Goal: Check status: Check status

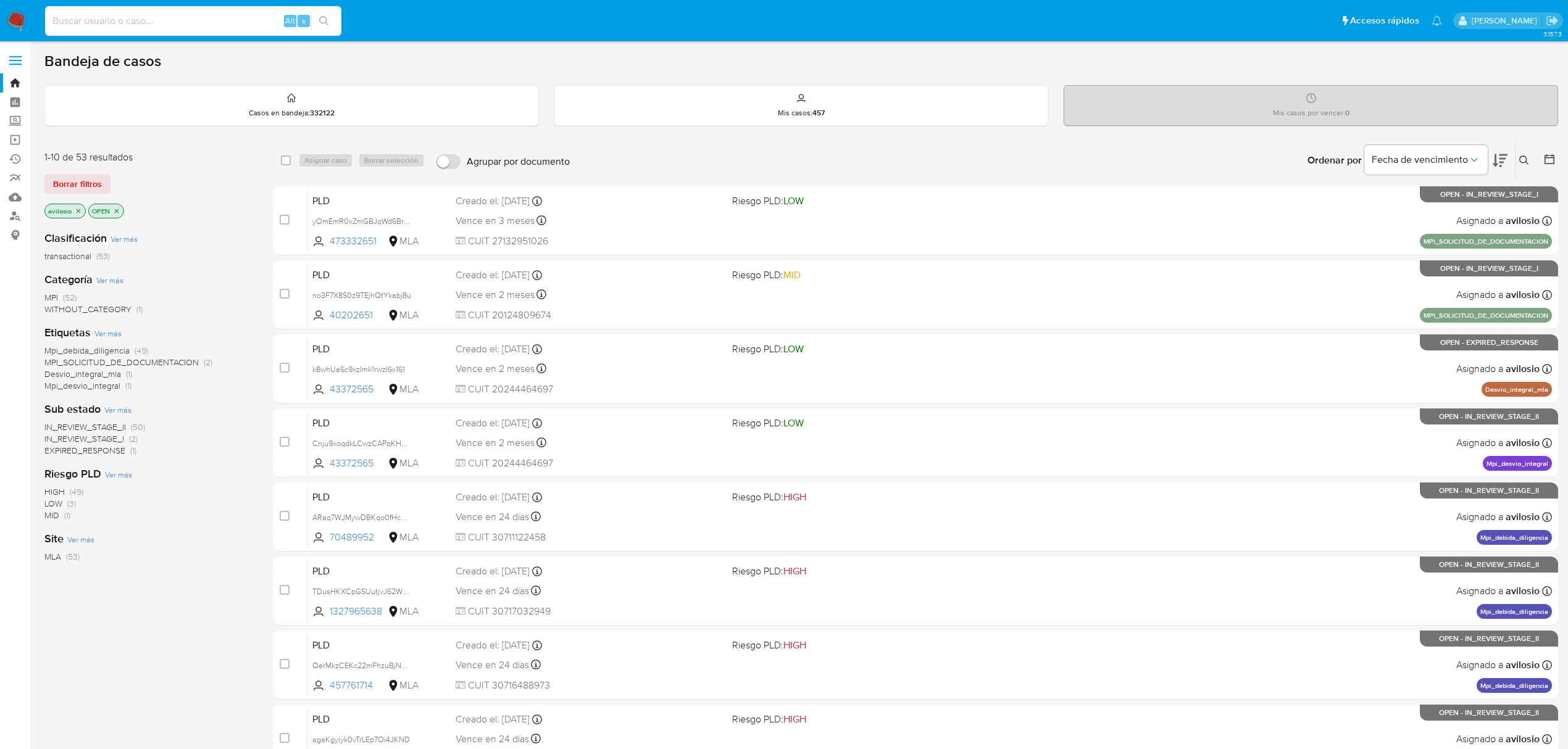
click at [189, 26] on input at bounding box center [193, 21] width 296 height 16
paste input "780817484"
type input "780817484"
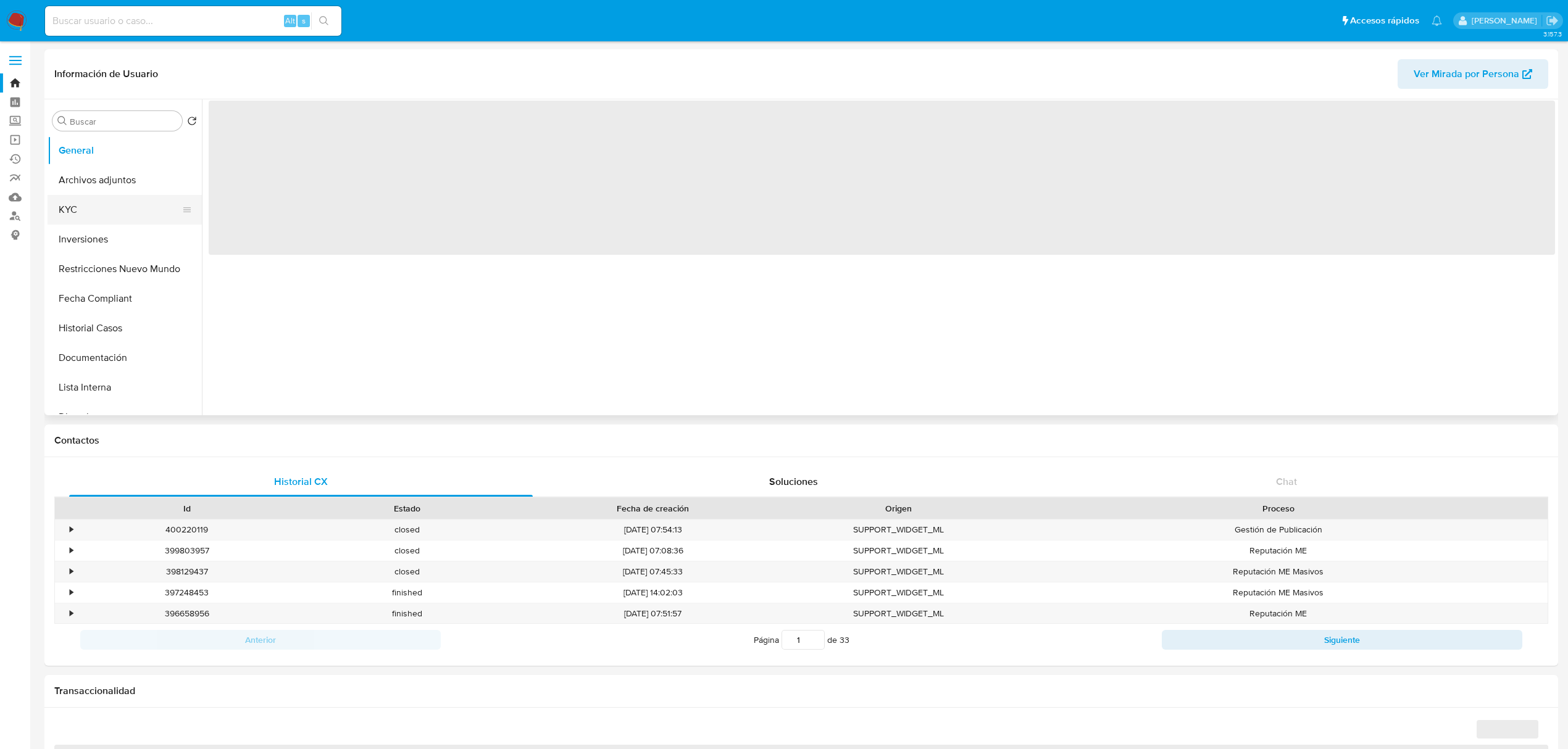
click at [85, 215] on button "KYC" at bounding box center [119, 210] width 144 height 30
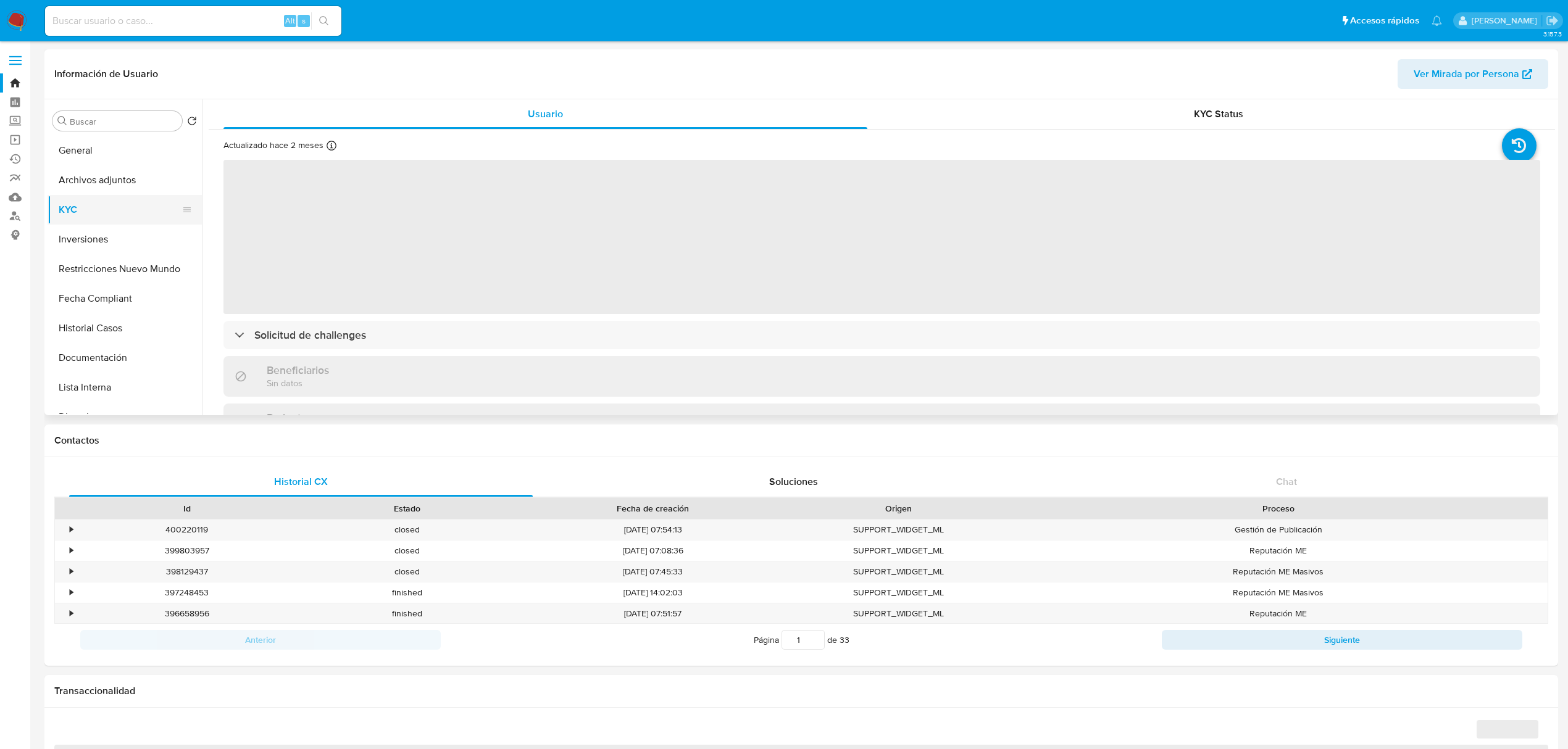
select select "10"
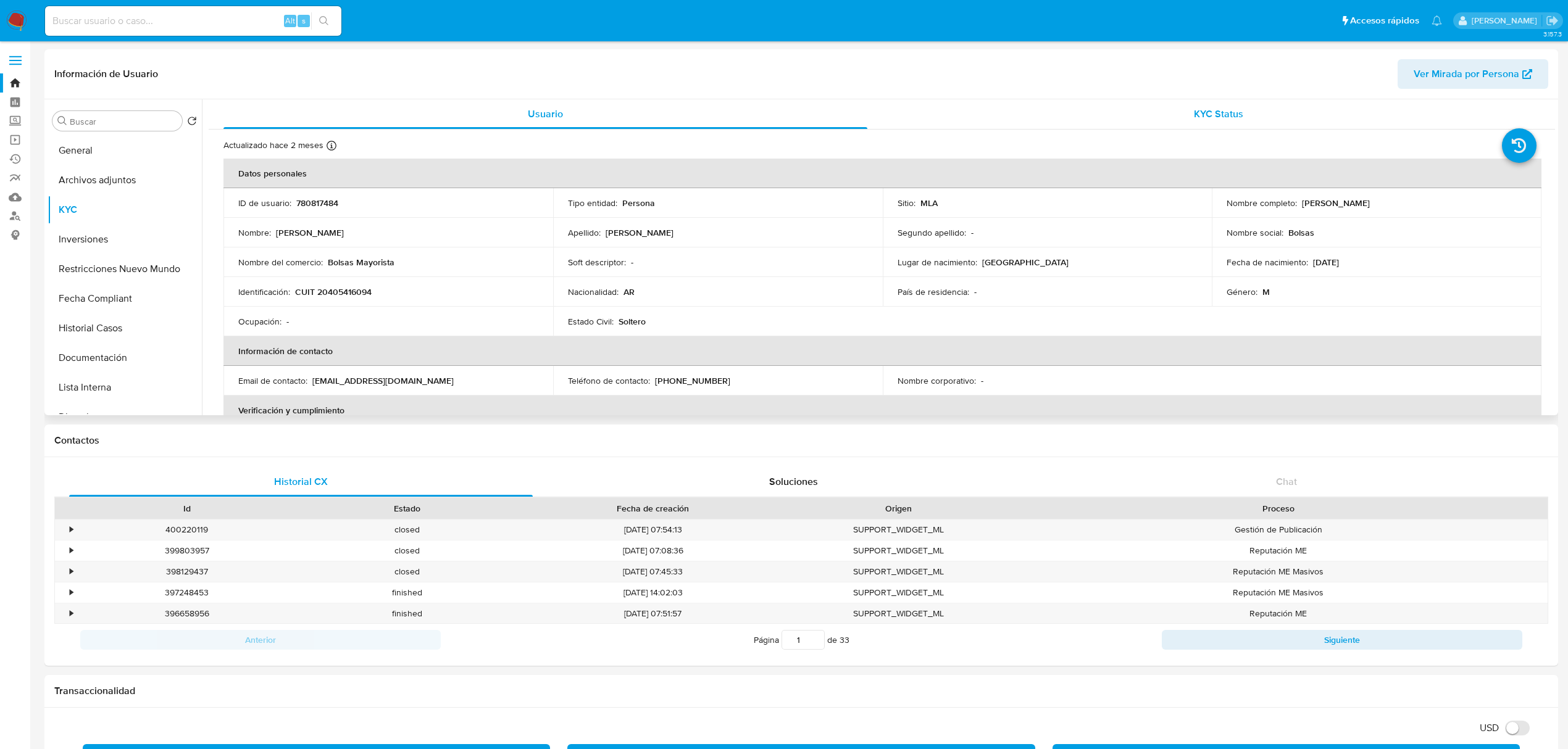
click at [1284, 114] on div "KYC Status" at bounding box center [1219, 114] width 644 height 30
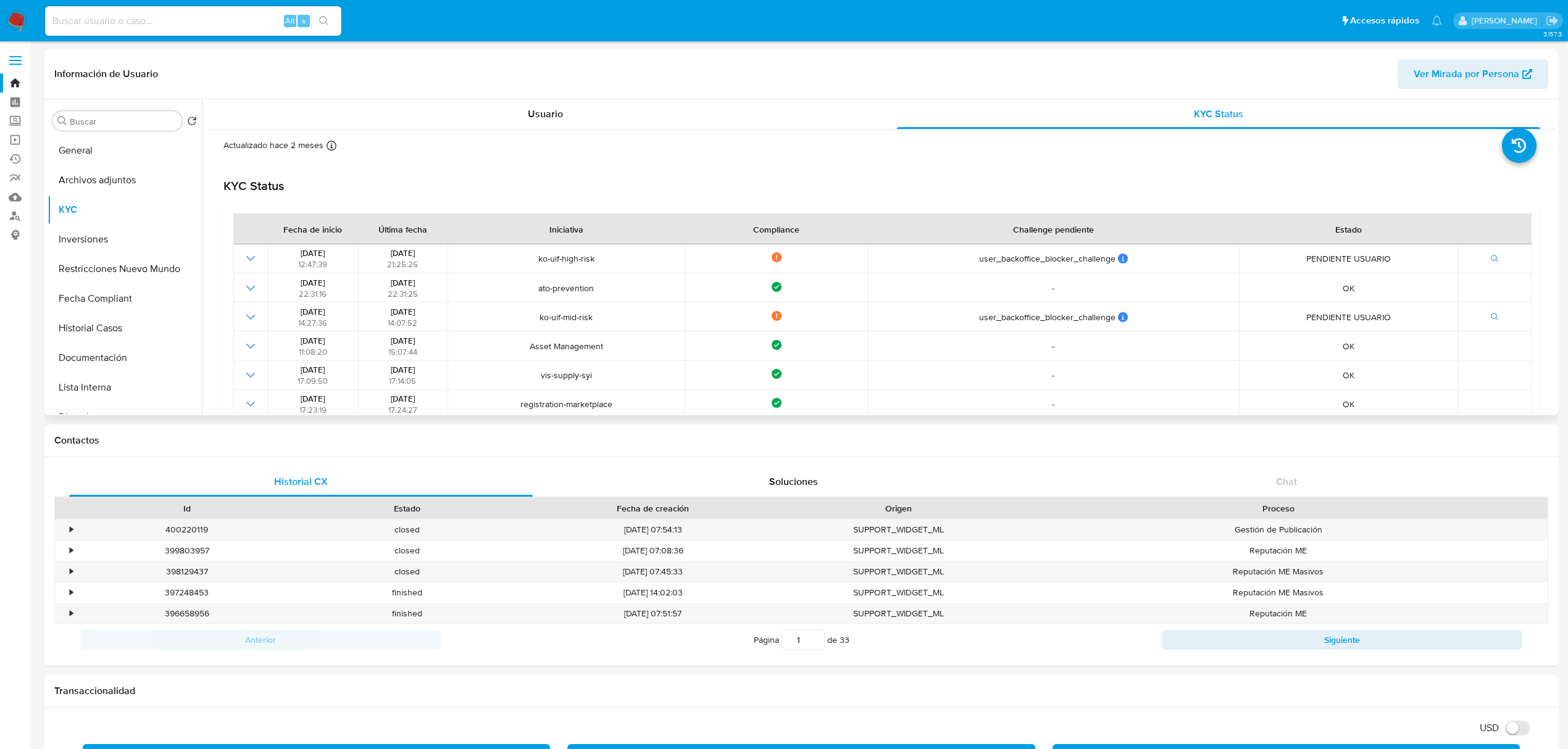
scroll to position [82, 0]
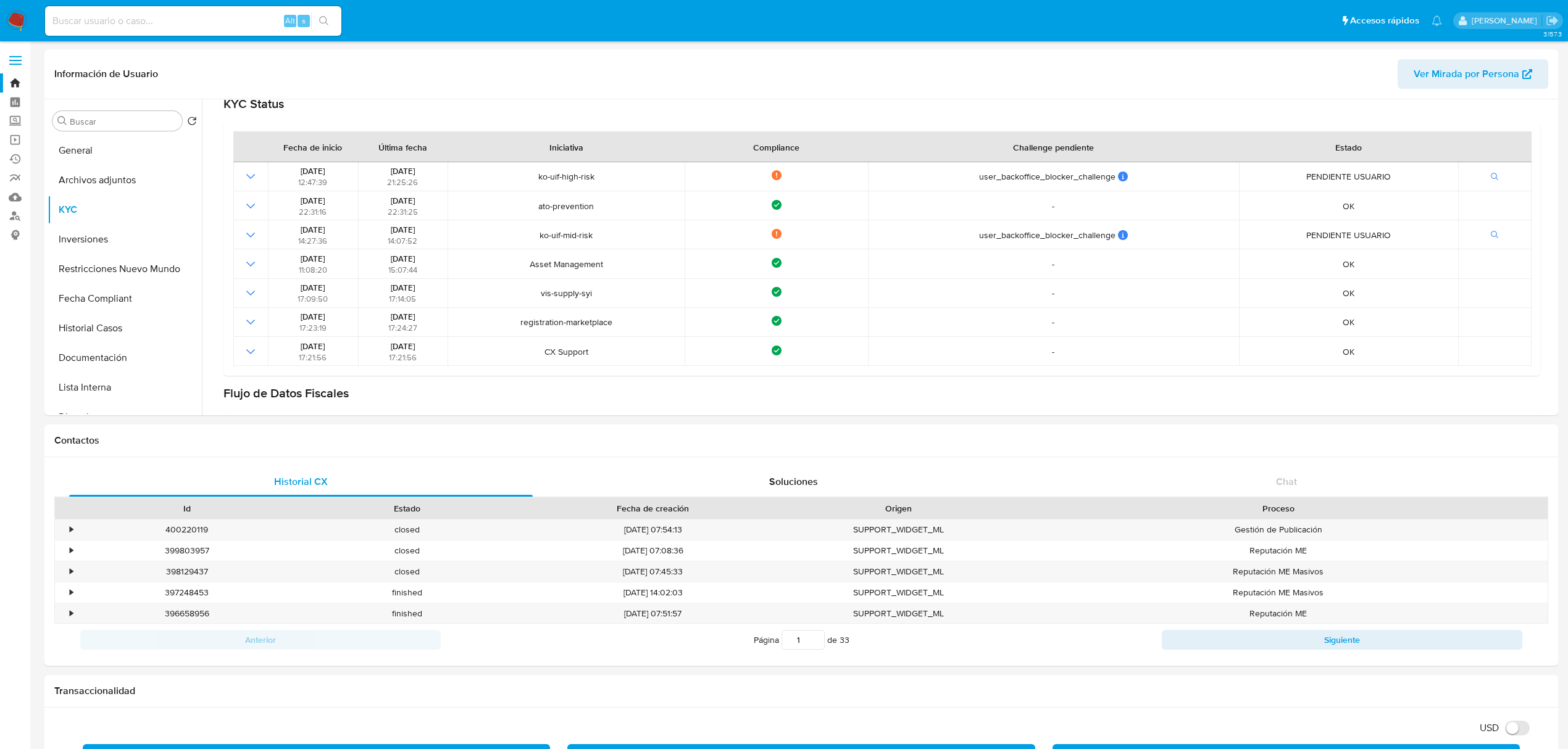
click at [186, 16] on input at bounding box center [193, 21] width 296 height 16
paste input "130049846"
type input "130049846"
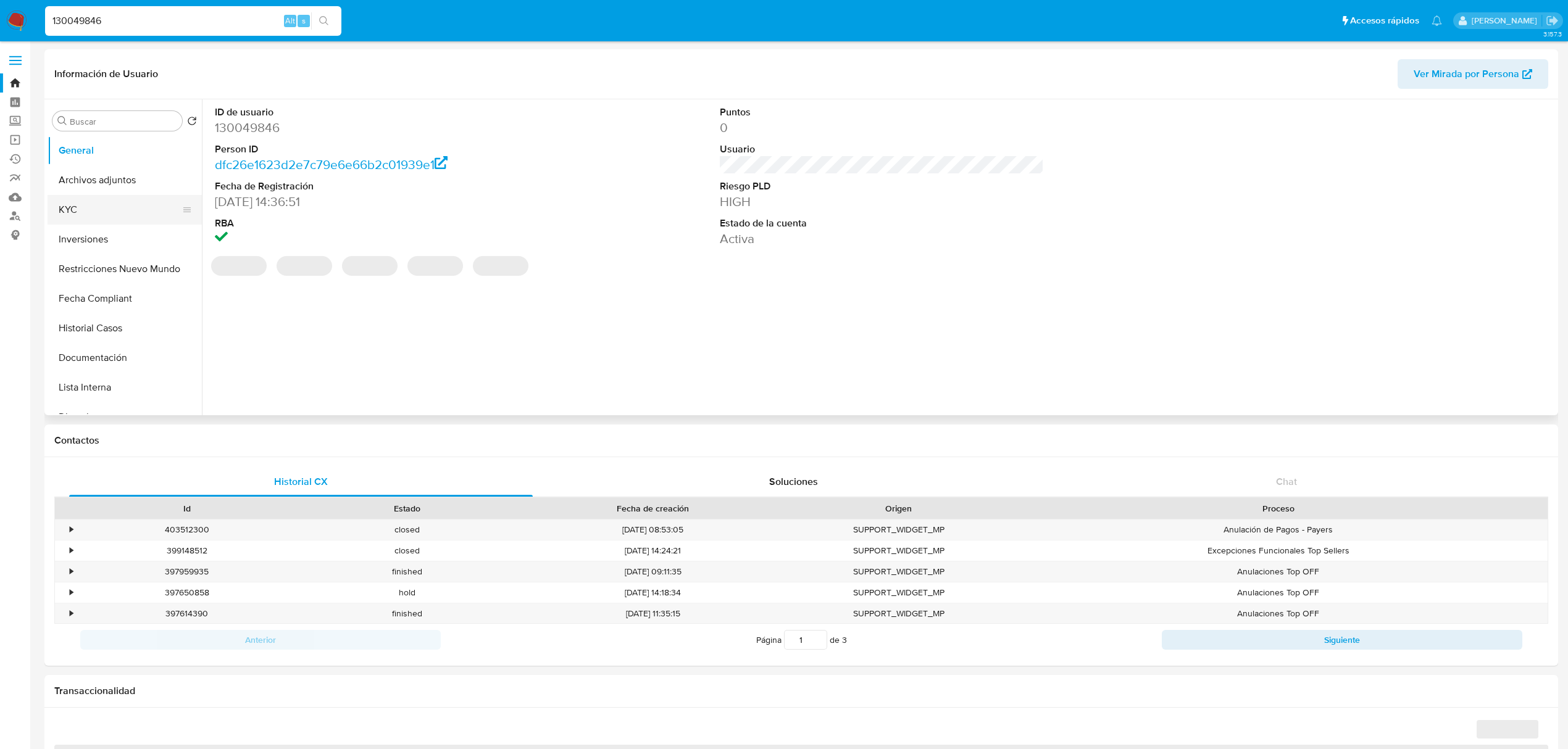
click at [120, 204] on button "KYC" at bounding box center [119, 210] width 144 height 30
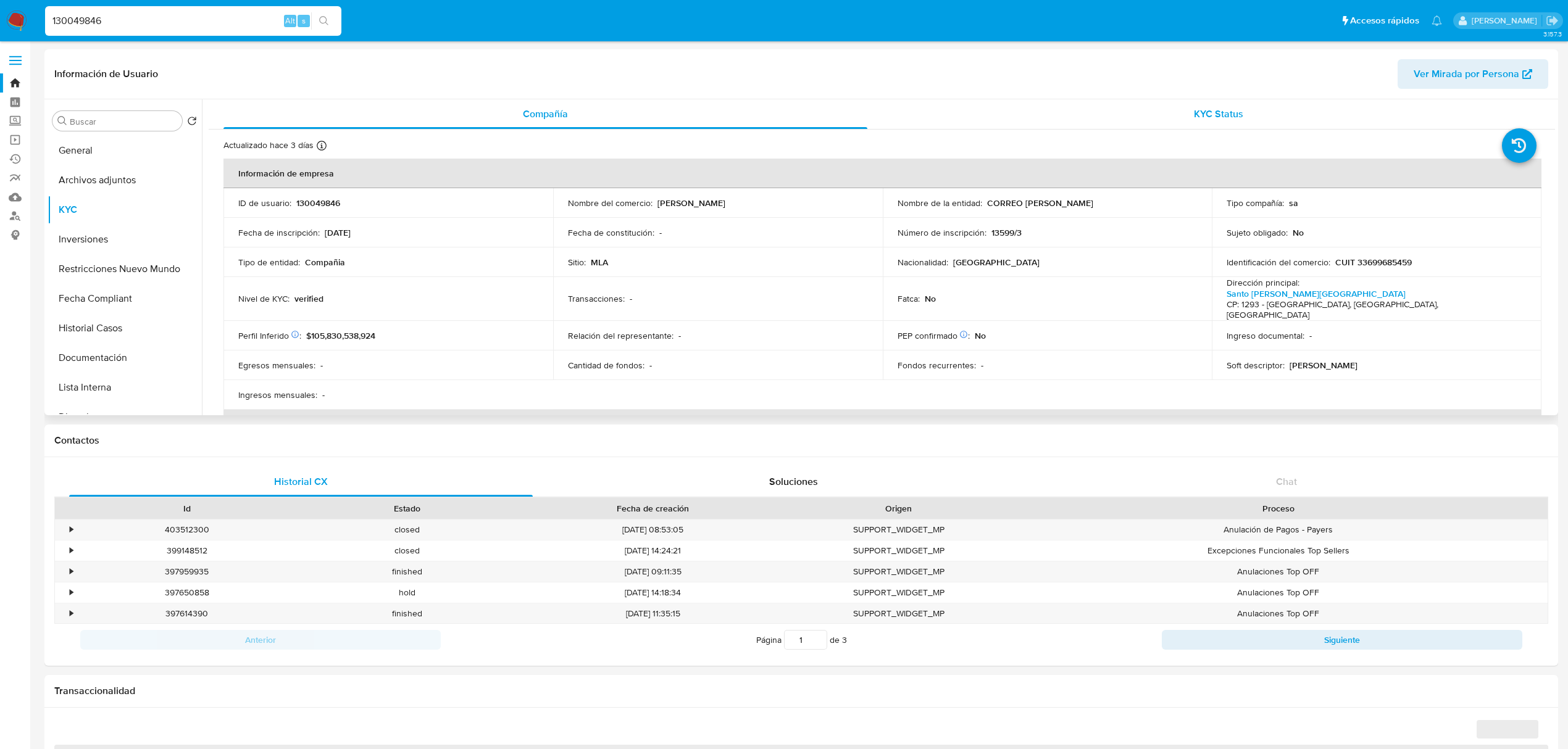
click at [1323, 102] on div "KYC Status" at bounding box center [1219, 114] width 644 height 30
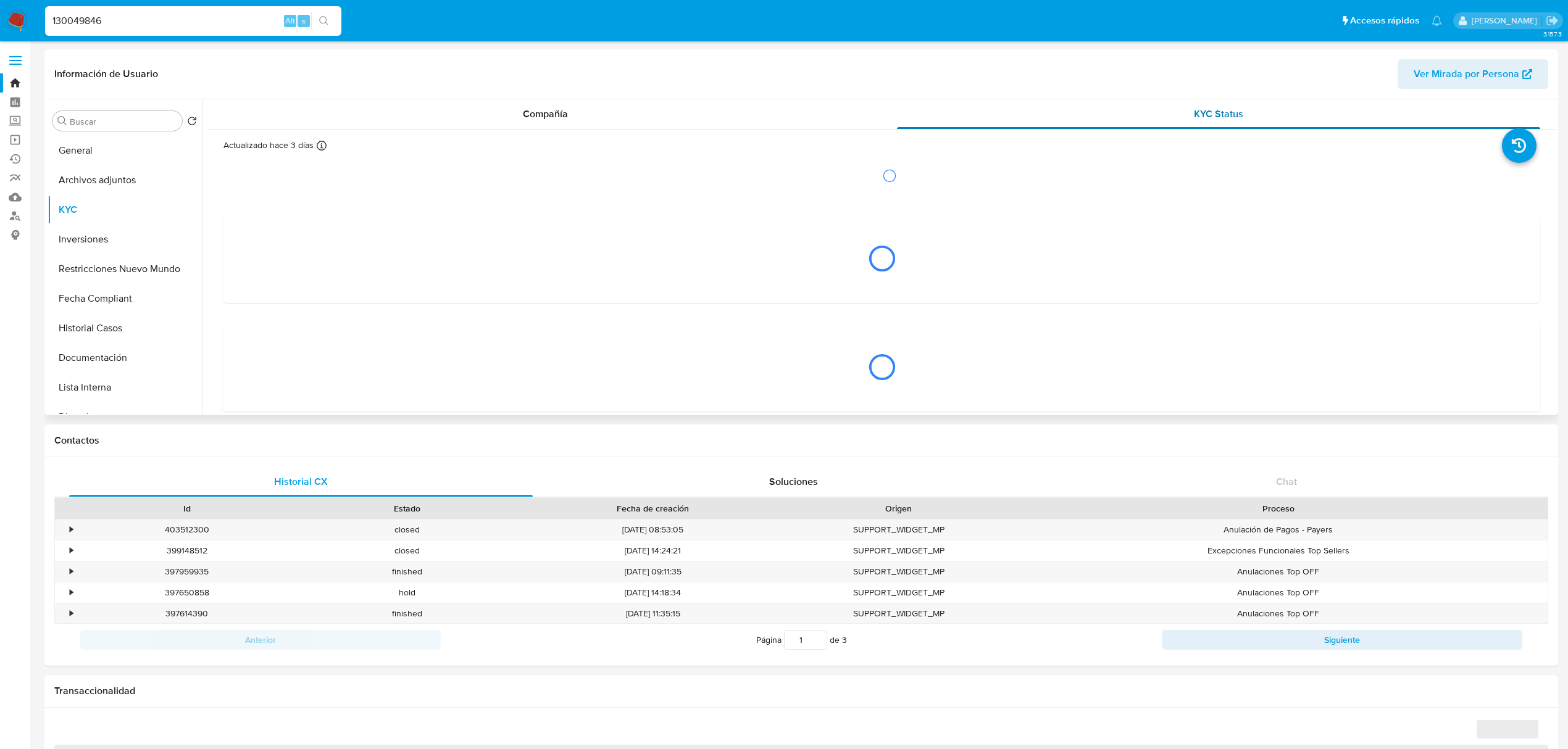
select select "10"
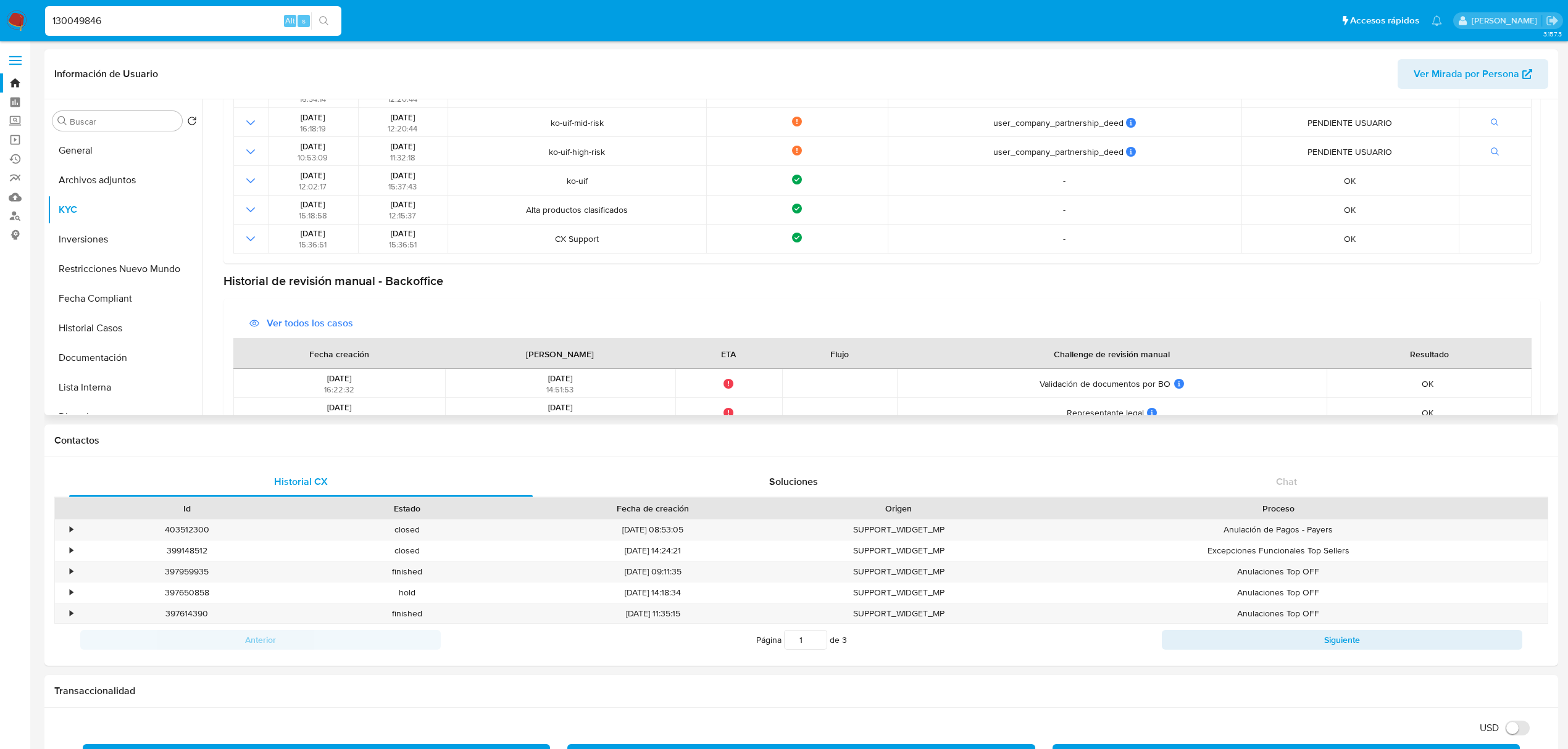
scroll to position [291, 0]
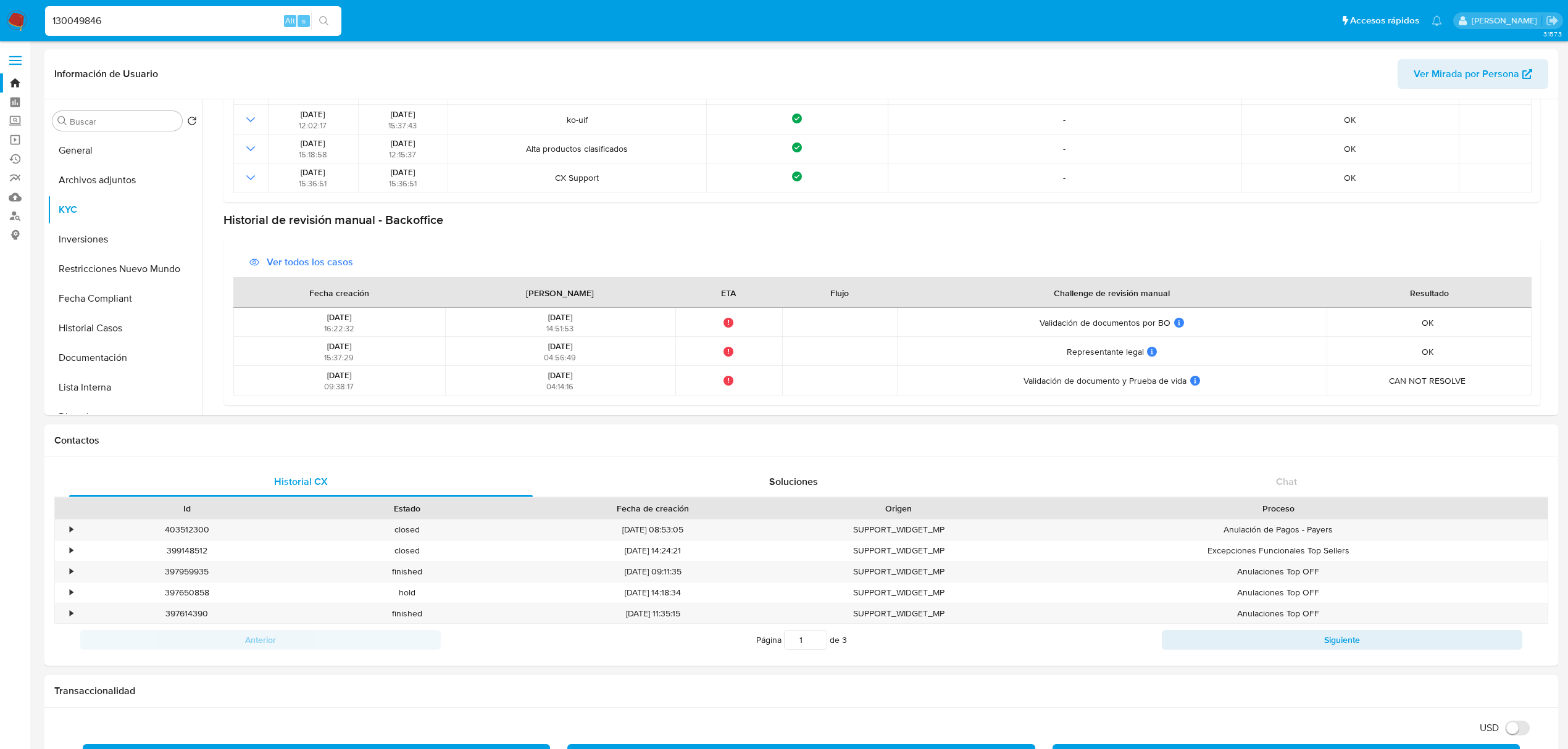
click at [222, 18] on input "130049846" at bounding box center [193, 21] width 296 height 16
paste input "725085400"
type input "725085400"
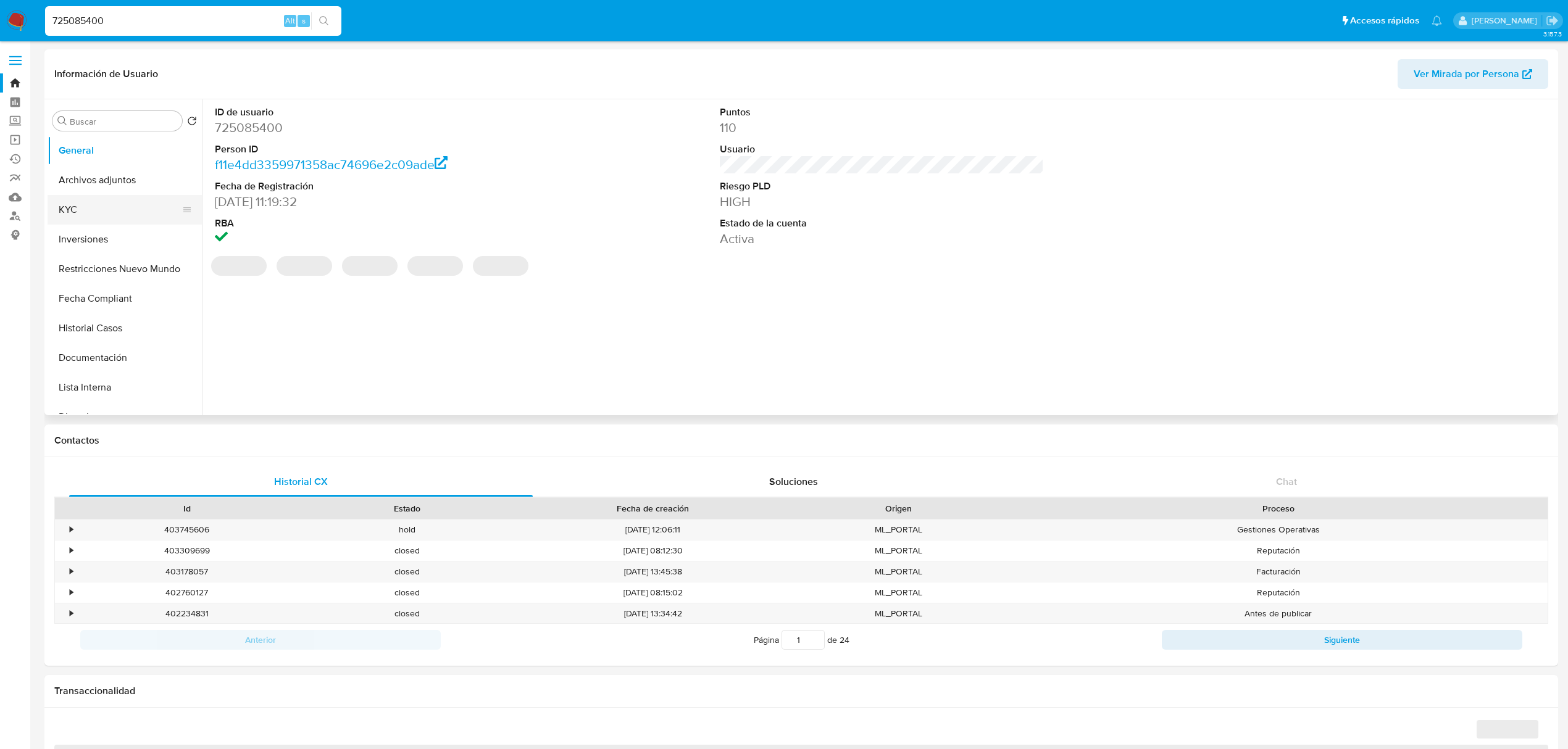
click at [91, 223] on button "KYC" at bounding box center [119, 210] width 144 height 30
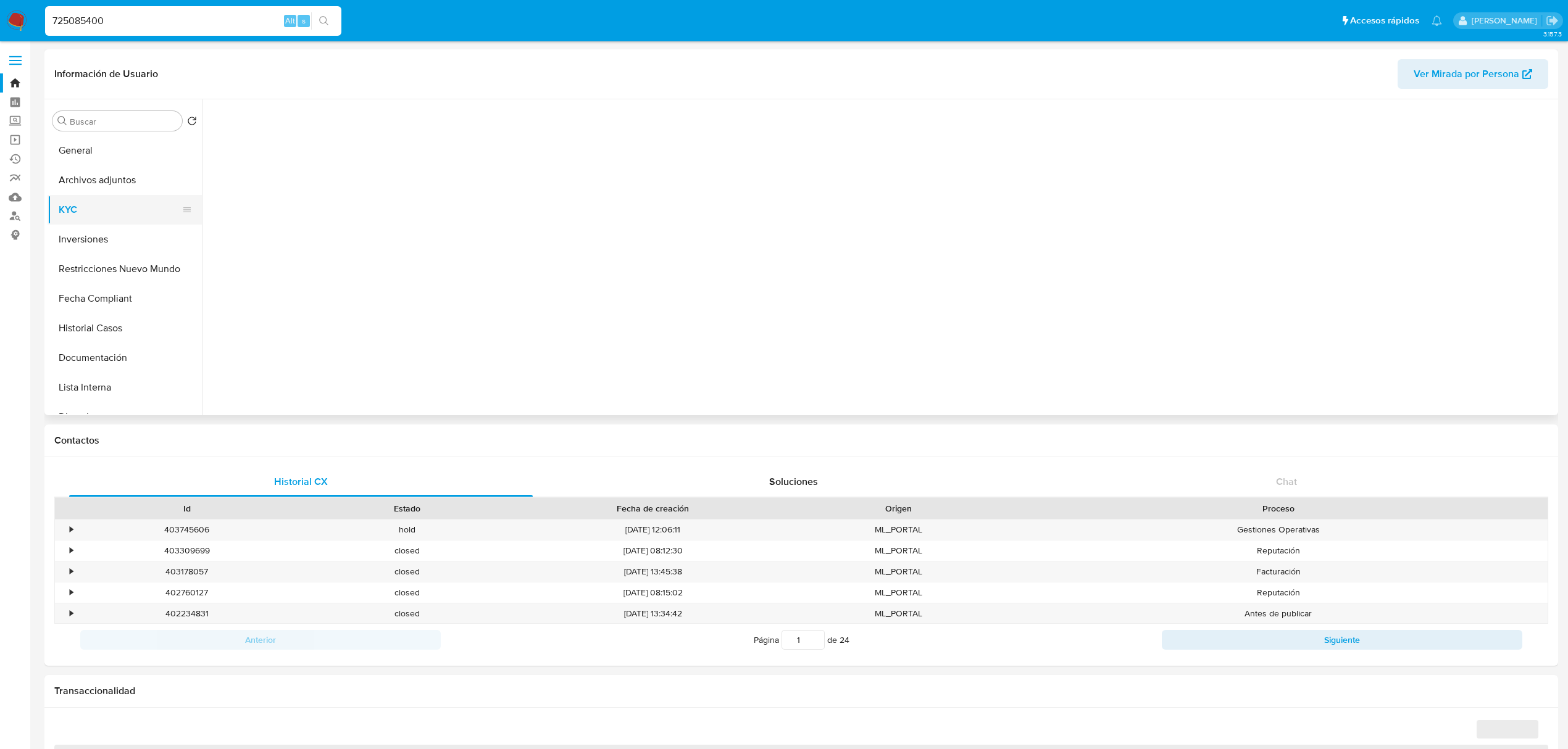
select select "10"
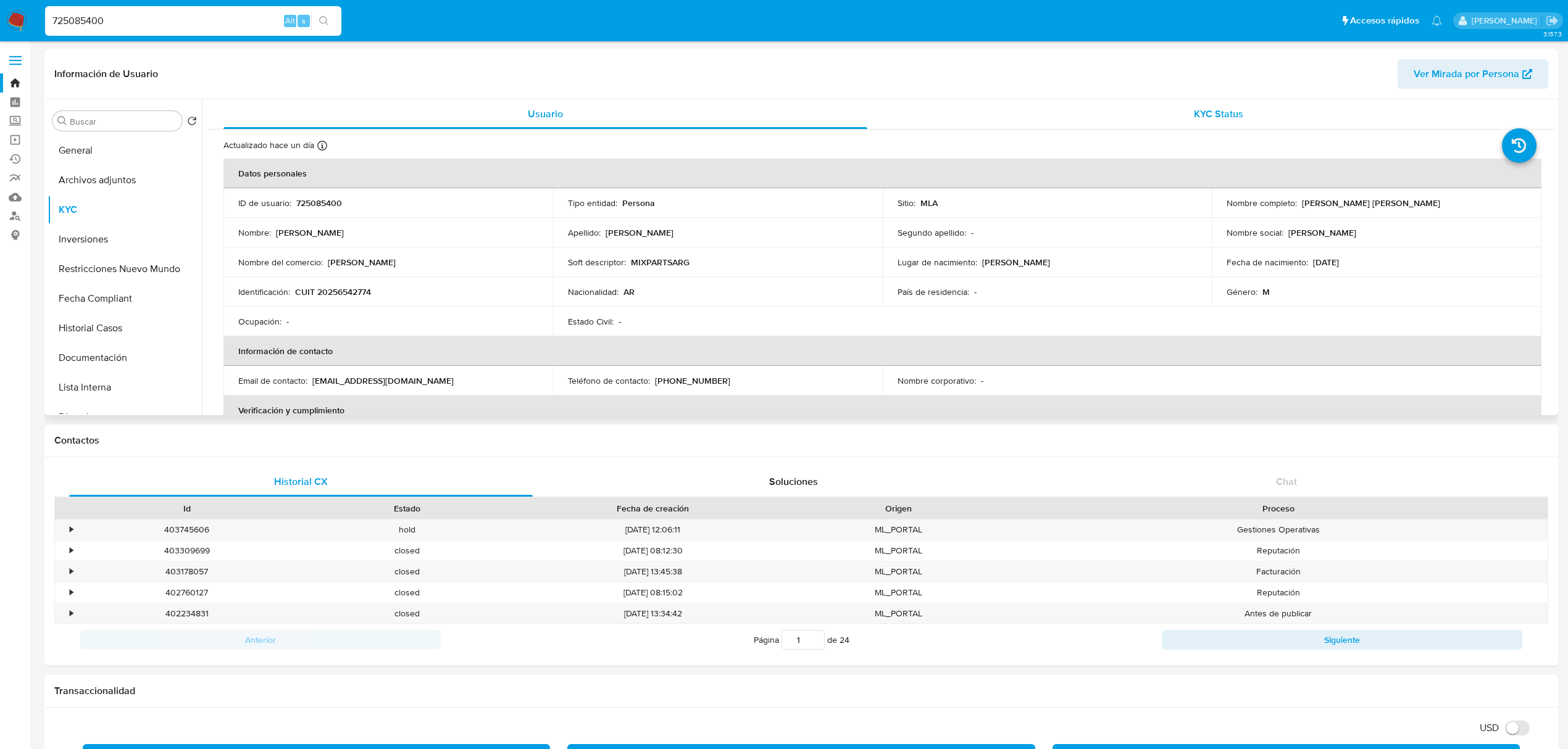
click at [1208, 114] on span "KYC Status" at bounding box center [1218, 114] width 49 height 14
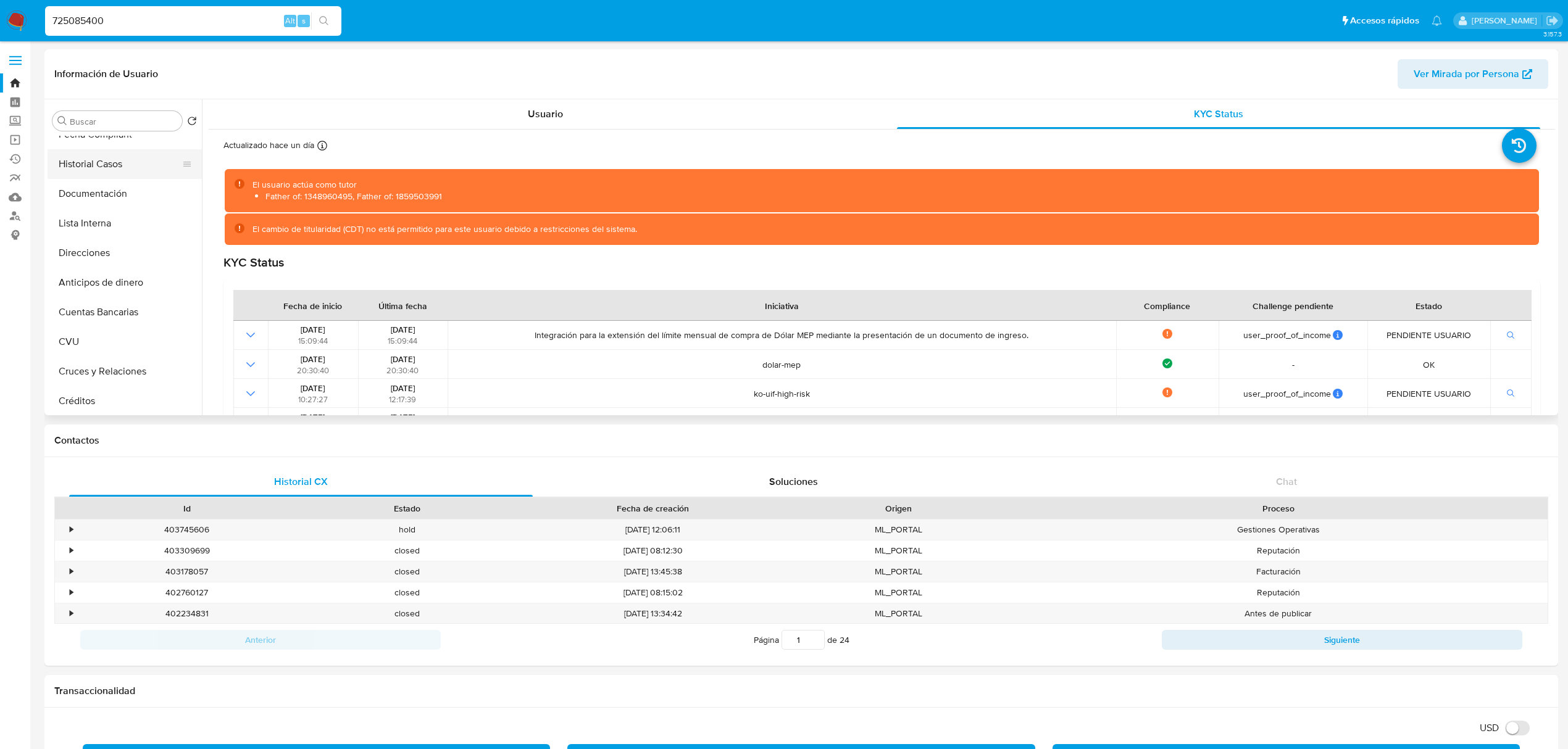
scroll to position [82, 0]
click at [101, 216] on button "Fecha Compliant" at bounding box center [119, 217] width 144 height 30
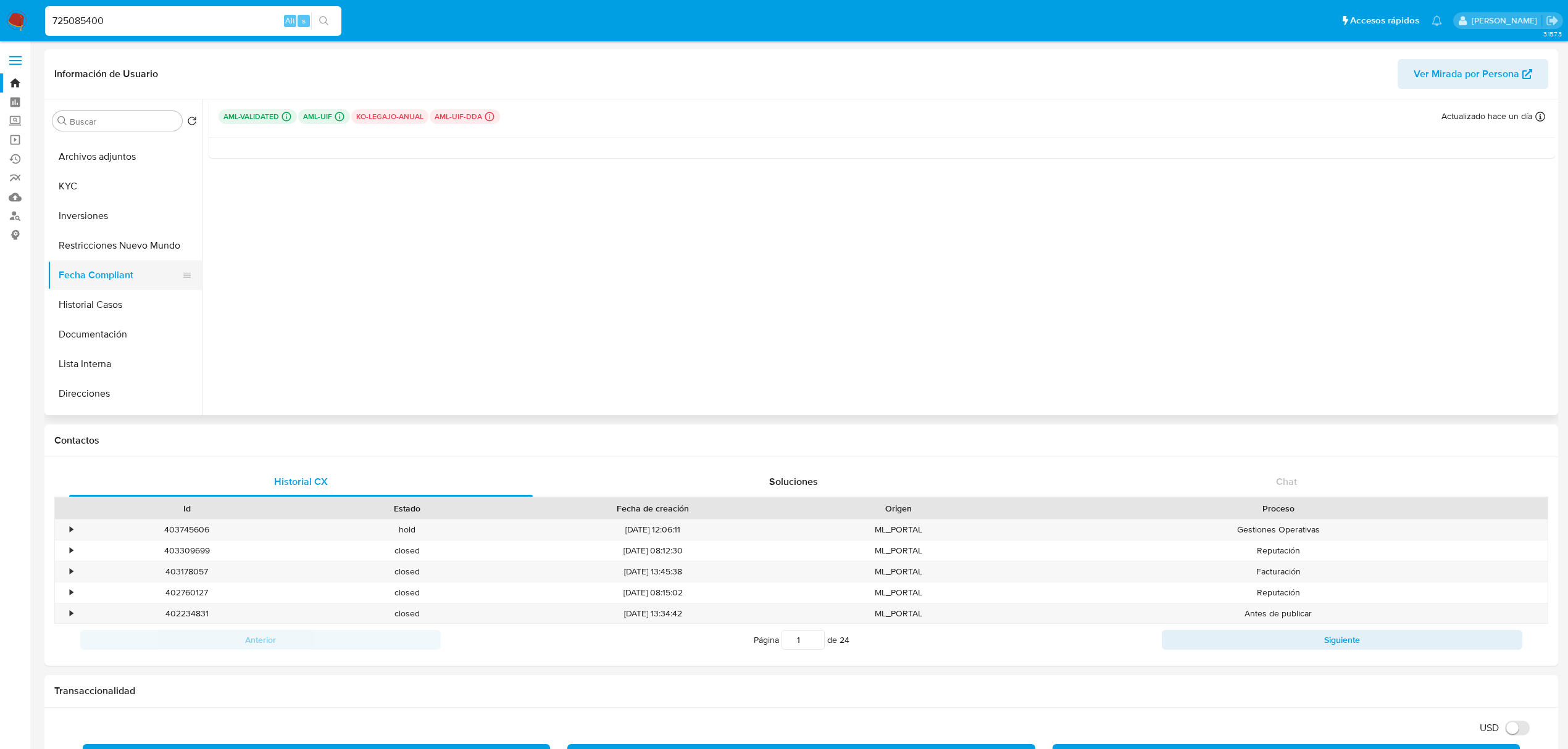
scroll to position [0, 0]
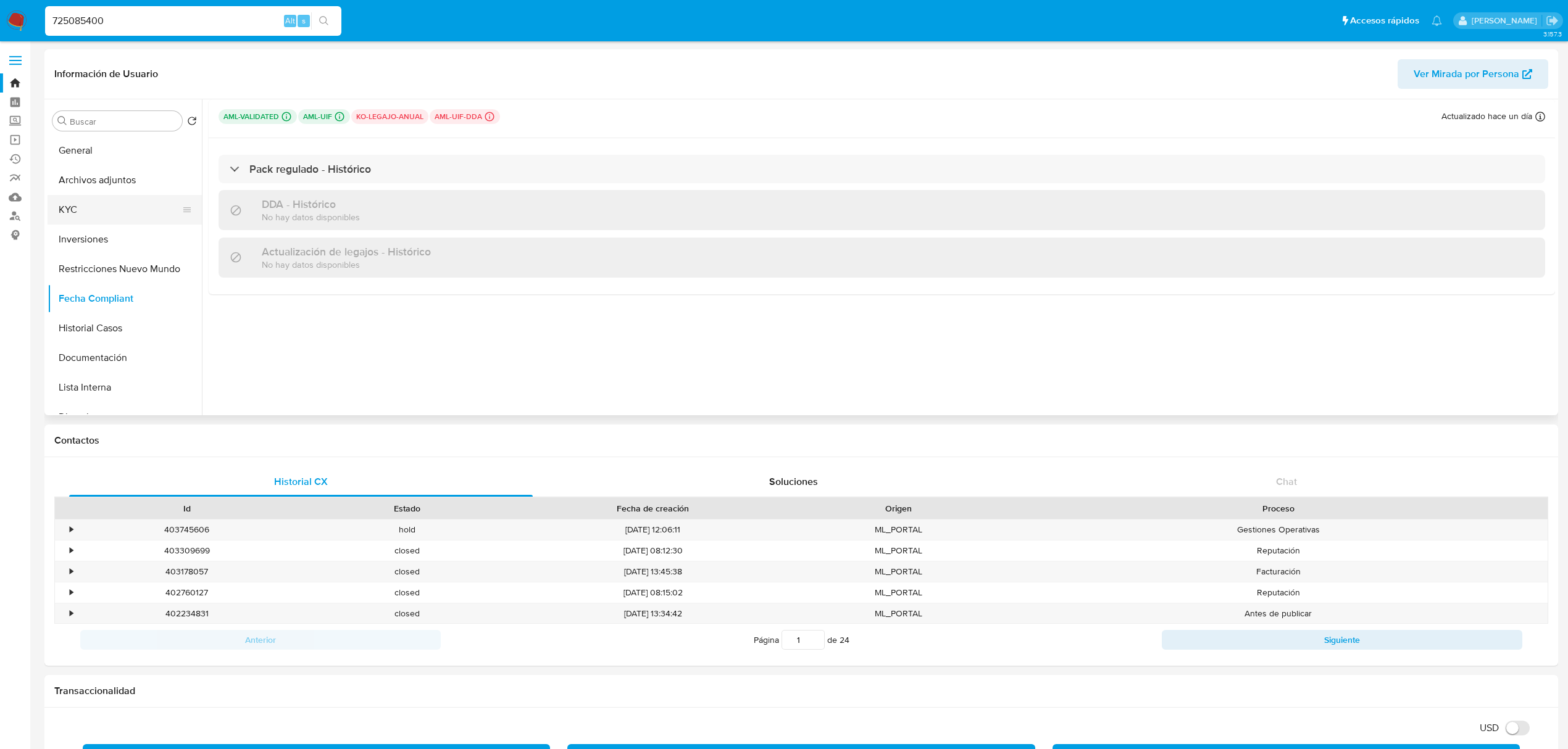
click at [105, 209] on button "KYC" at bounding box center [119, 210] width 144 height 30
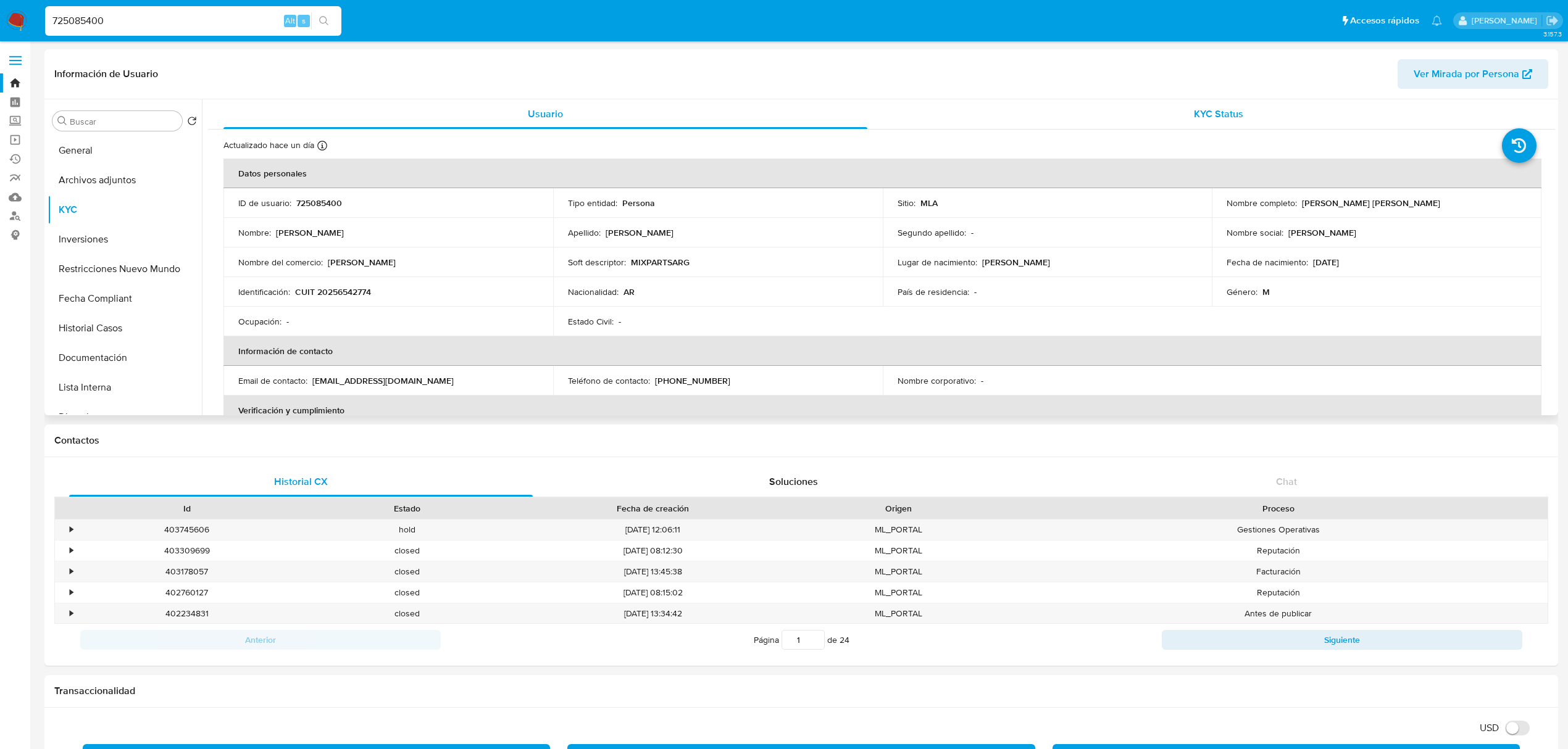
click at [1296, 119] on div "KYC Status" at bounding box center [1219, 114] width 644 height 30
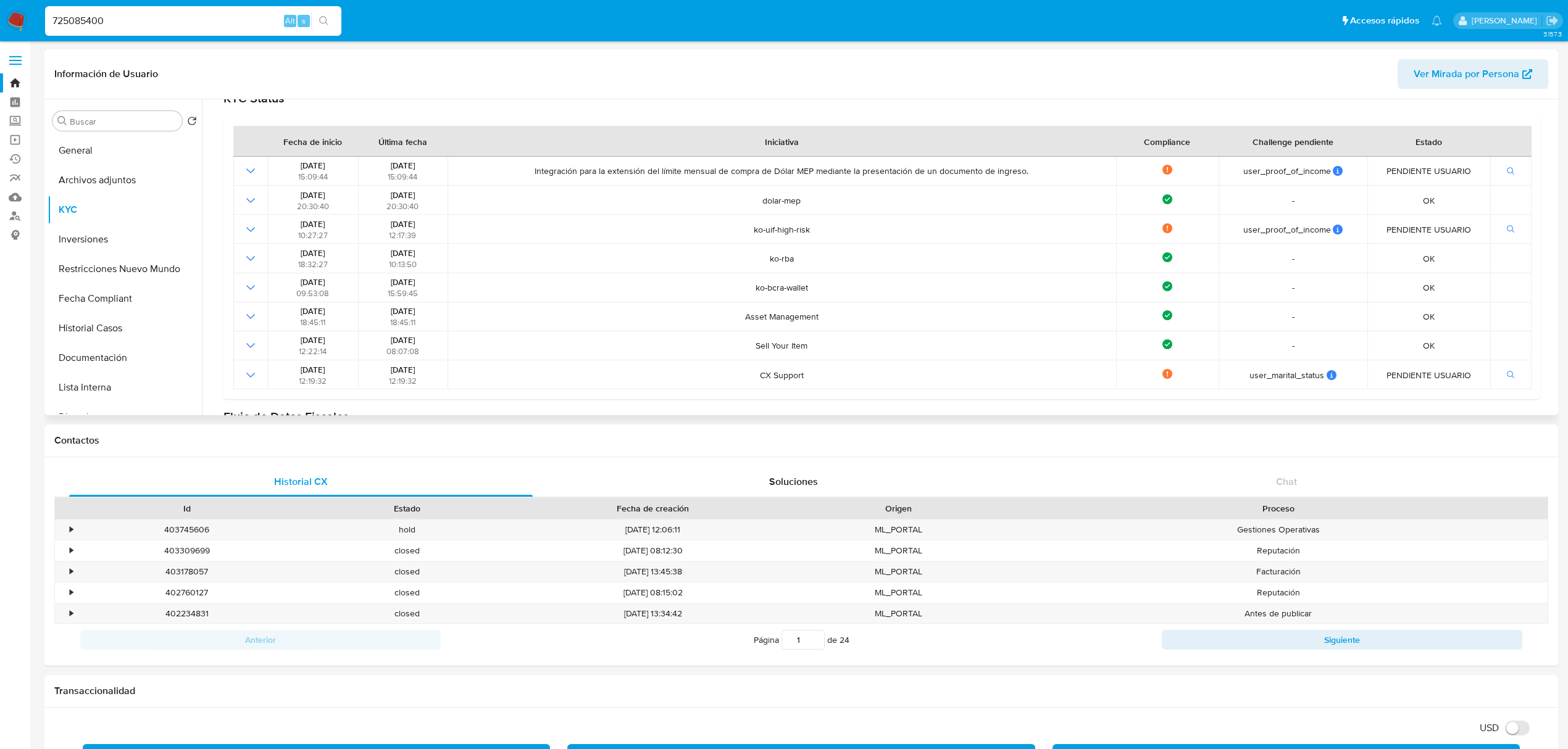
scroll to position [247, 0]
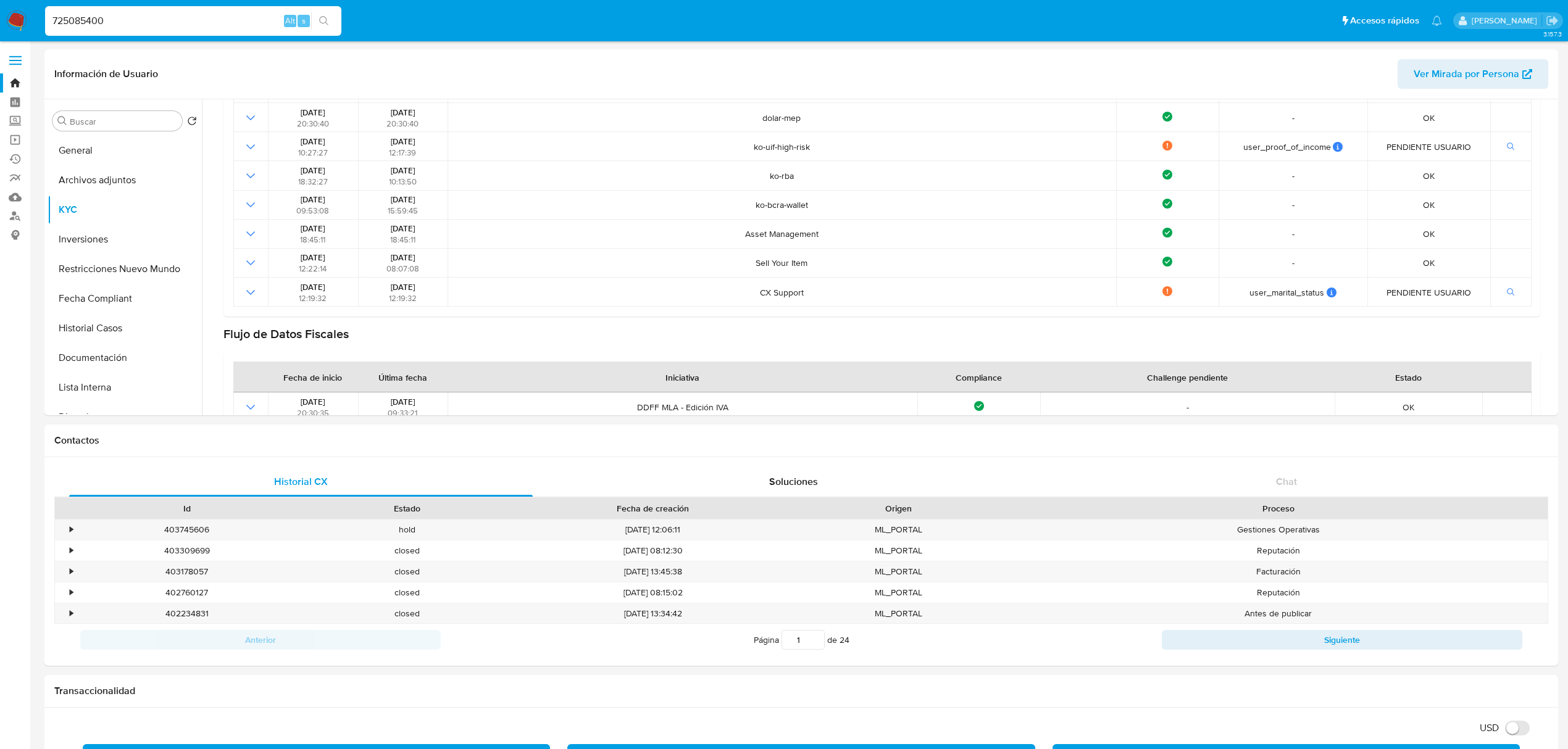
click at [142, 10] on div "725085400 Alt s" at bounding box center [193, 21] width 296 height 30
click at [135, 25] on input "725085400" at bounding box center [193, 21] width 296 height 16
click at [137, 25] on input "725085400" at bounding box center [193, 21] width 296 height 16
paste input "83715572"
type input "83715572"
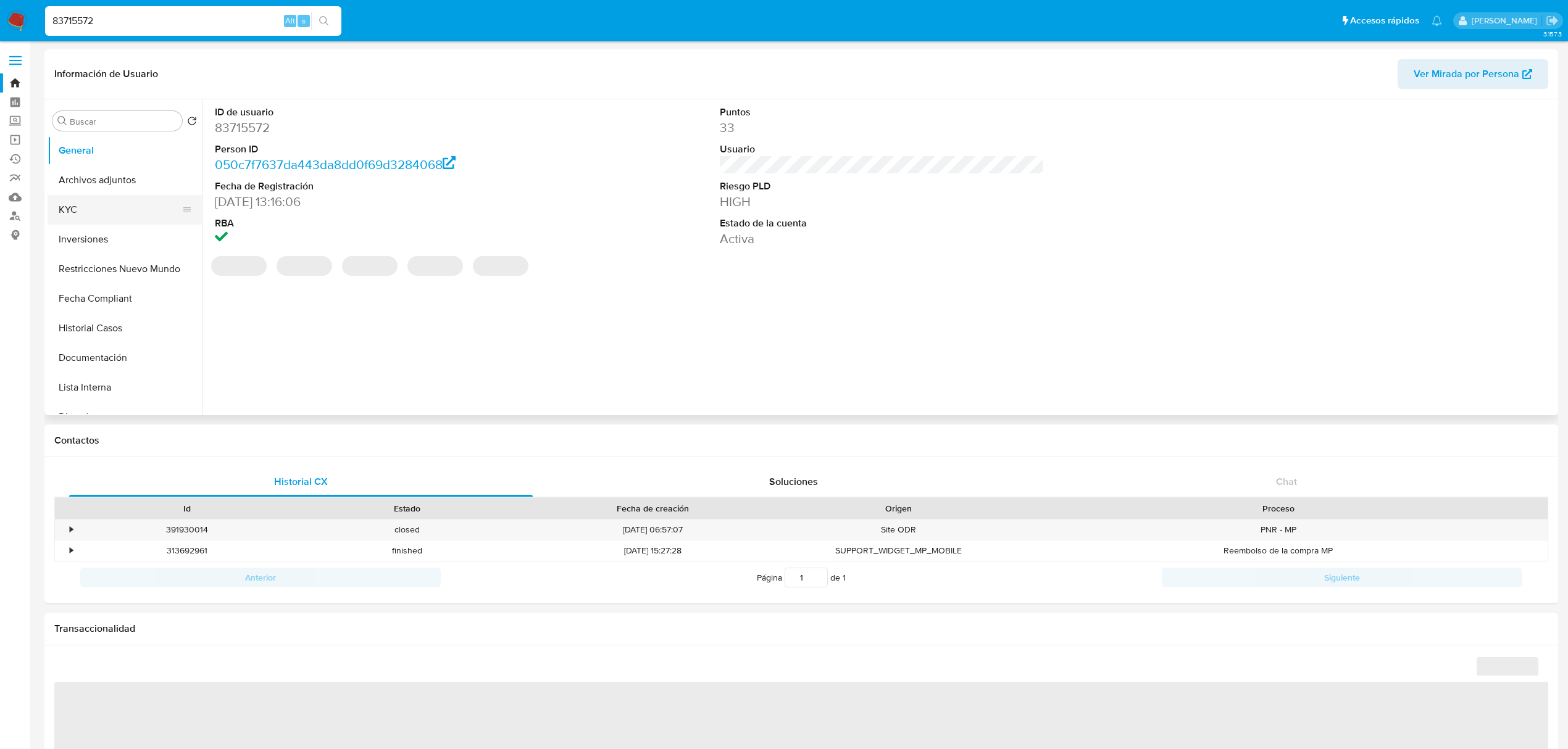
click at [115, 212] on button "KYC" at bounding box center [119, 210] width 144 height 30
select select "10"
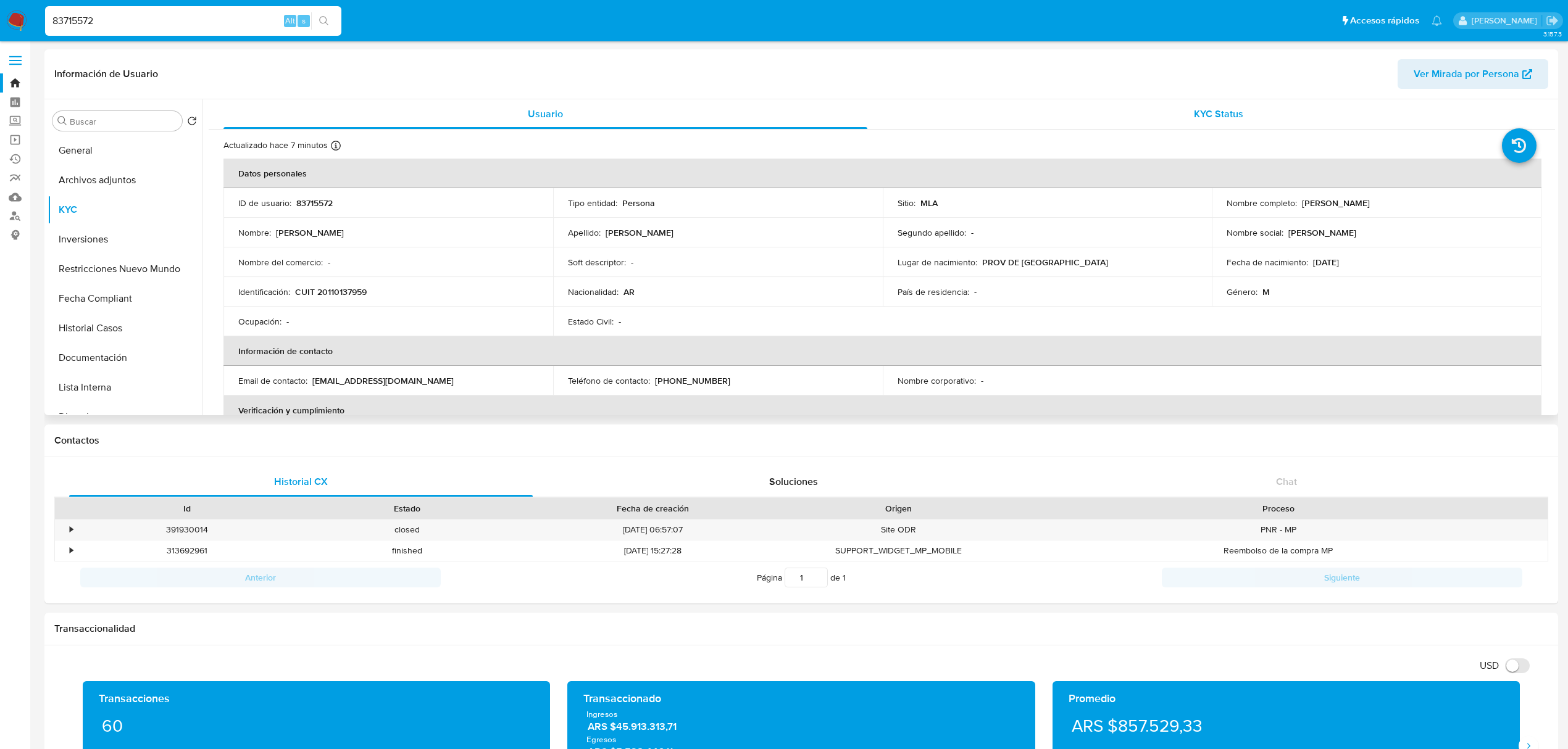
click at [1242, 122] on div "KYC Status" at bounding box center [1219, 114] width 644 height 30
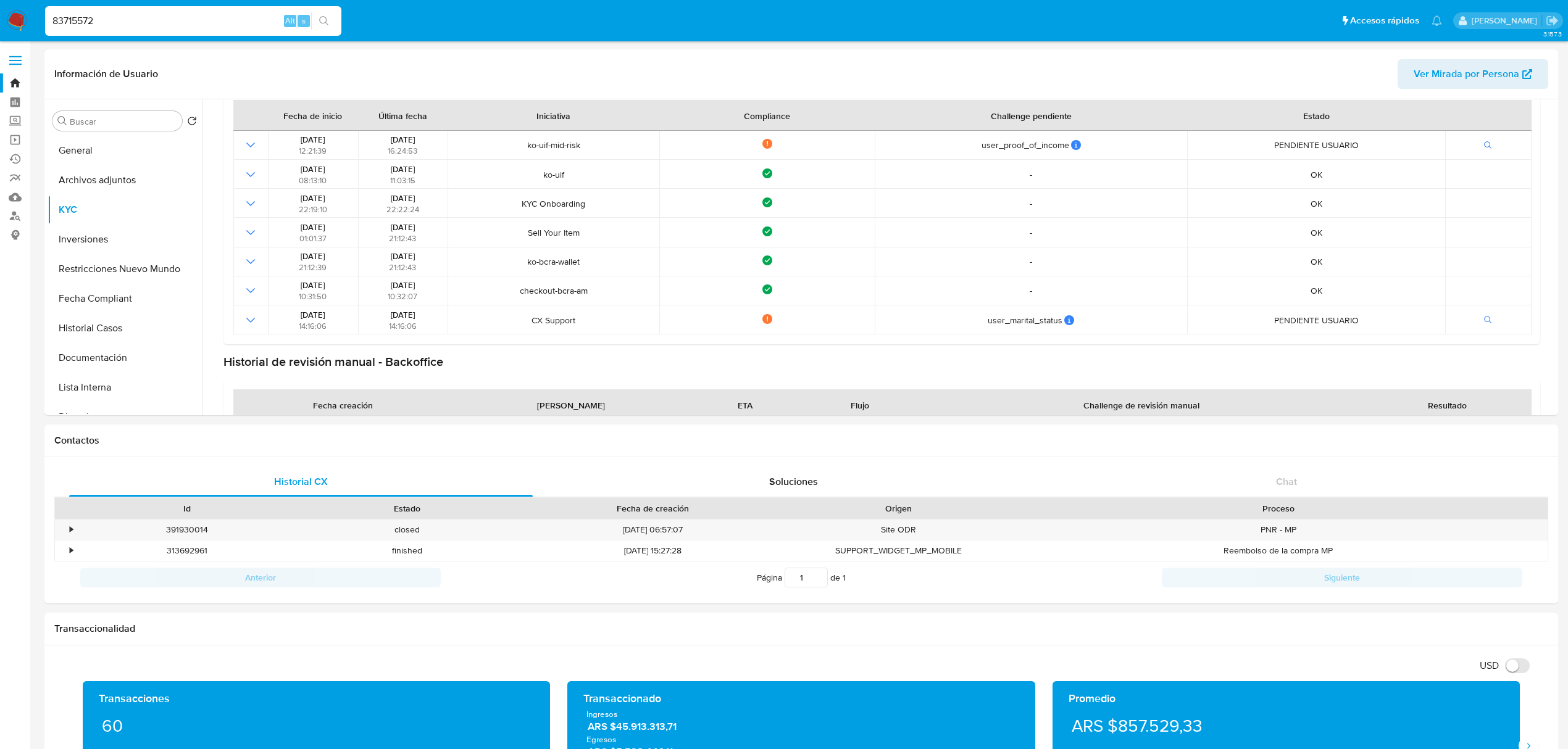
scroll to position [85, 0]
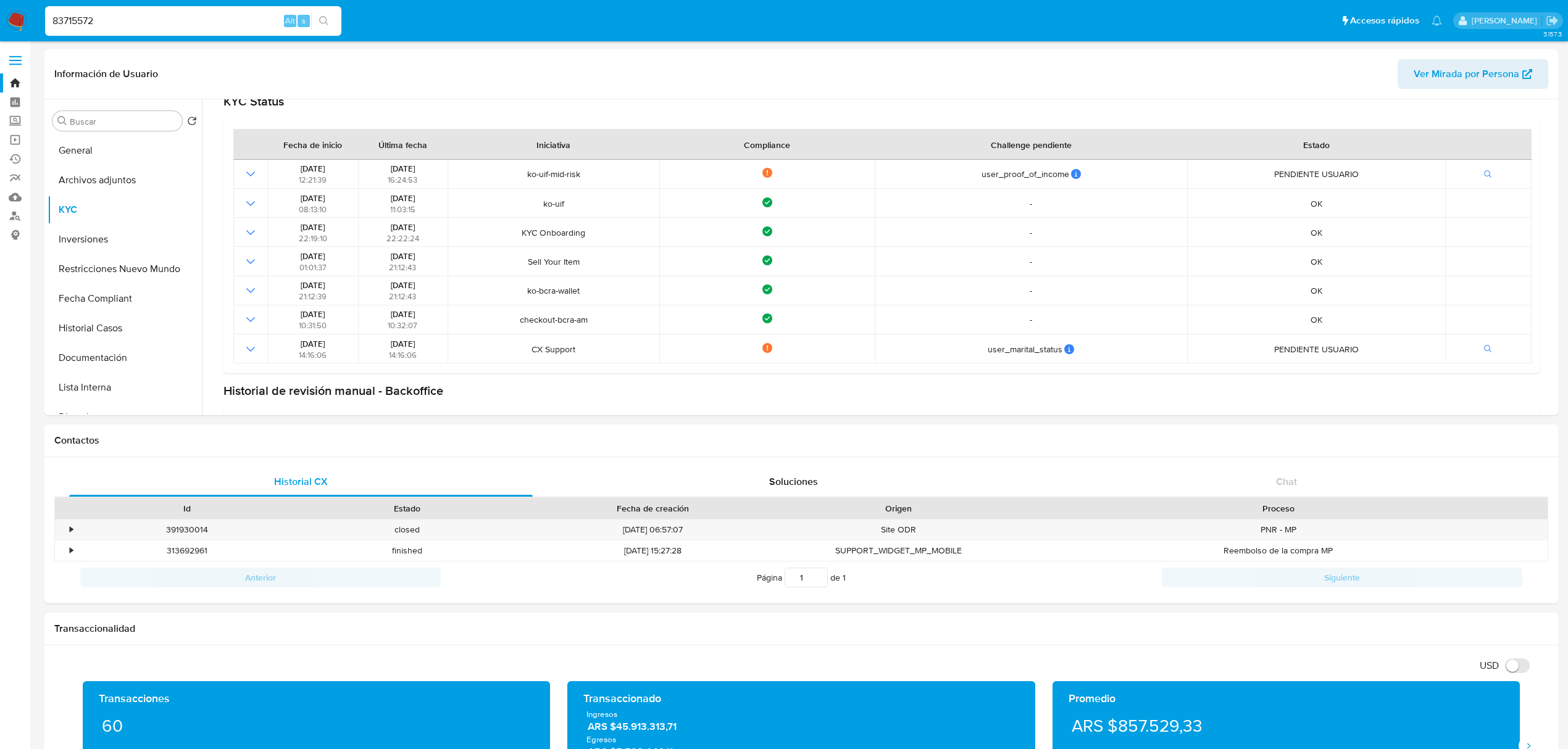
click at [201, 20] on input "83715572" at bounding box center [193, 21] width 296 height 16
paste input "263350854"
type input "263350854"
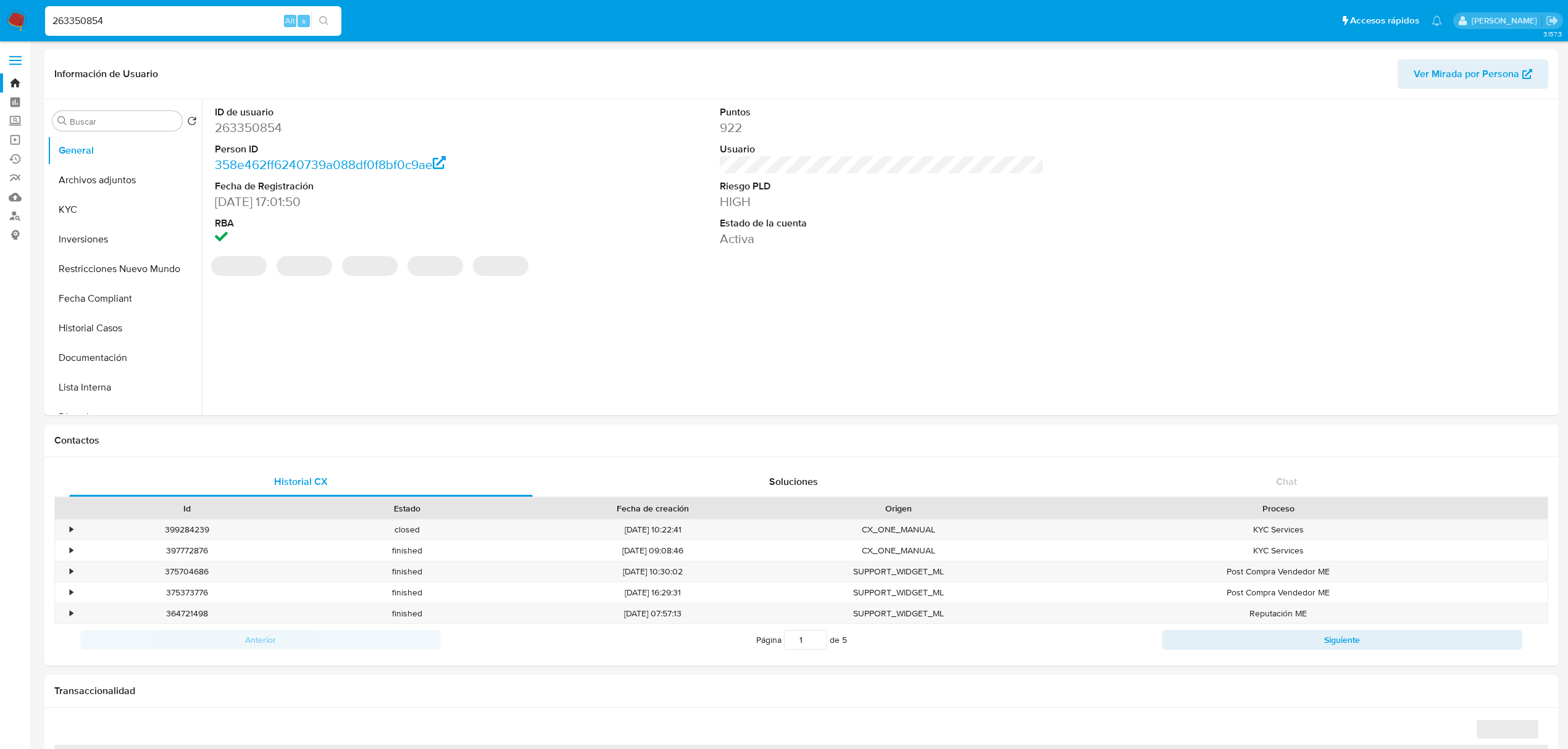
select select "10"
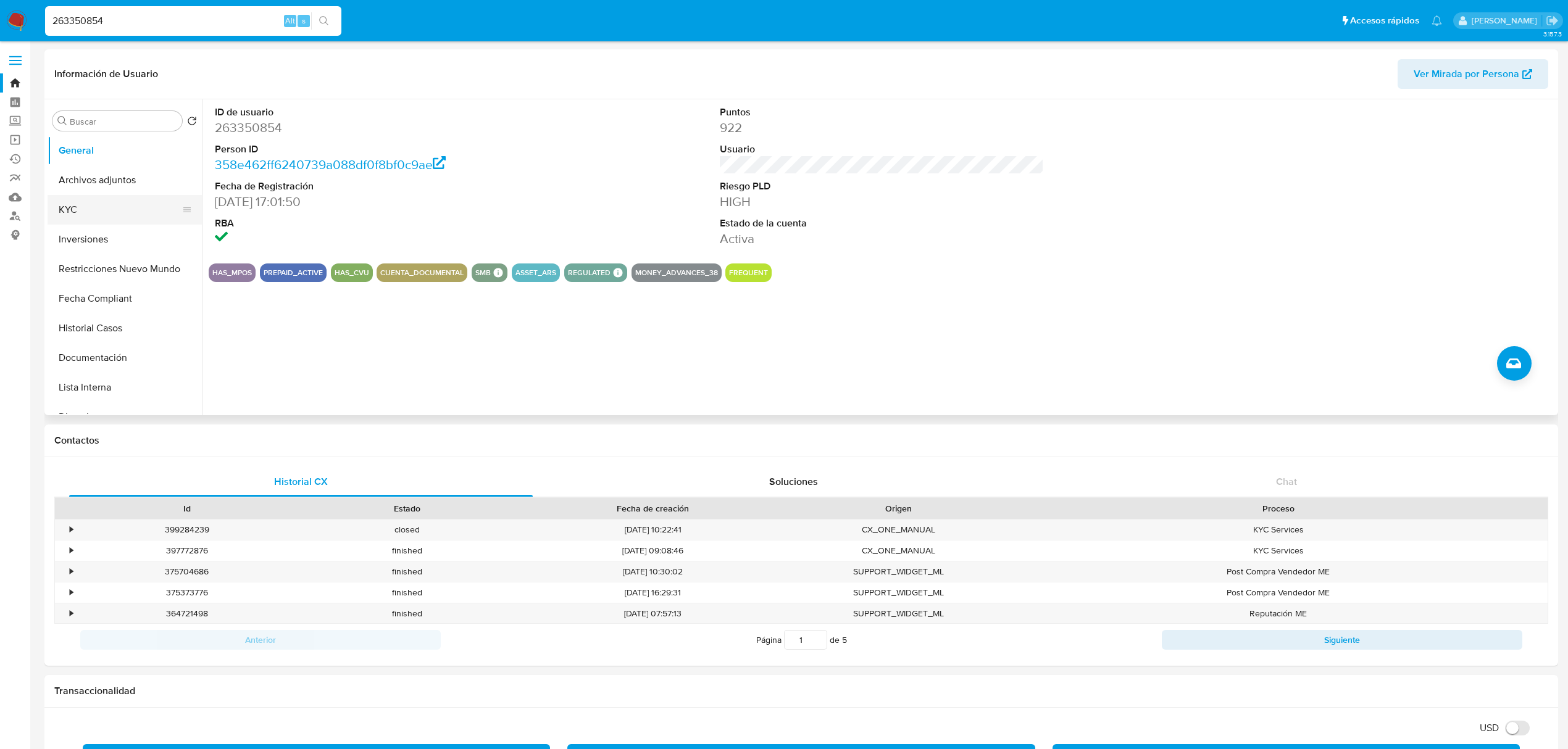
click at [106, 205] on button "KYC" at bounding box center [119, 210] width 144 height 30
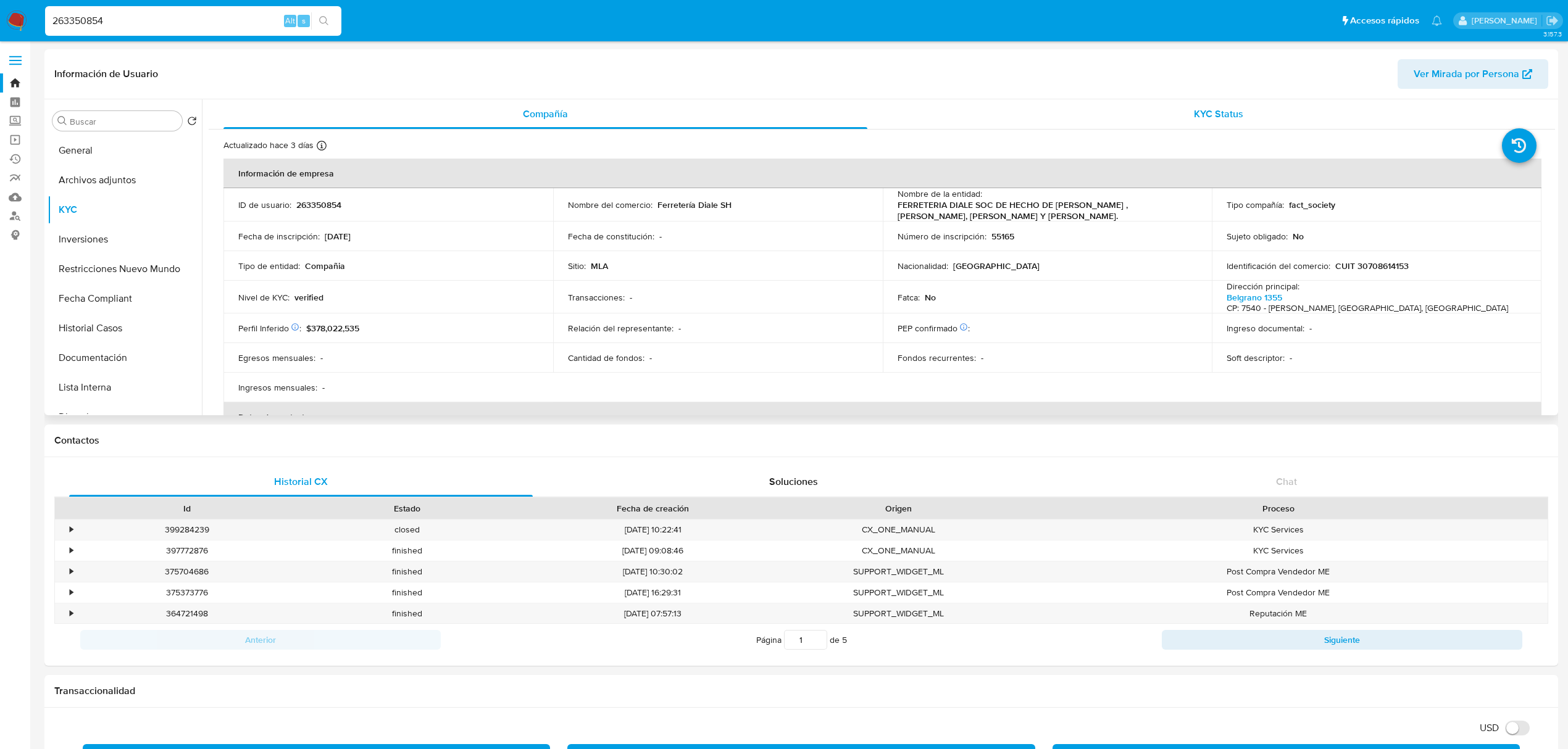
click at [1184, 111] on div "KYC Status" at bounding box center [1219, 114] width 644 height 30
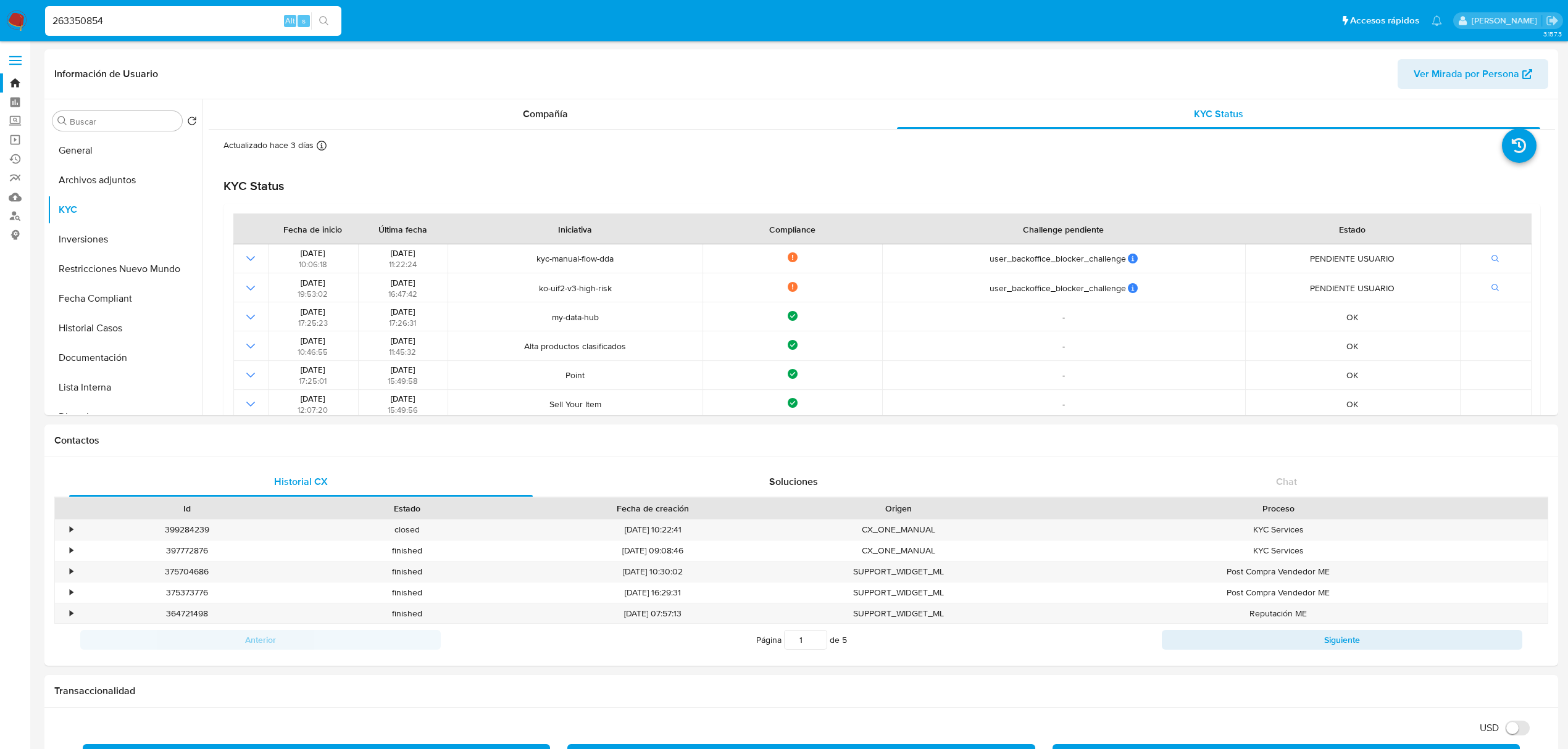
click at [127, 27] on input "263350854" at bounding box center [193, 21] width 296 height 16
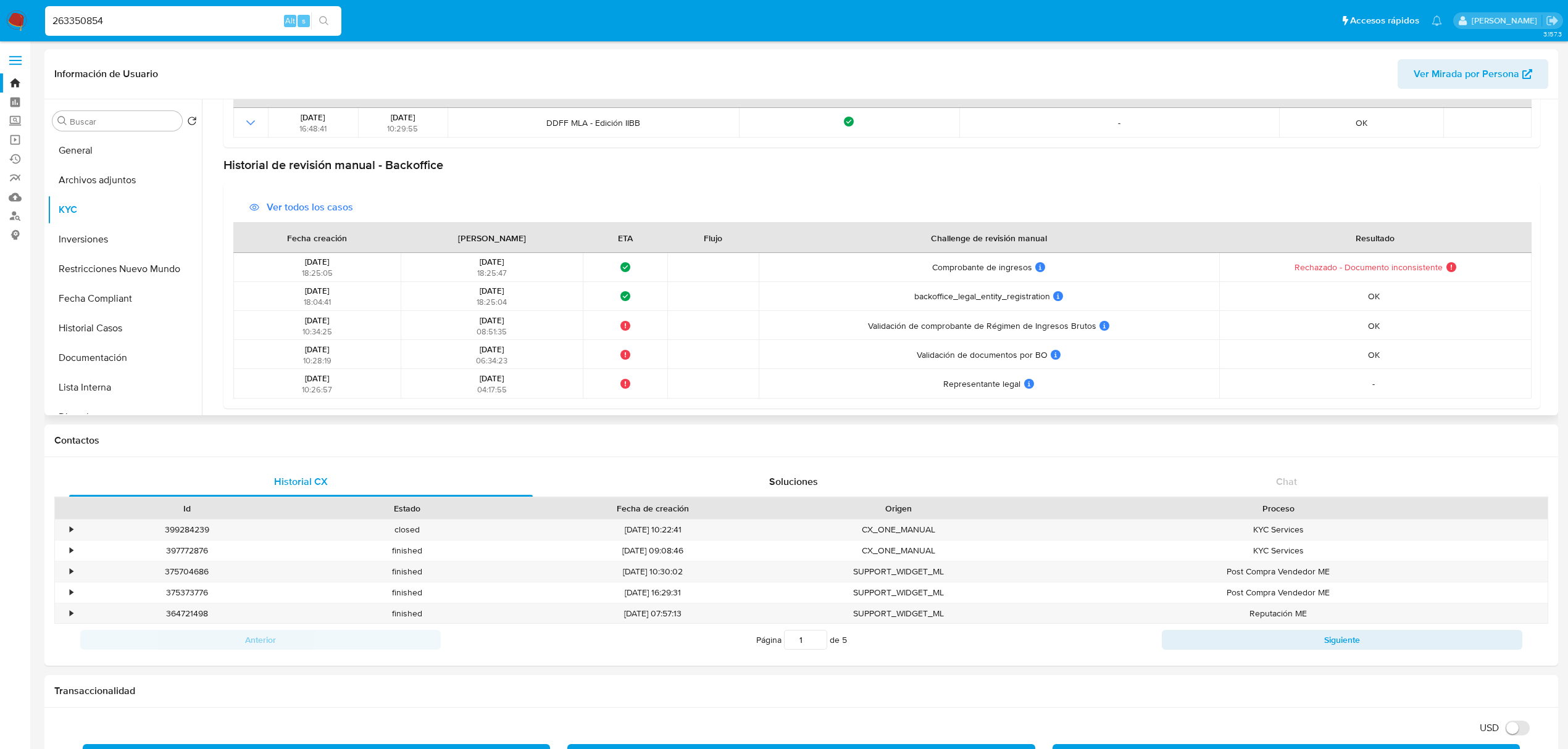
scroll to position [457, 0]
drag, startPoint x: 149, startPoint y: 22, endPoint x: -38, endPoint y: 30, distance: 187.2
paste input "725085400"
type input "725085400"
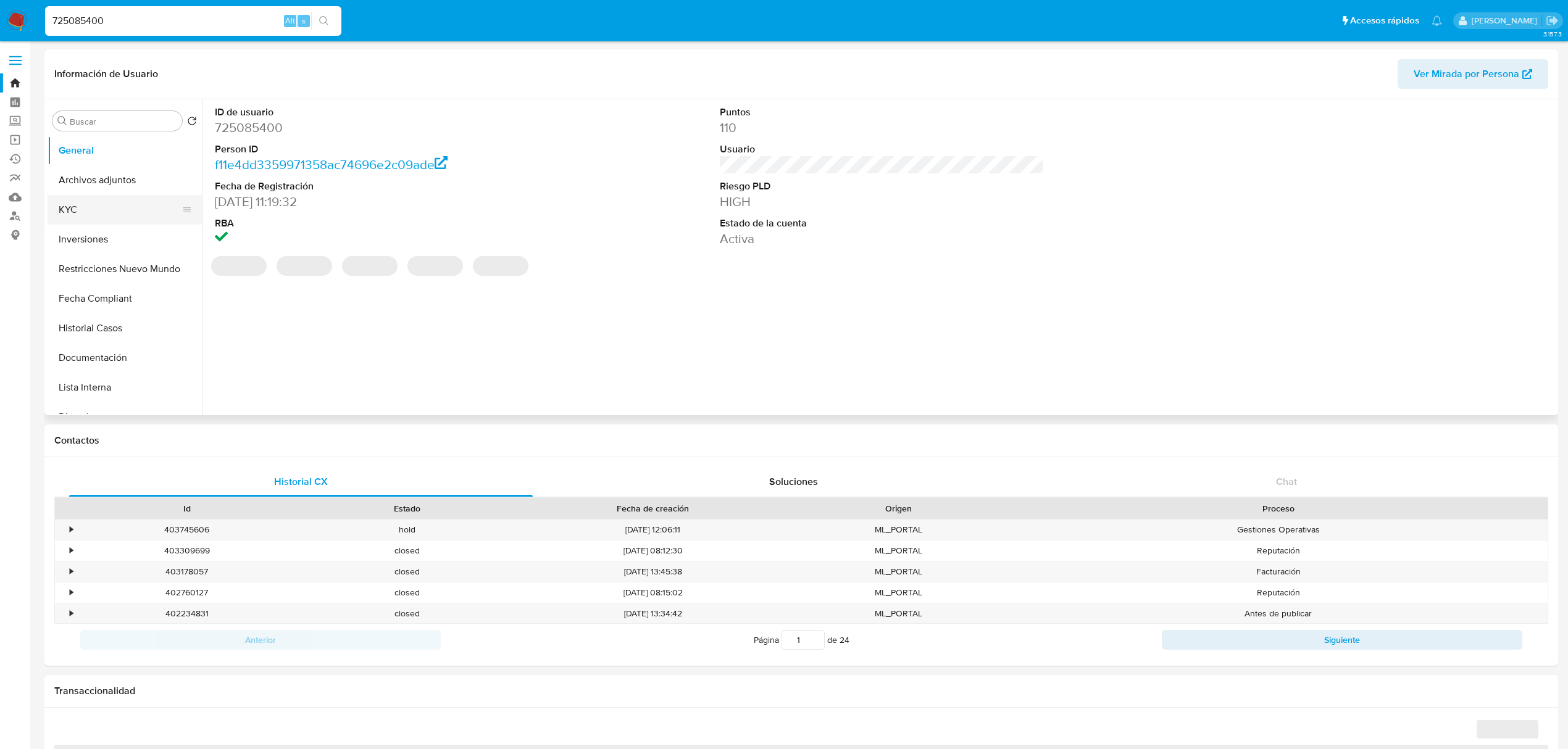
select select "10"
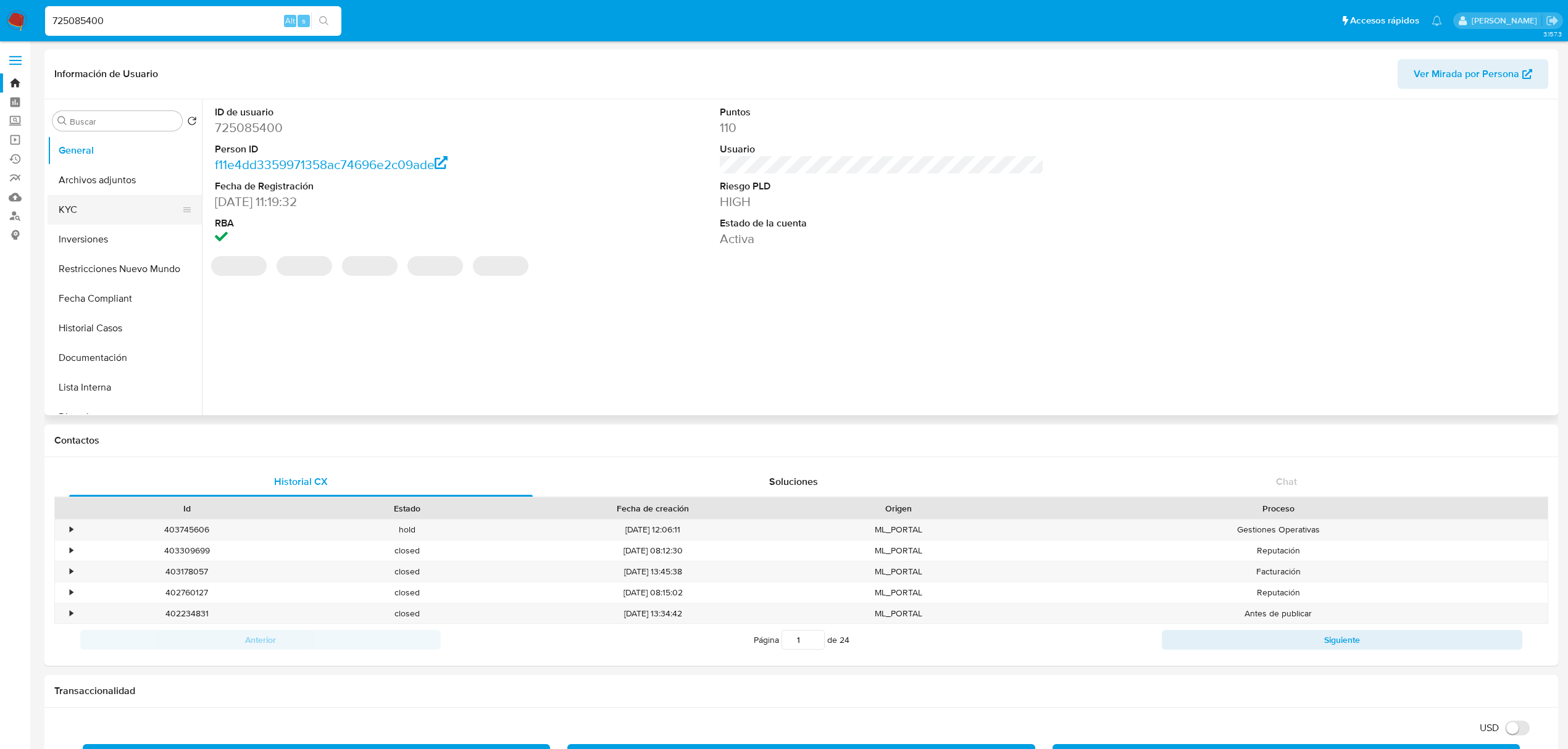
click at [124, 208] on button "KYC" at bounding box center [119, 210] width 144 height 30
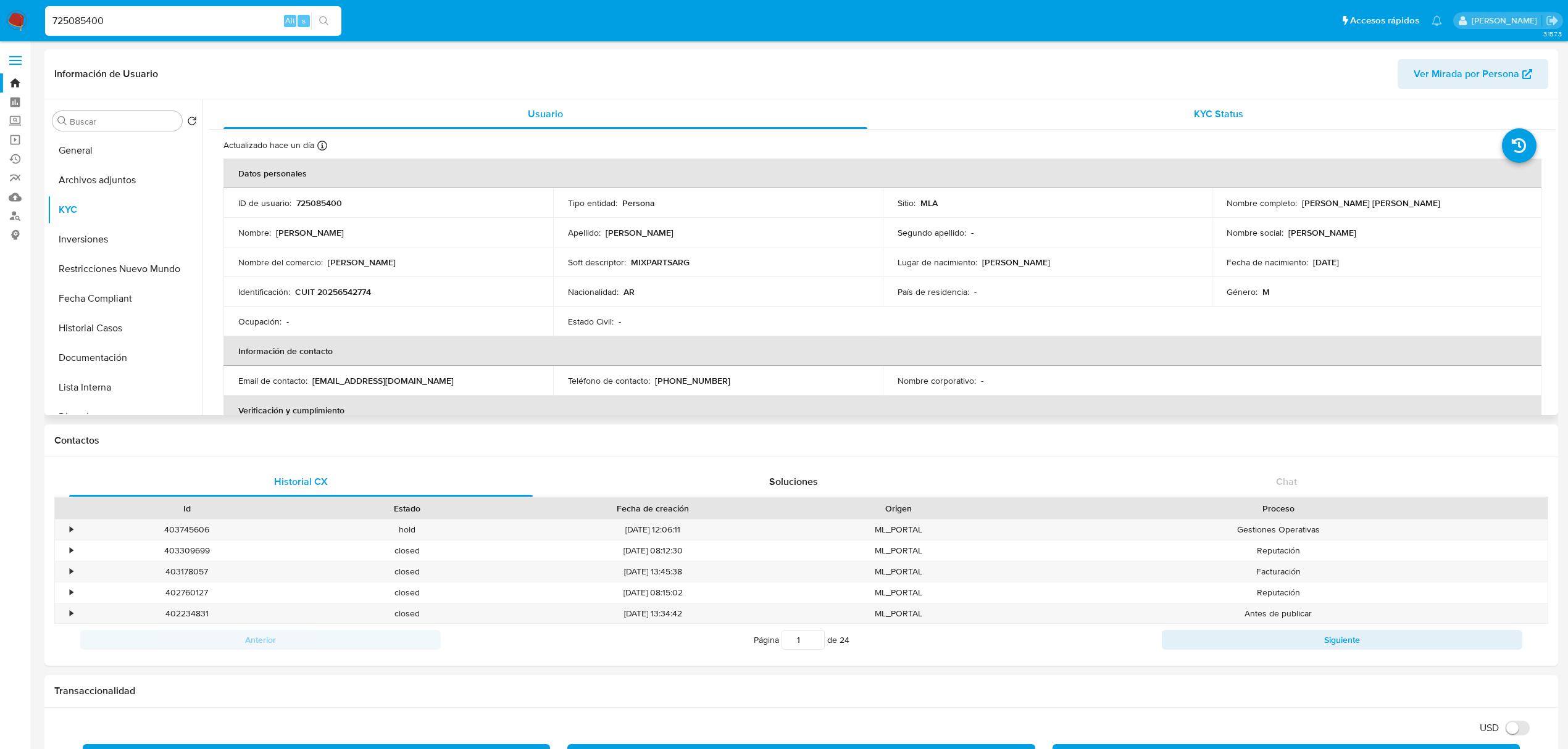
click at [1245, 120] on div "KYC Status" at bounding box center [1219, 114] width 644 height 30
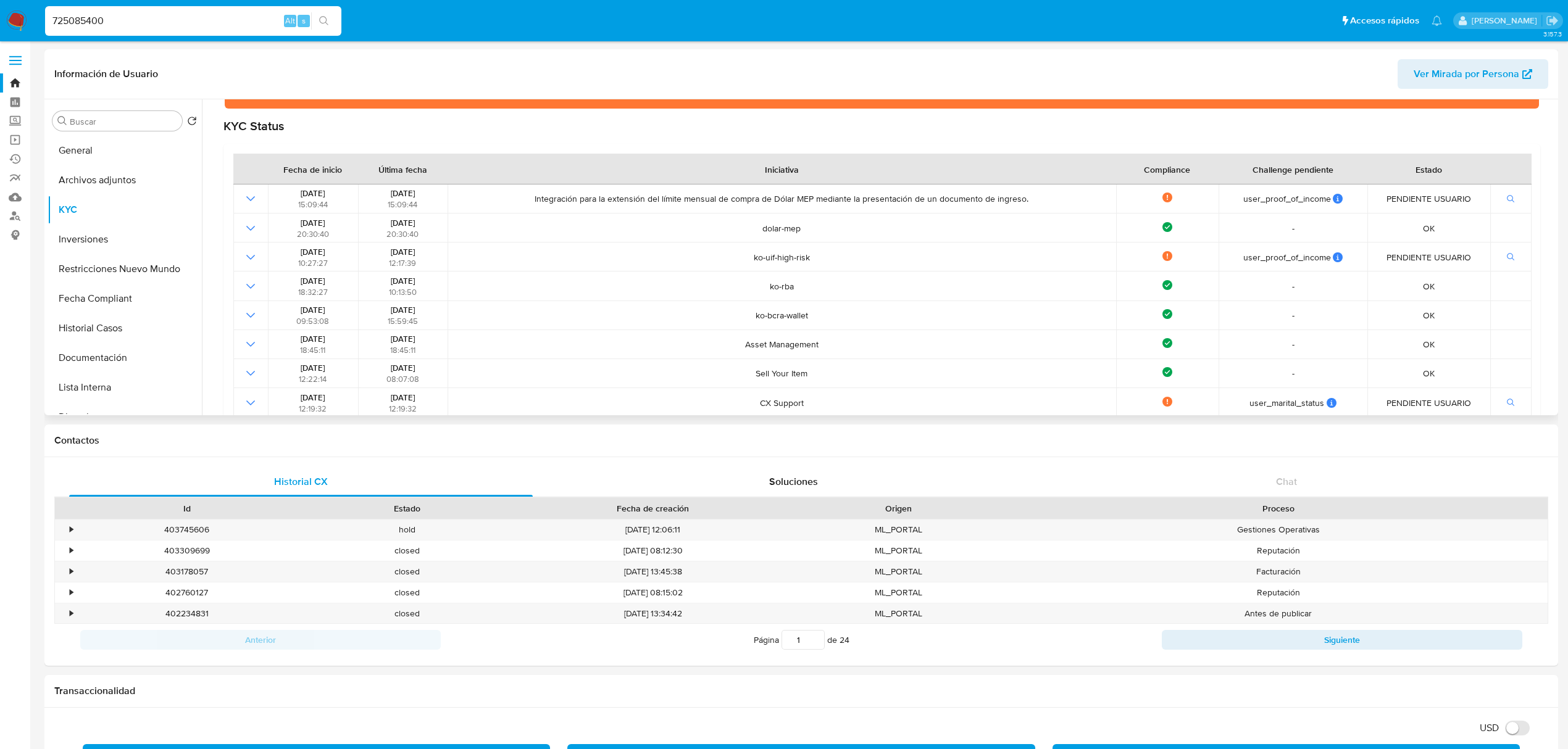
scroll to position [164, 0]
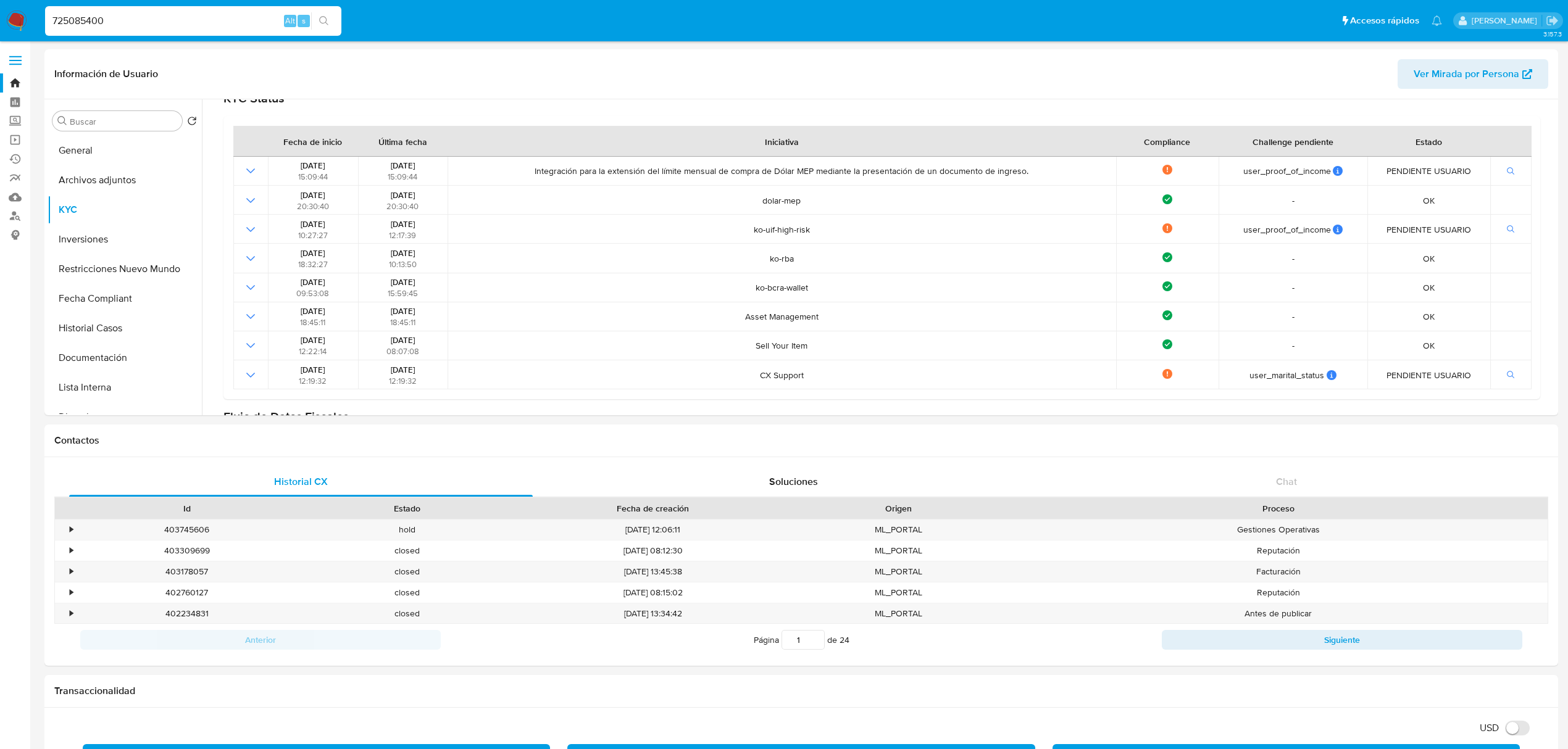
click at [115, 10] on div "725085400 Alt s" at bounding box center [193, 21] width 296 height 30
click at [115, 23] on input "725085400" at bounding box center [193, 21] width 296 height 16
paste input "2249224187"
type input "2249224187"
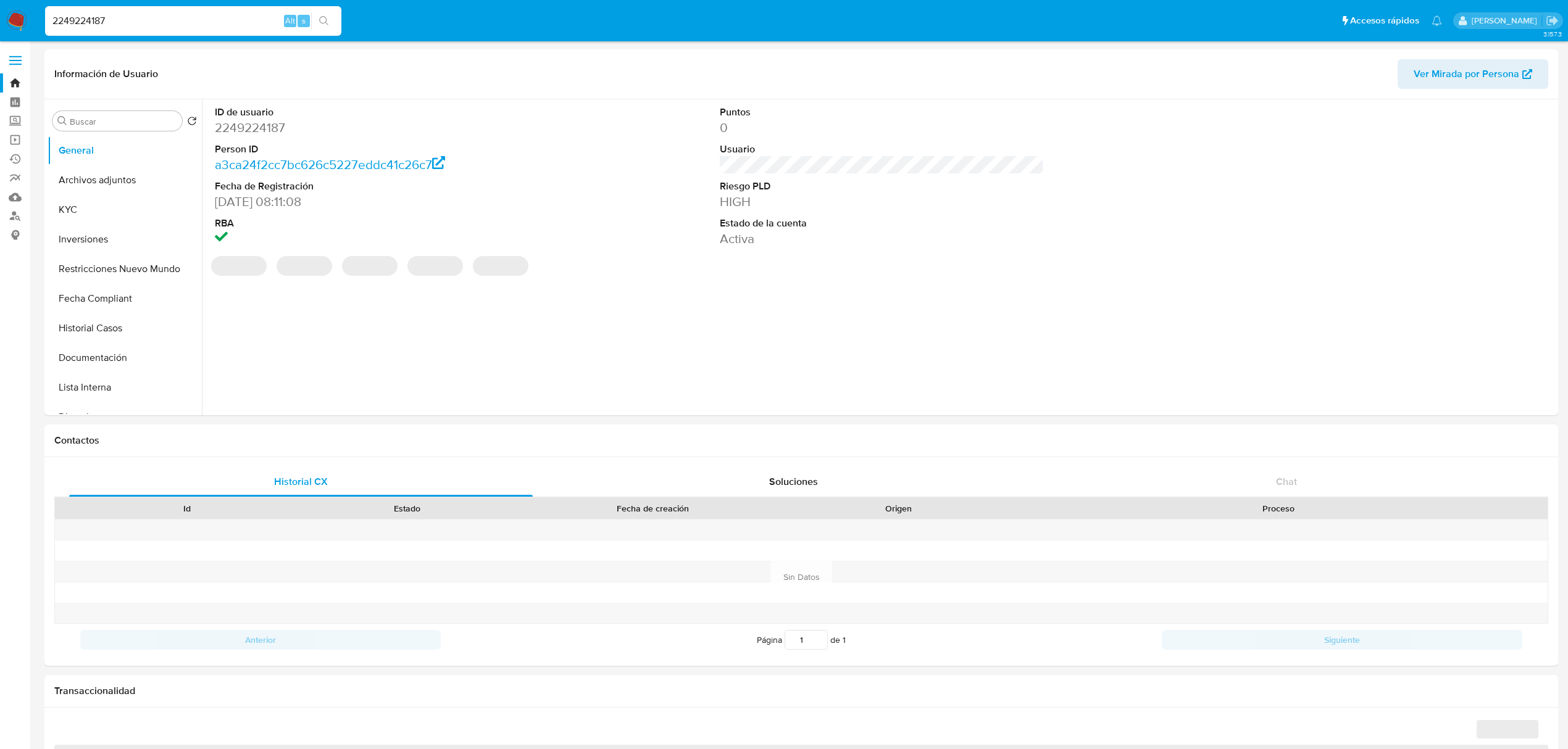
select select "10"
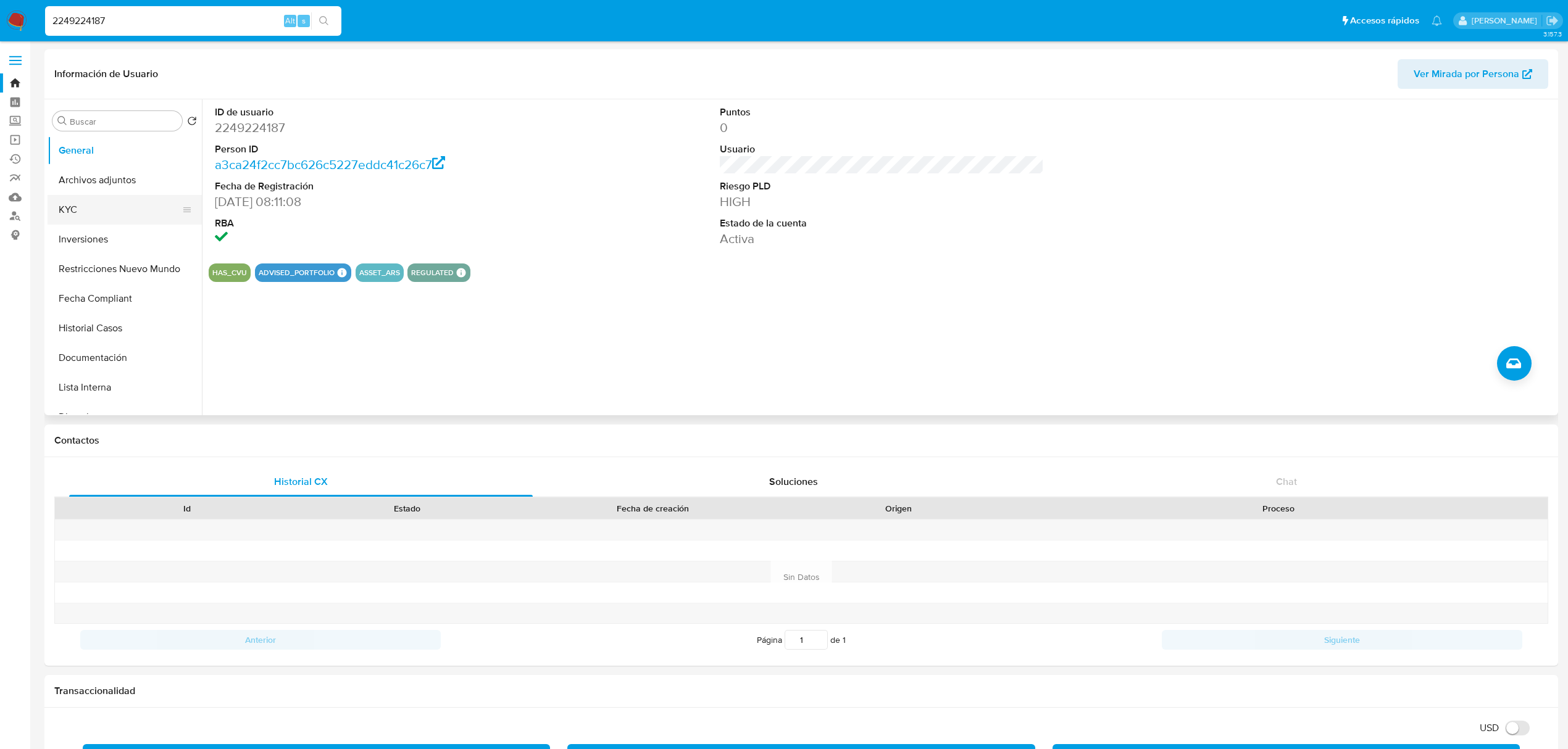
click at [104, 209] on button "KYC" at bounding box center [119, 210] width 144 height 30
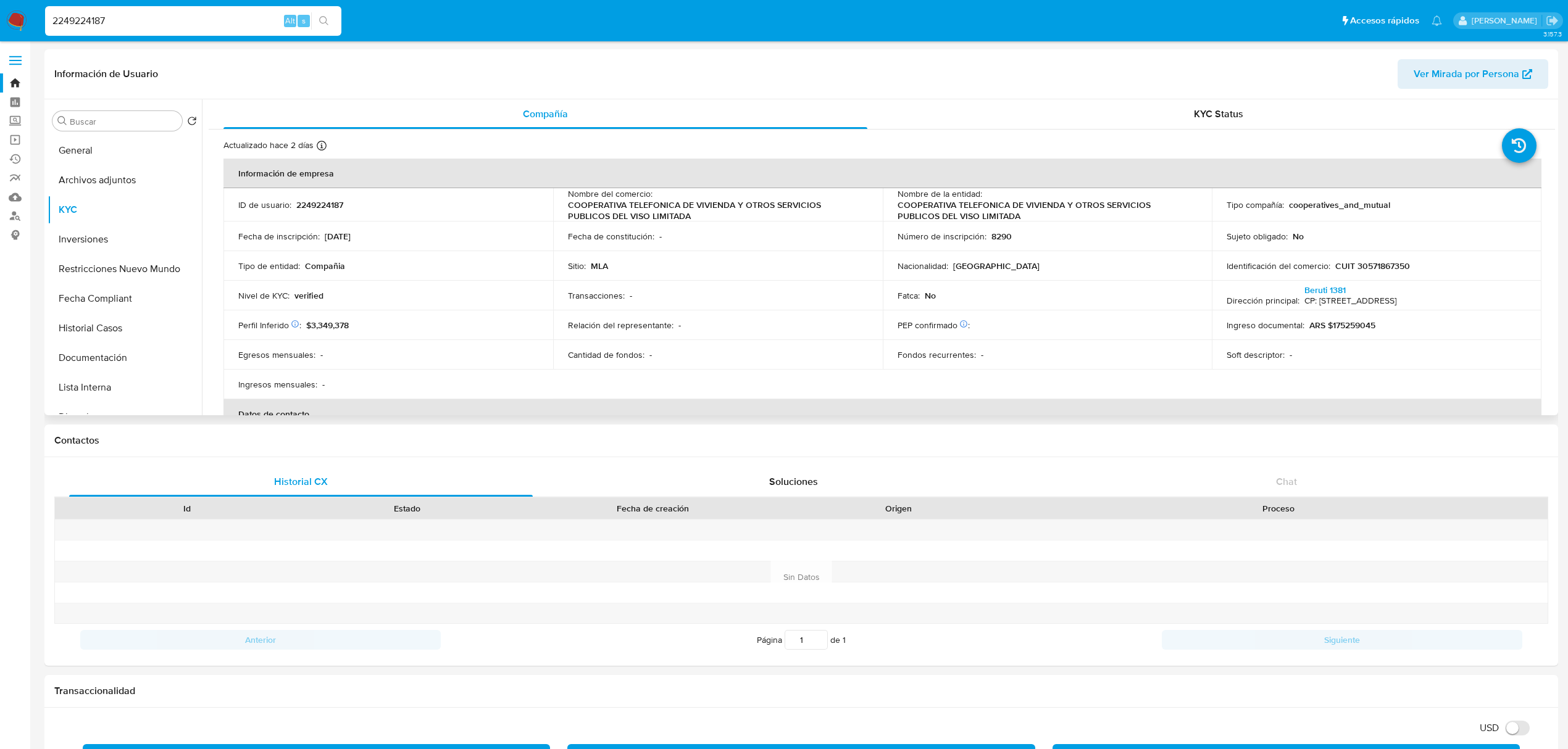
click at [1194, 94] on div "Información de Usuario Ver Mirada por Persona" at bounding box center [802, 74] width 1514 height 50
click at [1198, 111] on span "KYC Status" at bounding box center [1218, 114] width 49 height 14
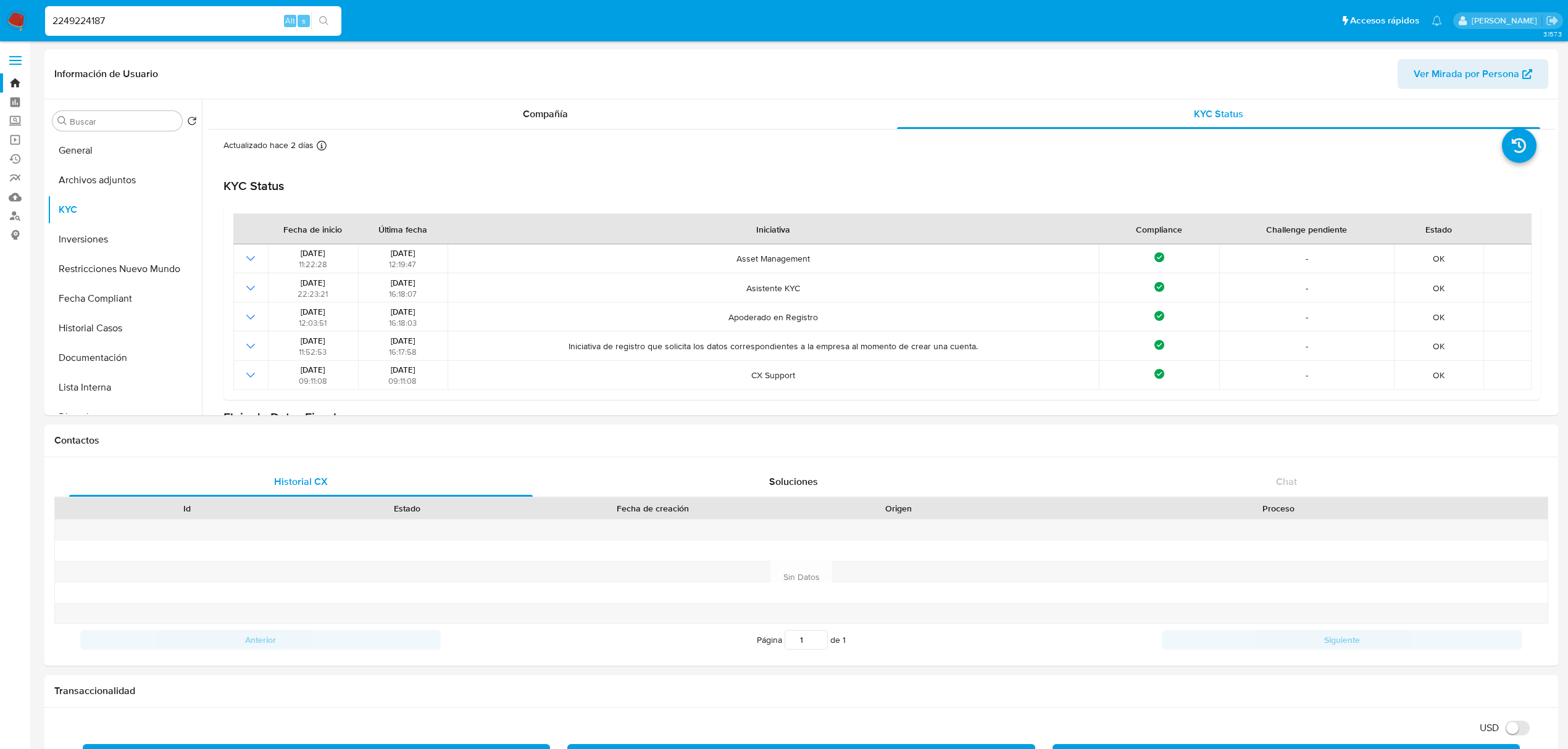
click at [184, 16] on input "2249224187" at bounding box center [193, 21] width 296 height 16
paste input "780817484"
type input "780817484"
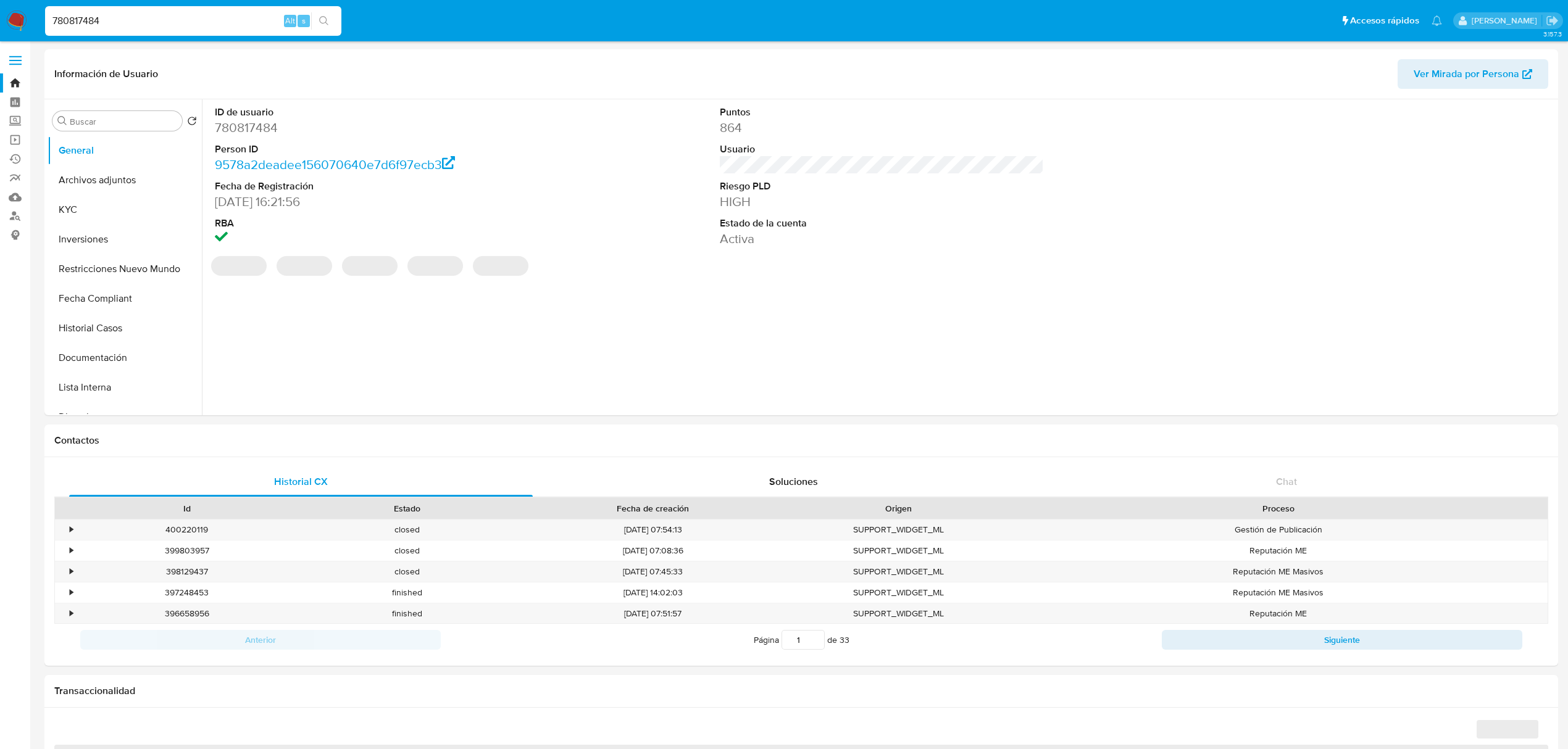
select select "10"
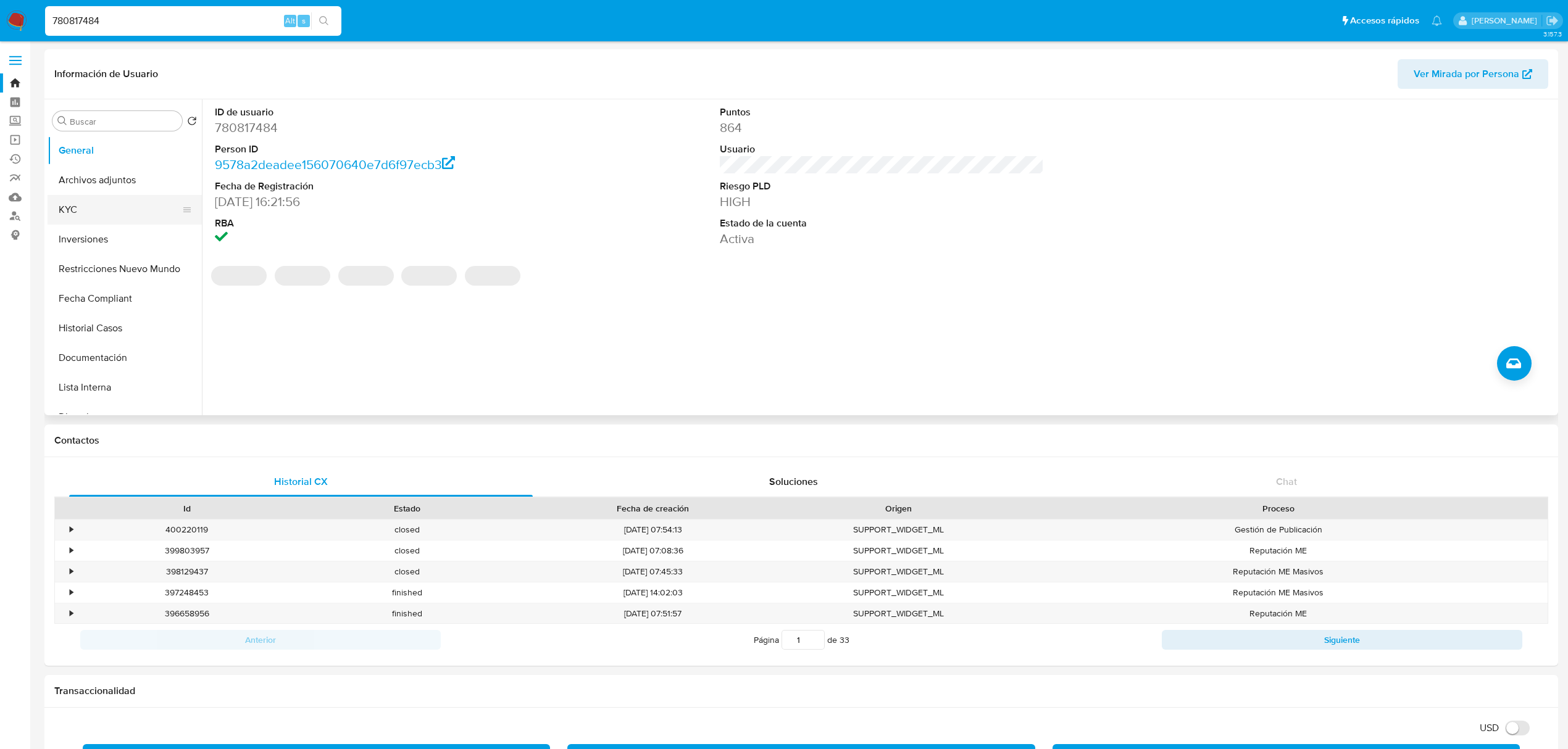
click at [73, 204] on button "KYC" at bounding box center [119, 210] width 144 height 30
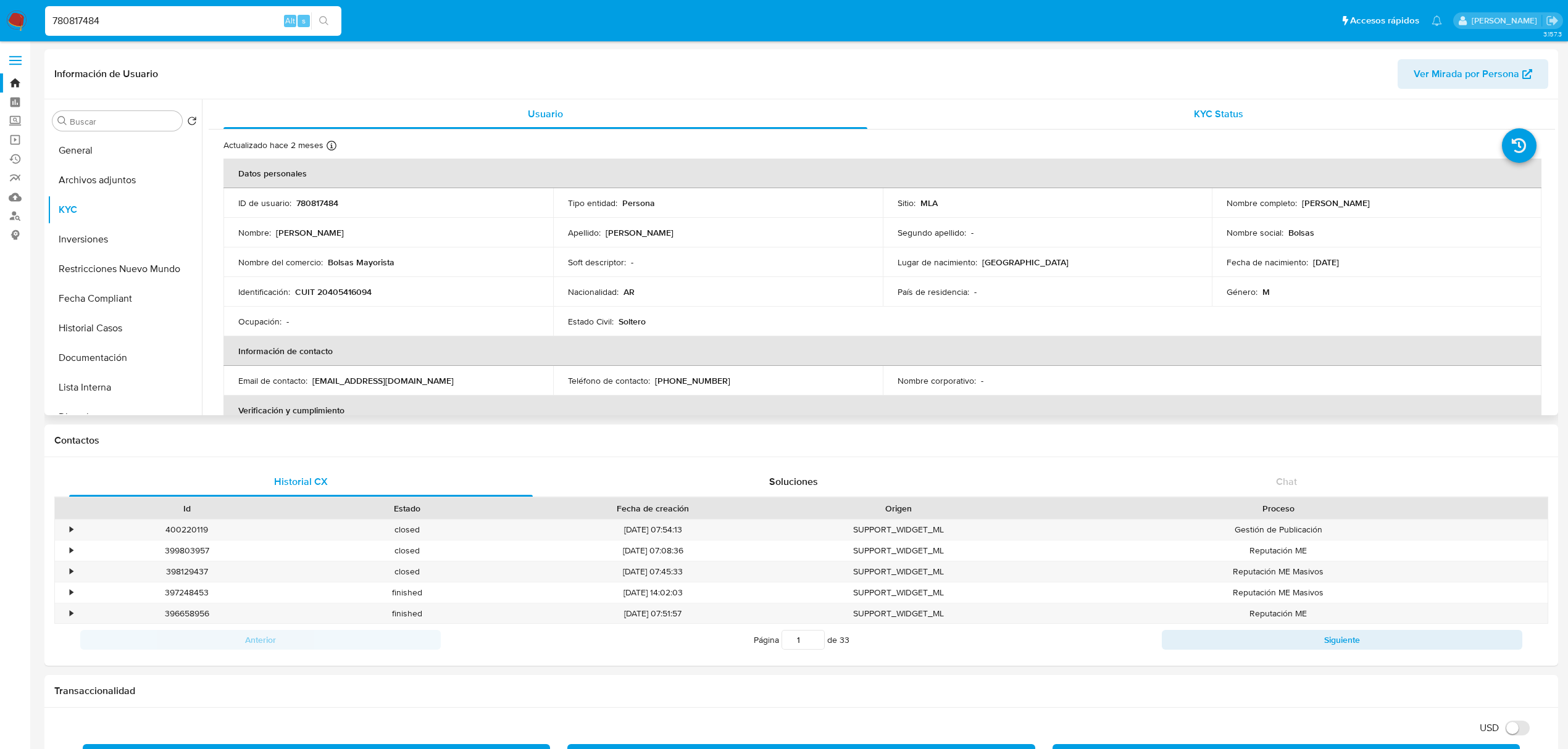
click at [1208, 120] on span "KYC Status" at bounding box center [1218, 114] width 49 height 14
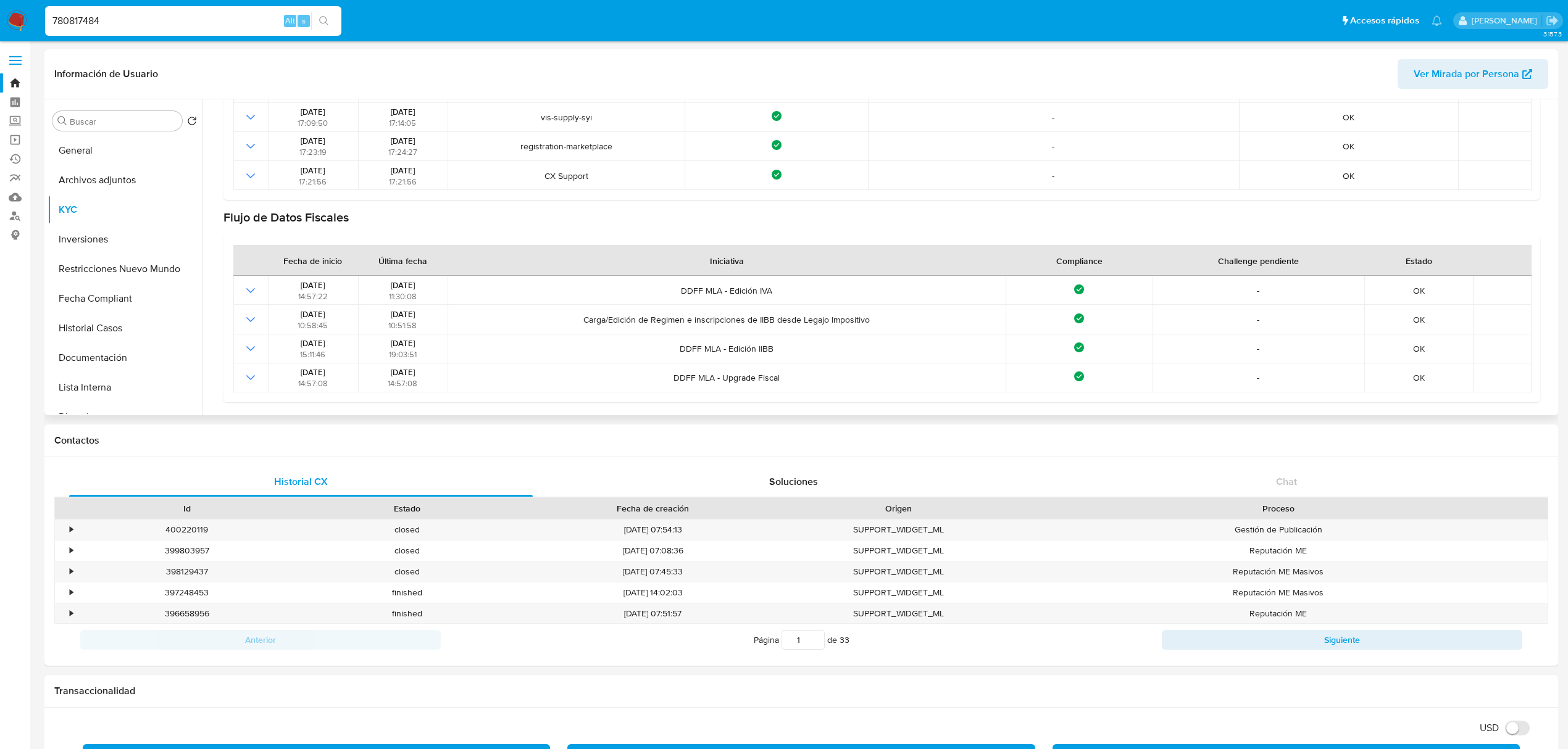
scroll to position [329, 0]
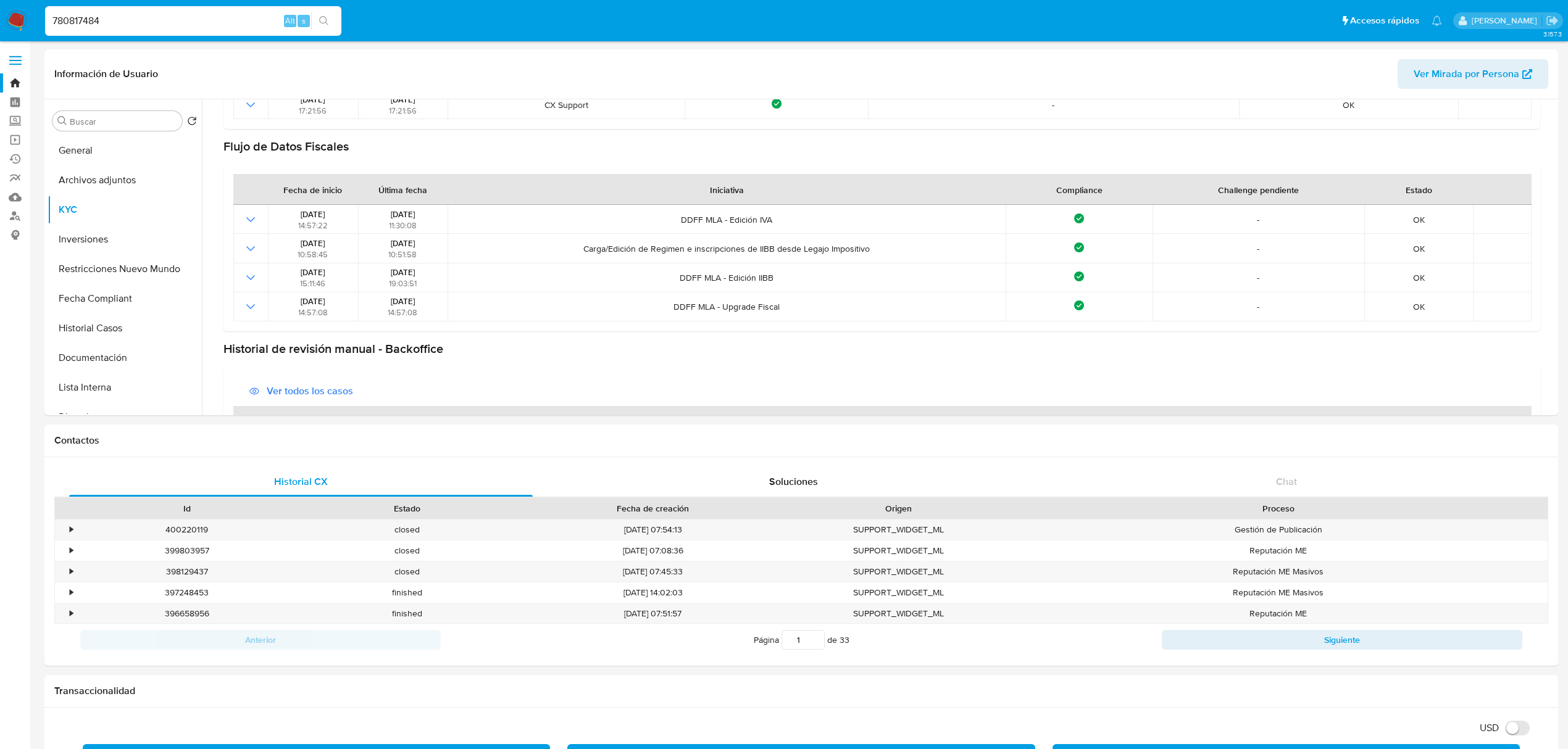
click at [188, 26] on input "780817484" at bounding box center [193, 21] width 296 height 16
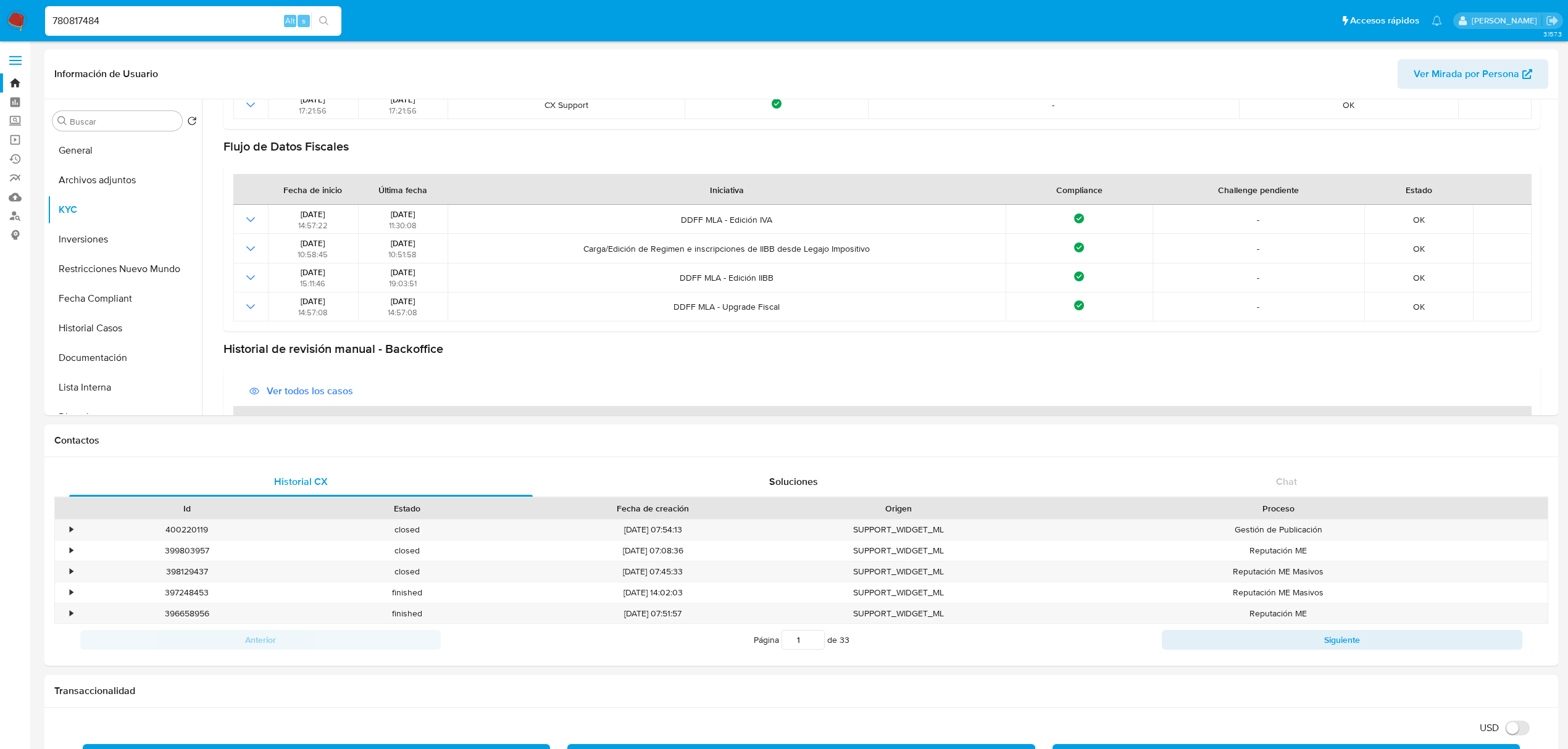
paste input "83715572"
type input "83715572"
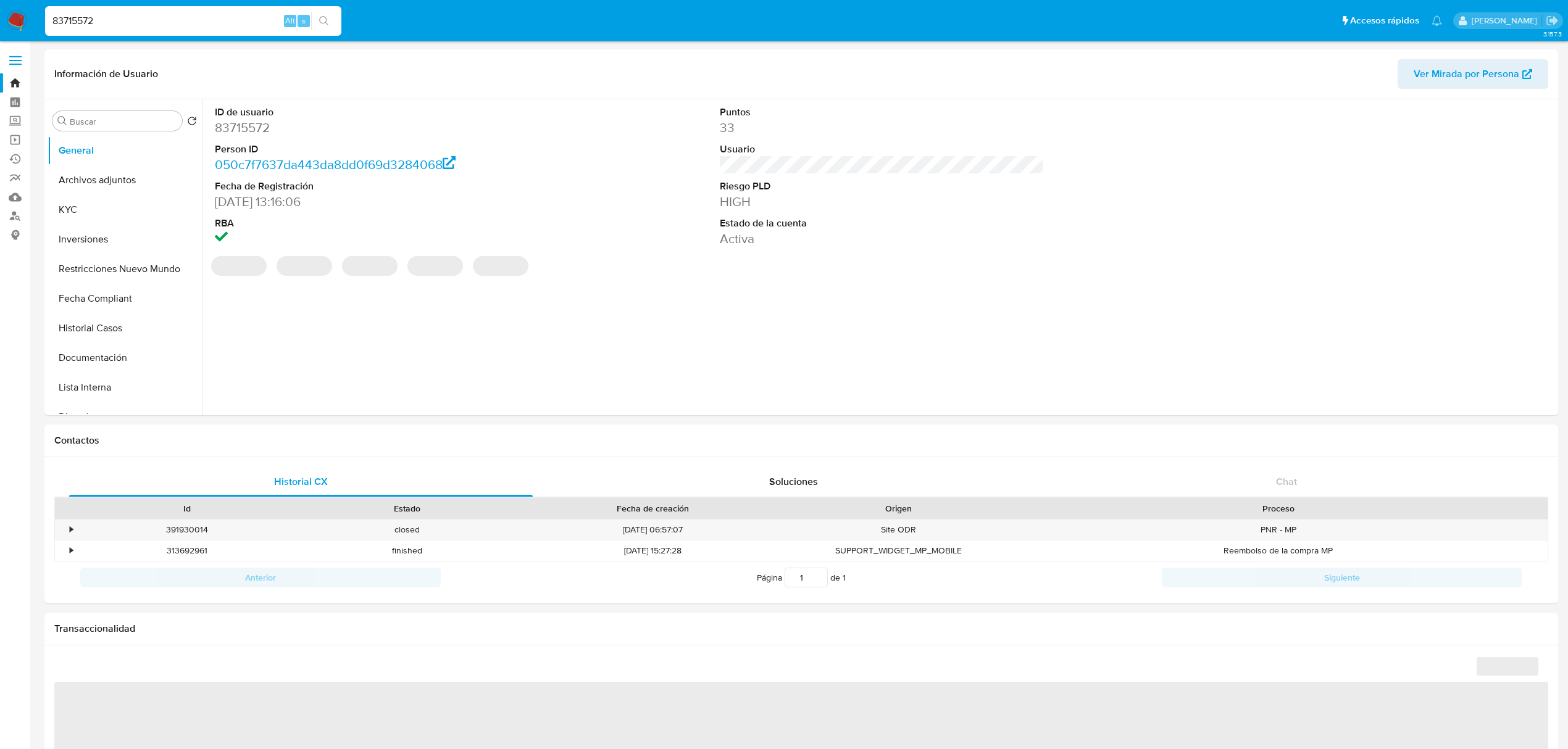
select select "10"
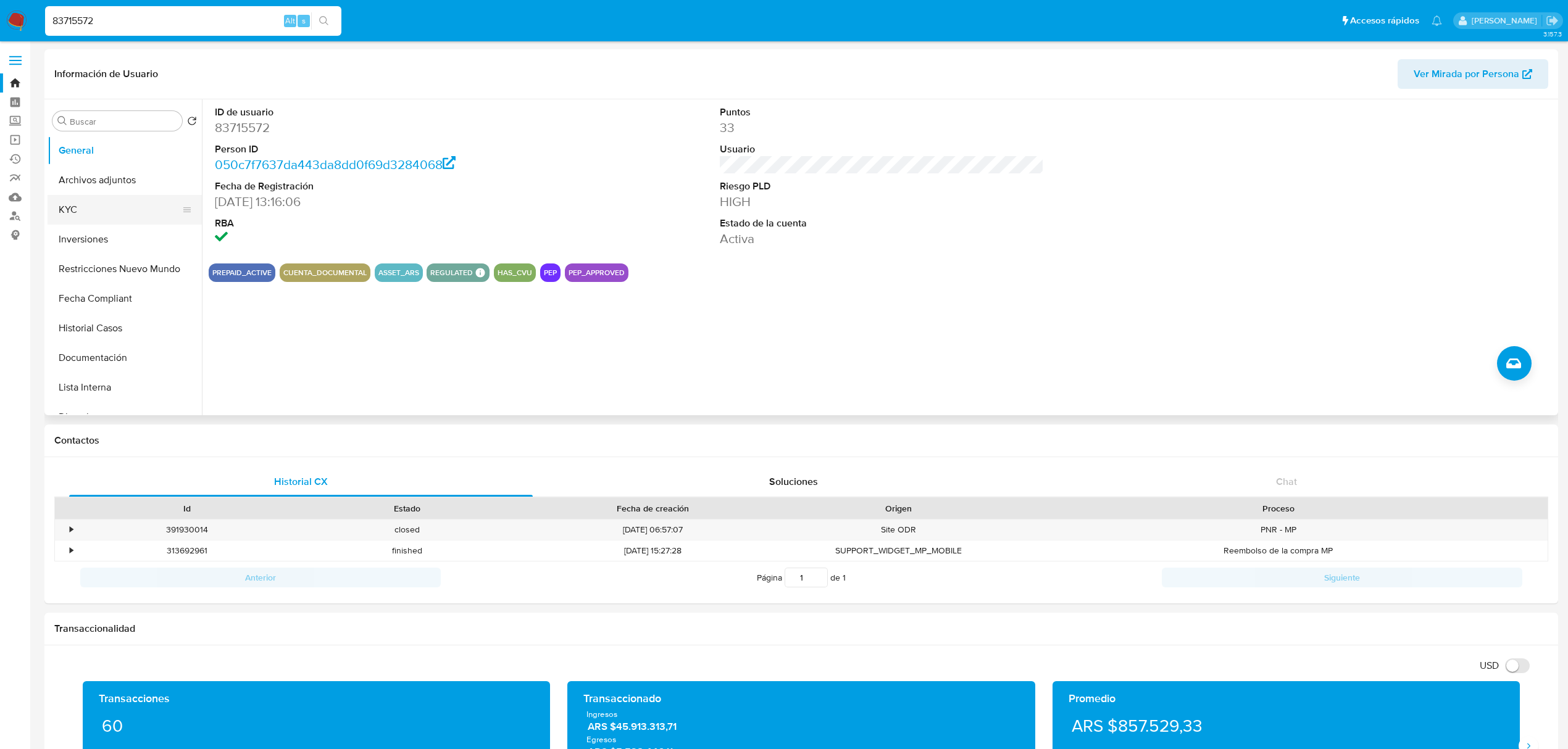
click at [109, 205] on button "KYC" at bounding box center [119, 210] width 144 height 30
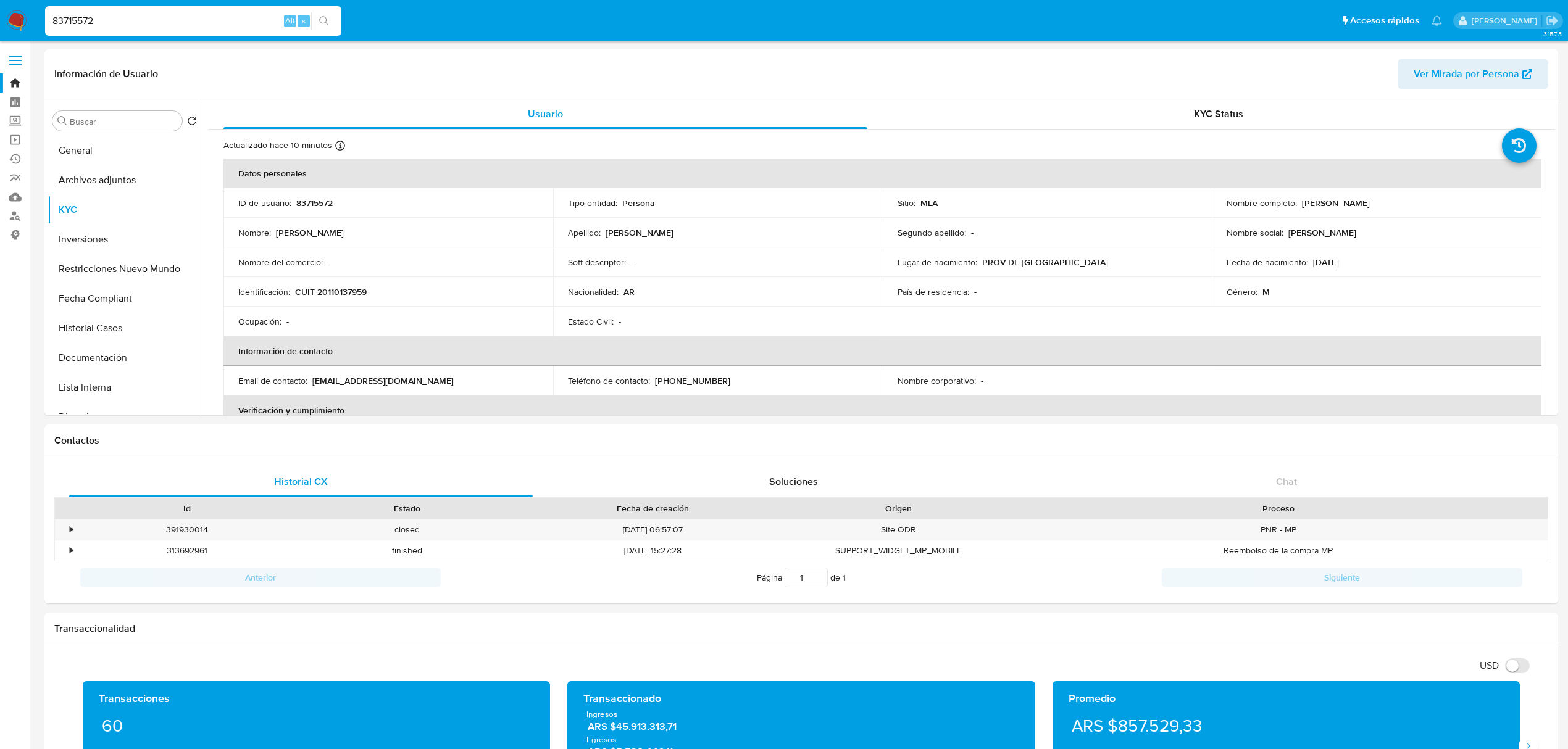
click at [146, 16] on input "83715572" at bounding box center [193, 21] width 296 height 16
click at [144, 16] on input "83715572" at bounding box center [193, 21] width 296 height 16
paste input "24261165"
type input "824261165"
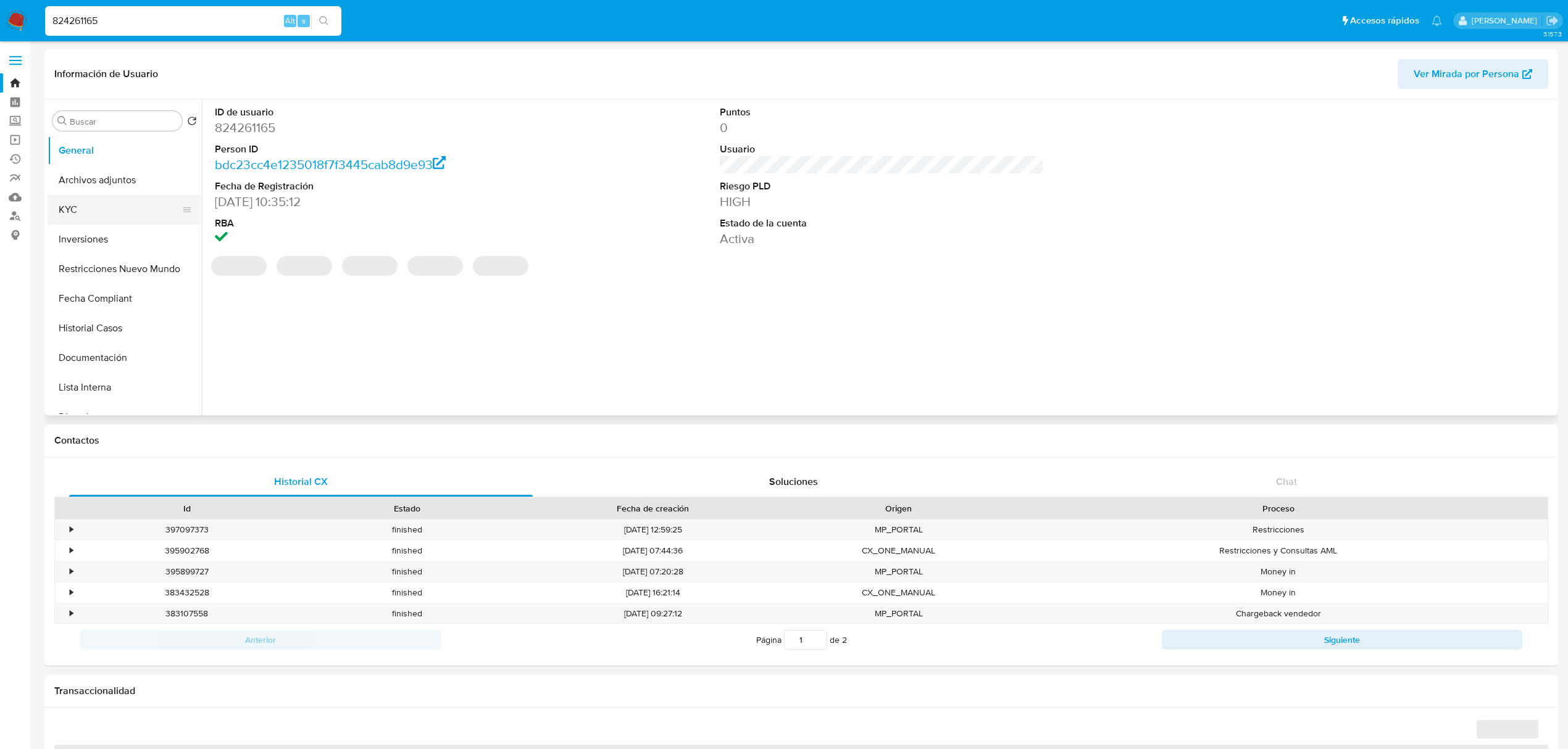
click at [107, 205] on button "KYC" at bounding box center [119, 210] width 144 height 30
select select "10"
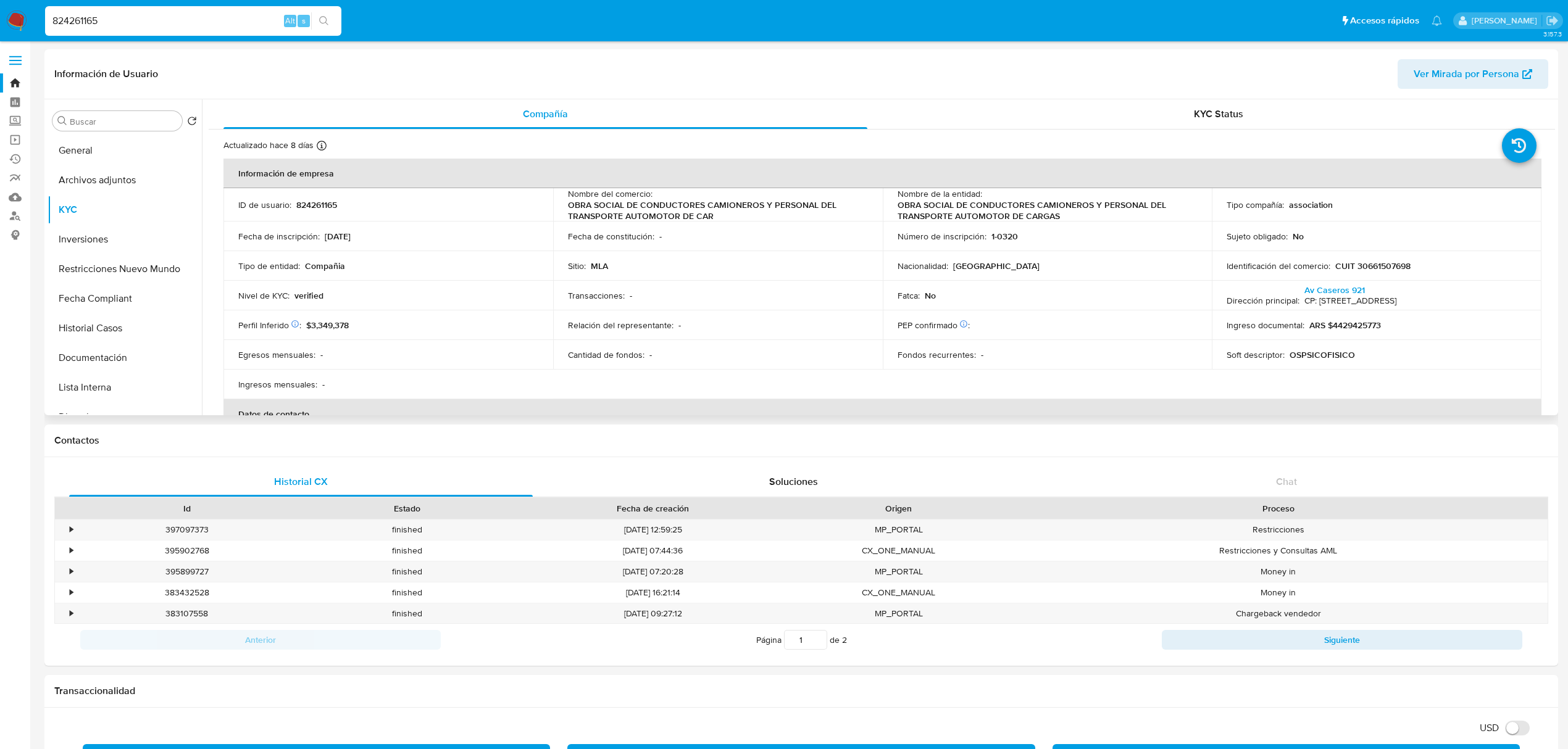
click at [1218, 131] on div "Actualizado hace 8 [PERSON_NAME] Creado: [DATE] 11:36:06 Actualizado: [DATE] 23…" at bounding box center [882, 674] width 1346 height 1090
click at [1220, 116] on span "KYC Status" at bounding box center [1218, 114] width 49 height 14
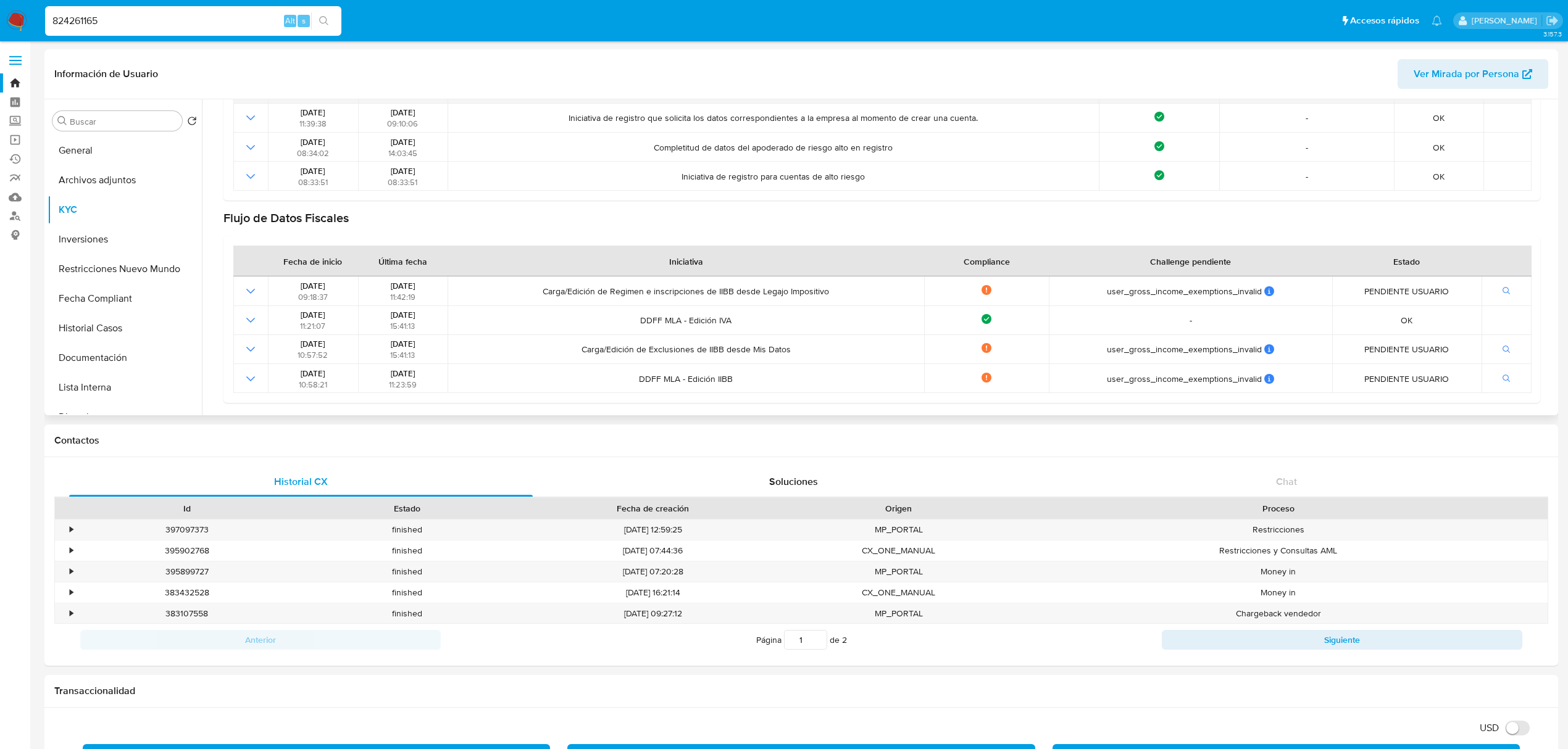
scroll to position [329, 0]
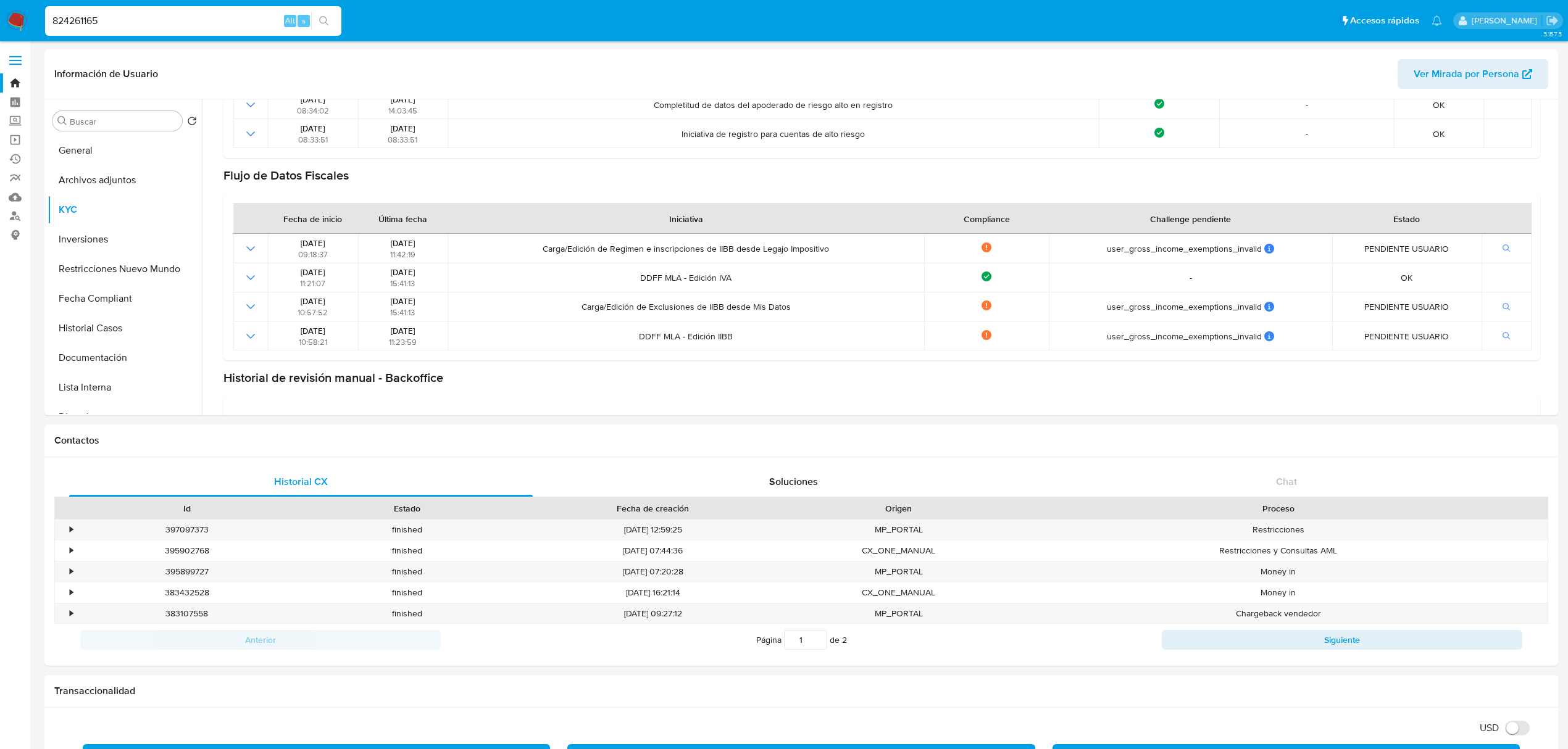
click at [189, 26] on input "824261165" at bounding box center [193, 21] width 296 height 16
paste input "496429872"
type input "496429872"
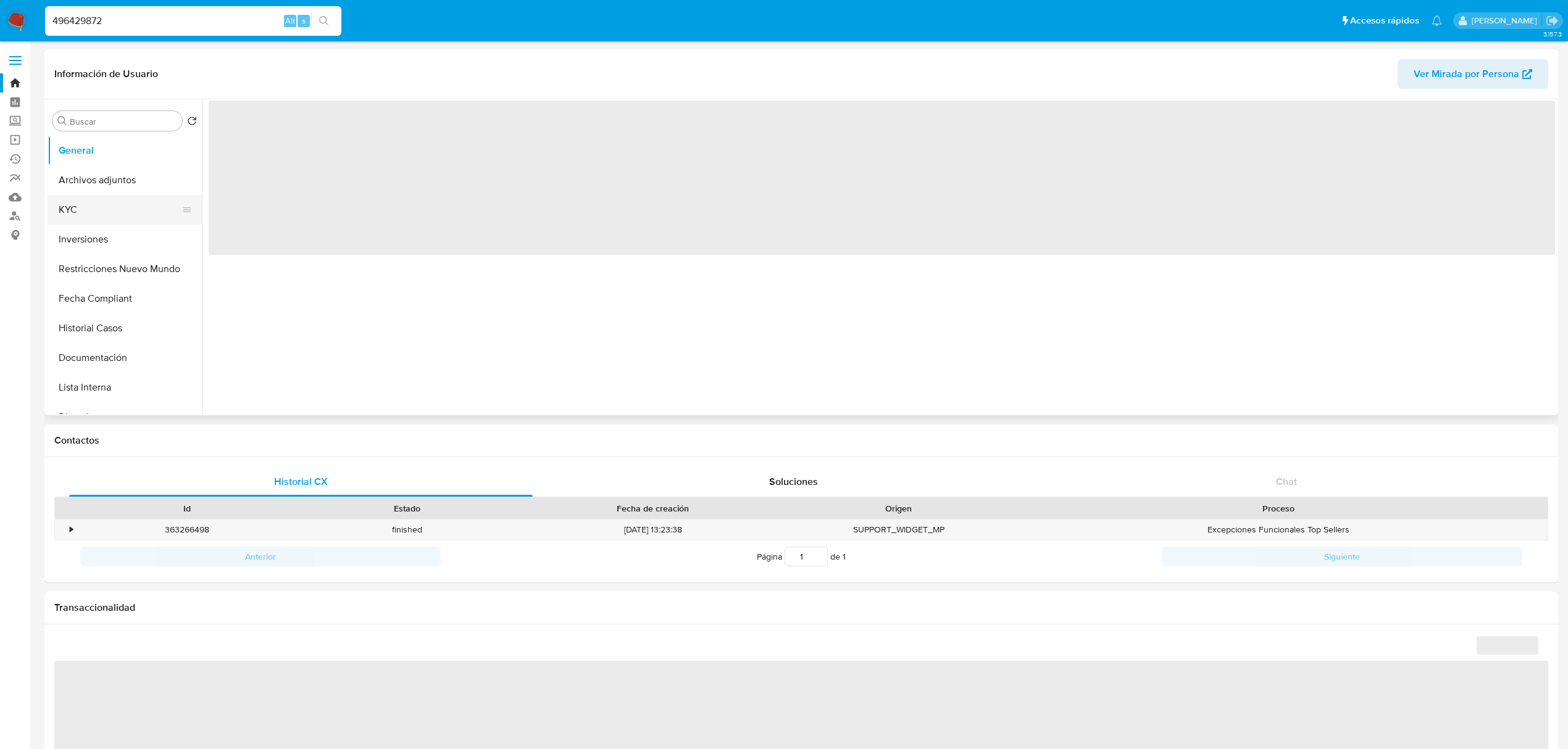
click at [133, 210] on button "KYC" at bounding box center [119, 210] width 144 height 30
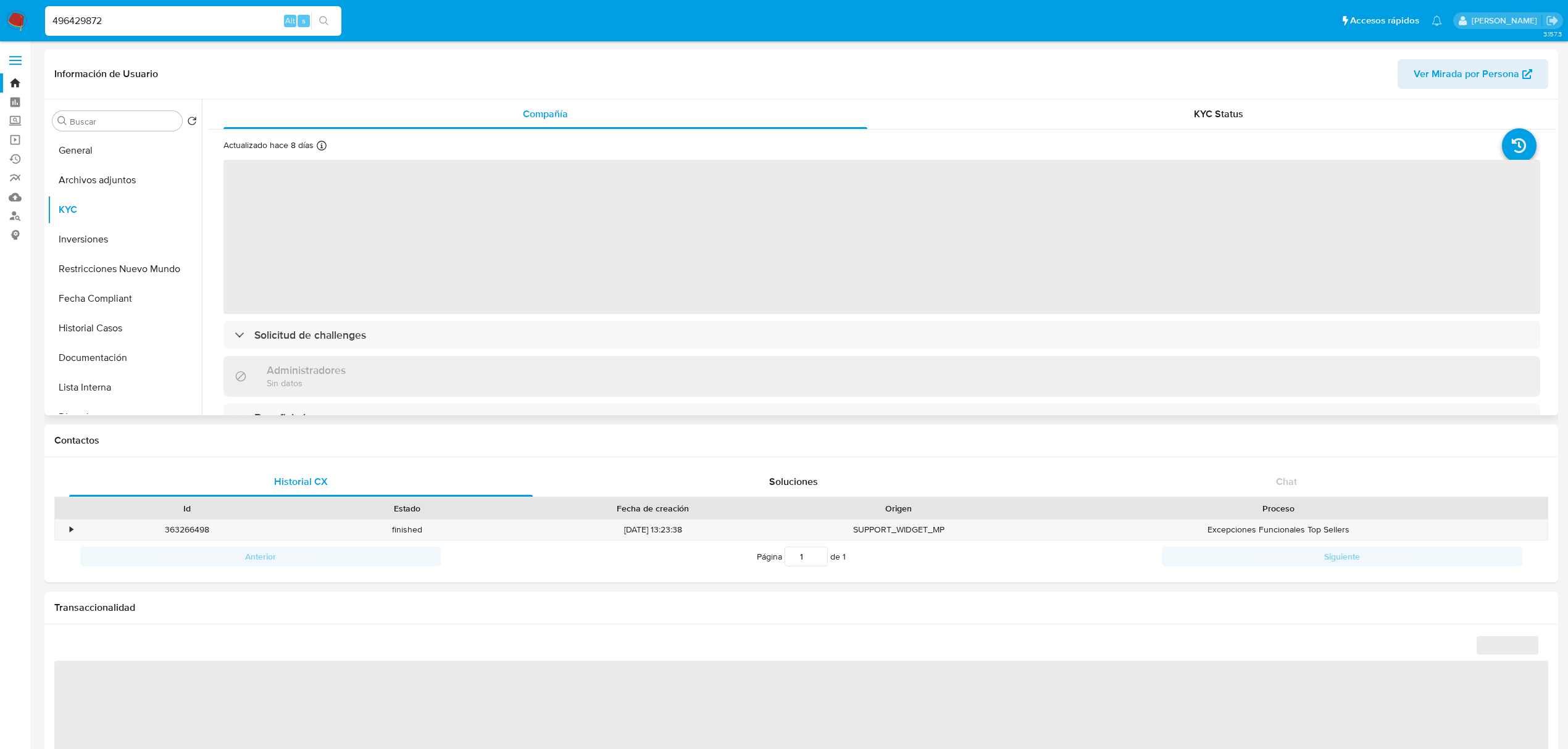
select select "10"
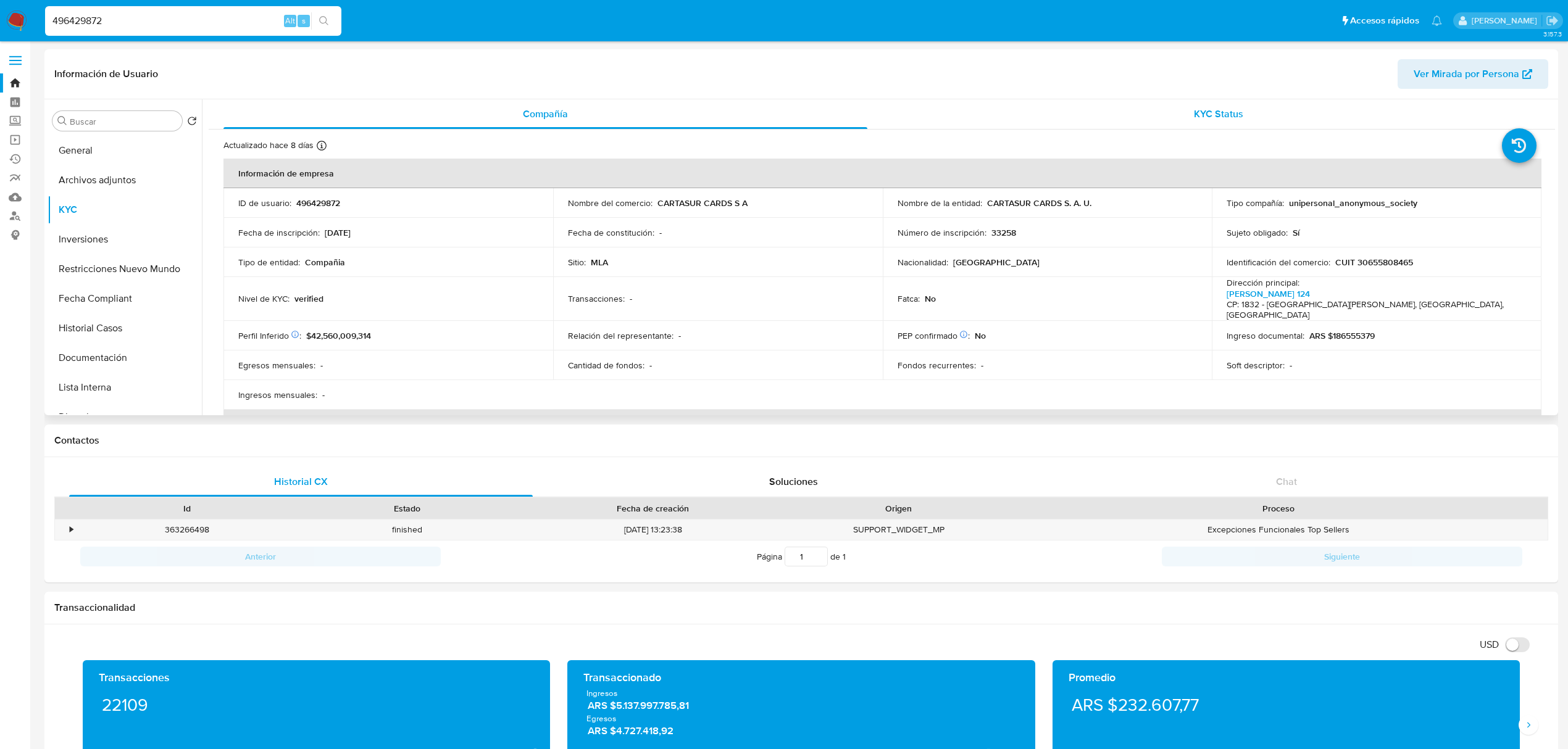
click at [1246, 100] on div "KYC Status" at bounding box center [1219, 114] width 644 height 30
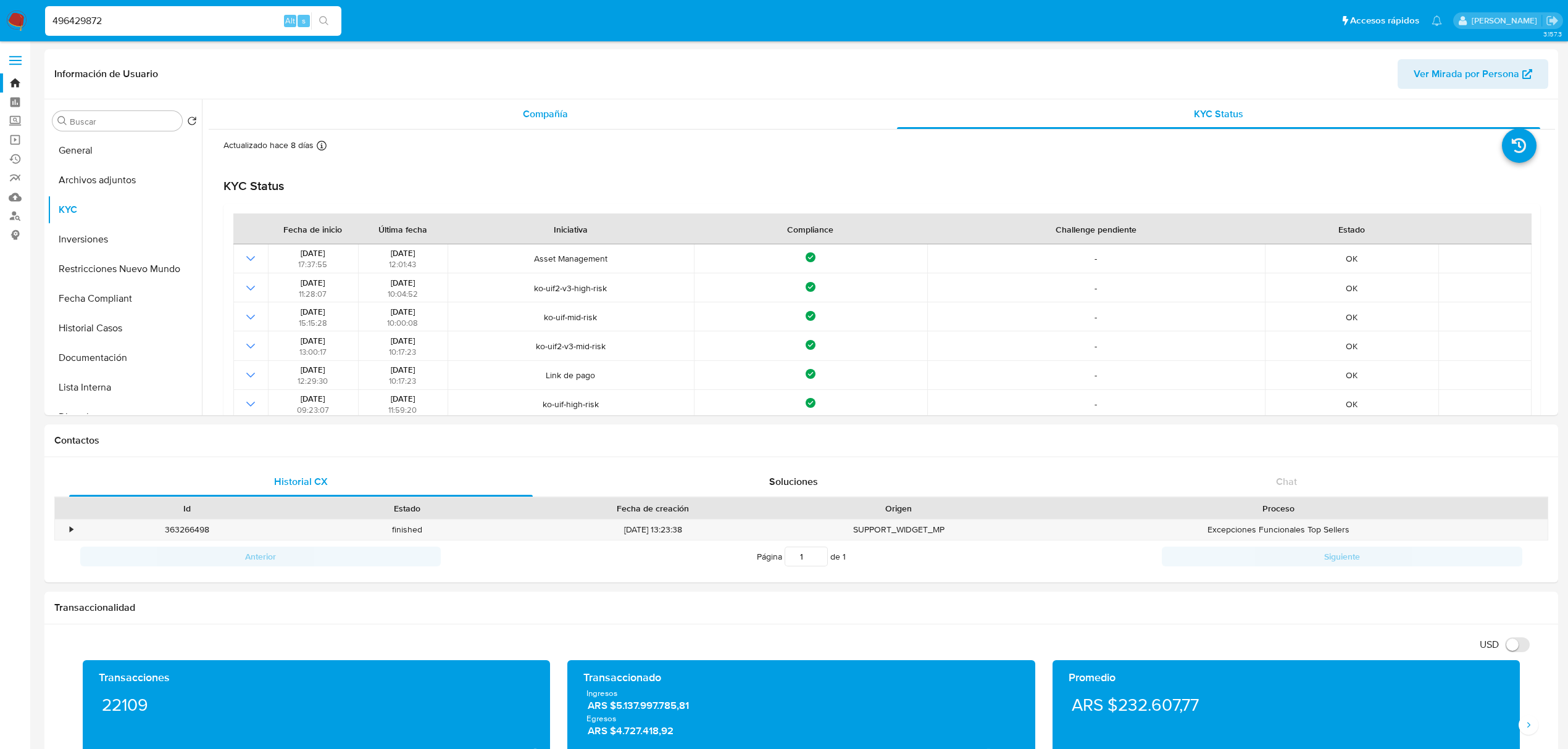
click at [614, 114] on div "Compañía" at bounding box center [545, 114] width 644 height 30
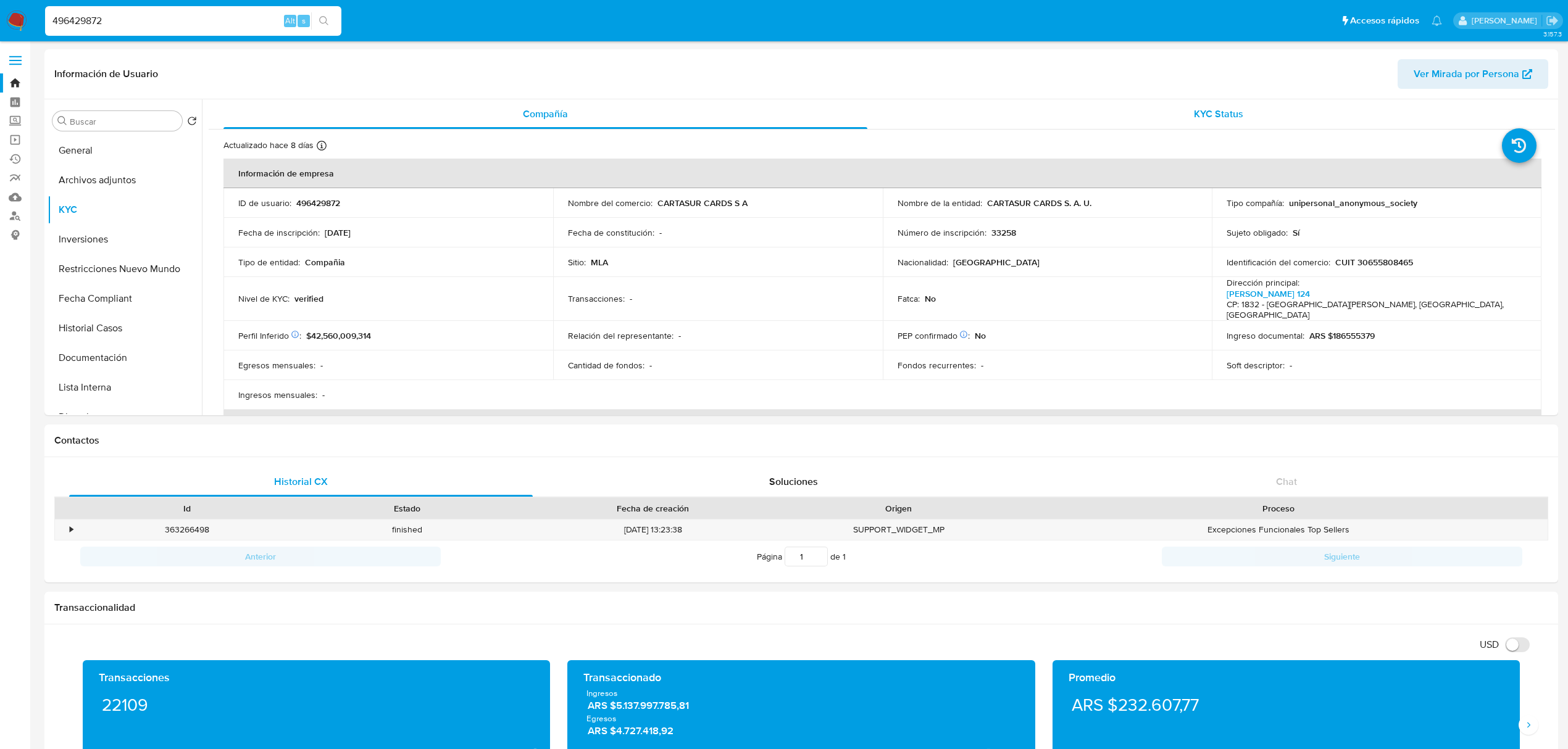
click at [1240, 114] on div "KYC Status" at bounding box center [1219, 114] width 644 height 30
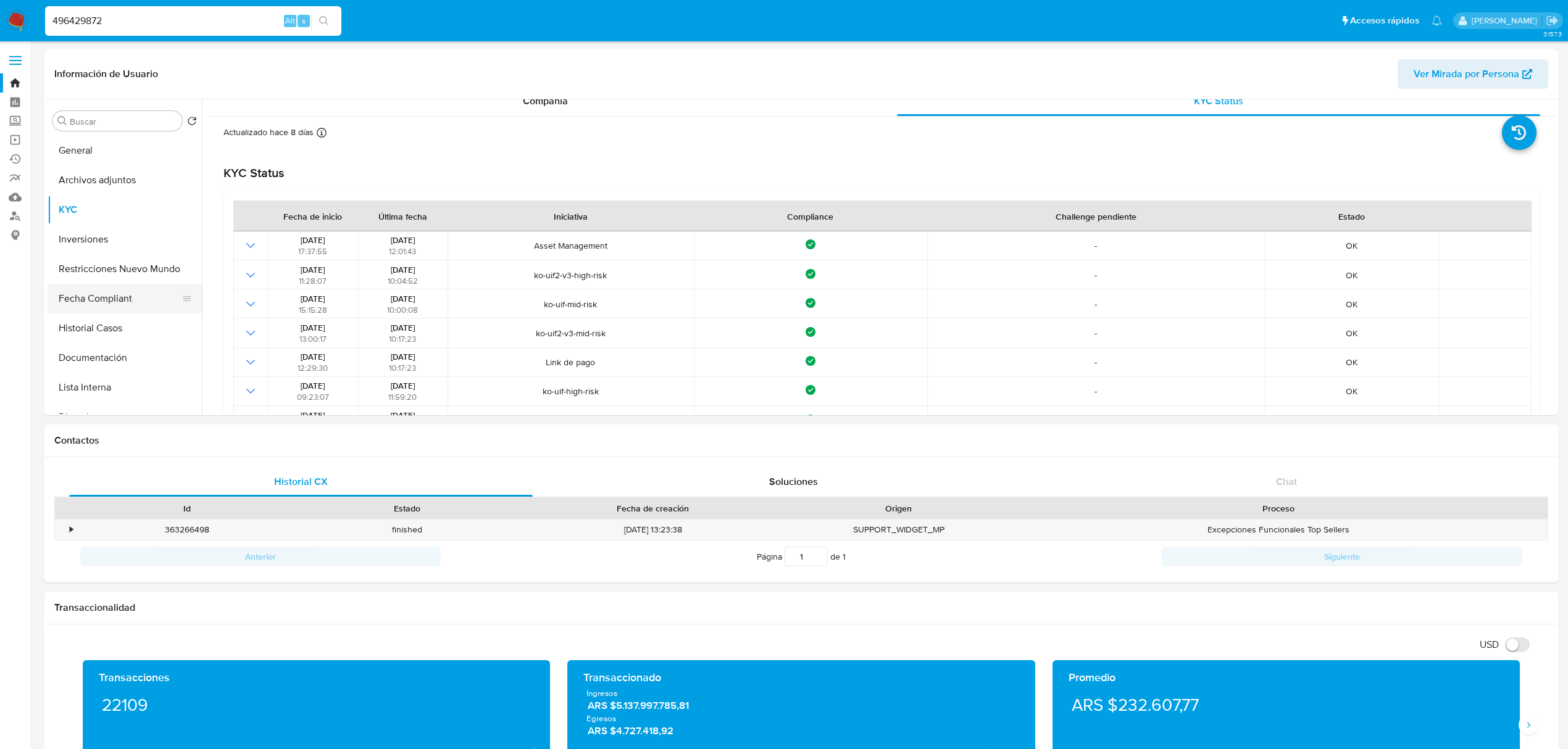
click at [108, 295] on button "Fecha Compliant" at bounding box center [119, 299] width 144 height 30
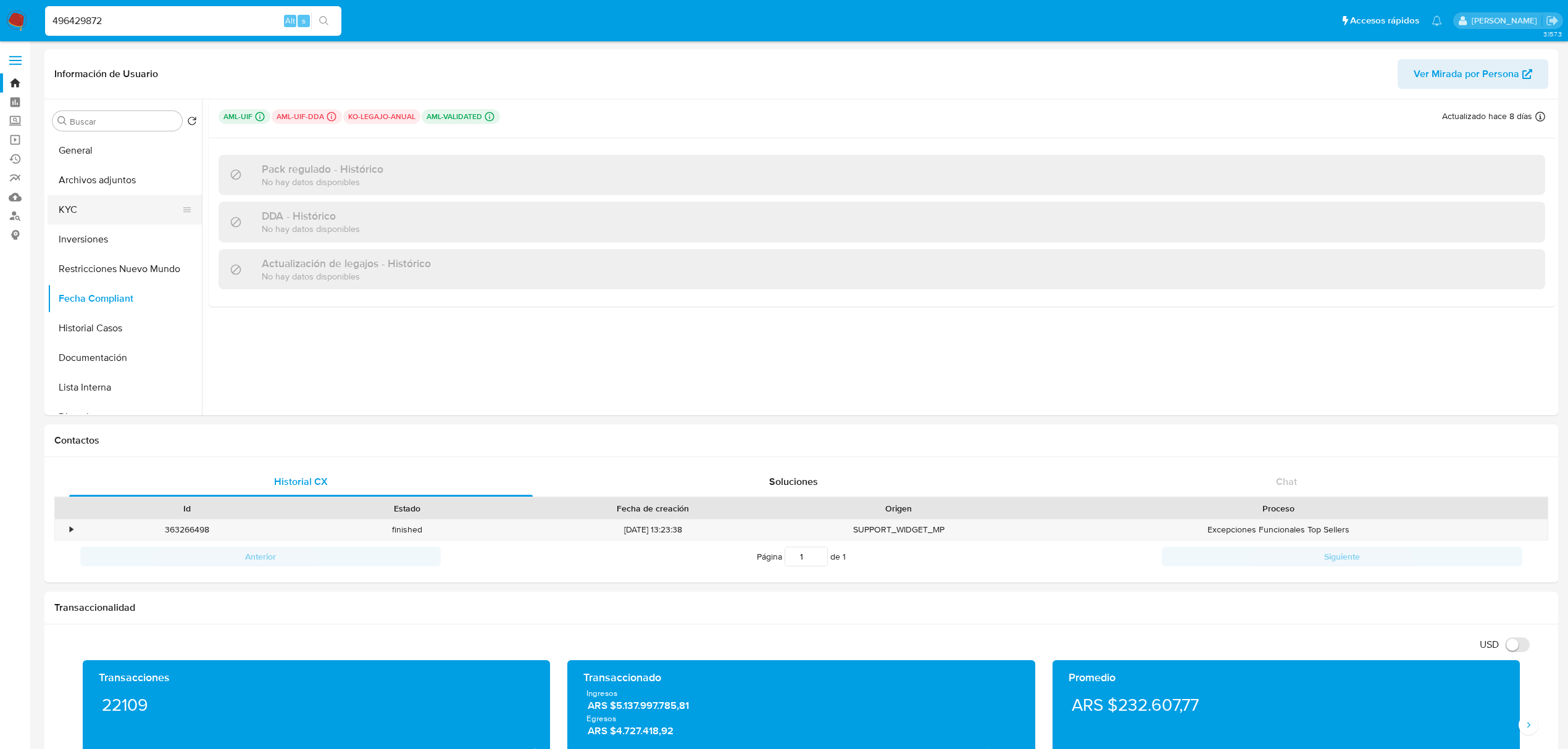
click at [100, 207] on button "KYC" at bounding box center [119, 210] width 144 height 30
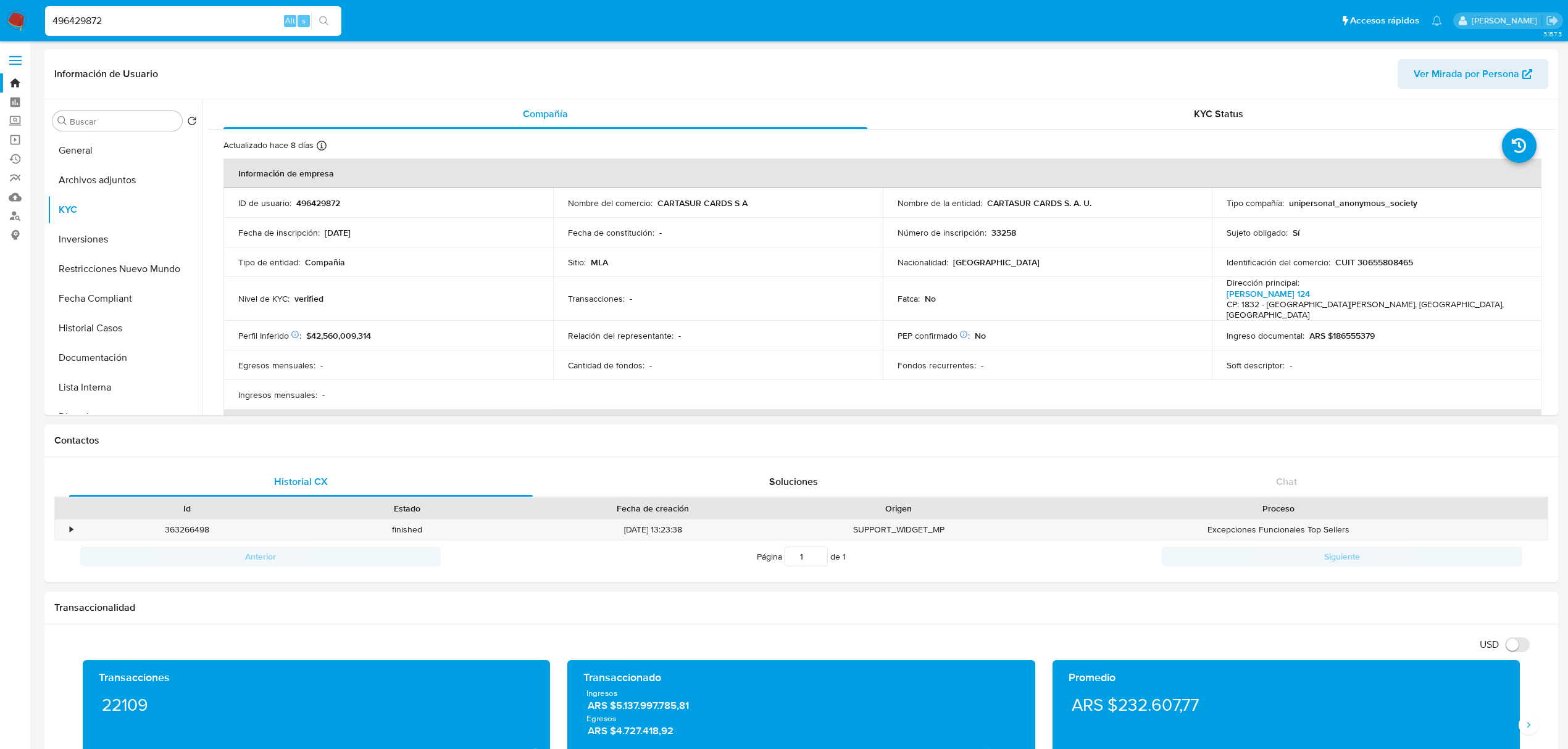
click at [240, 18] on input "496429872" at bounding box center [193, 21] width 296 height 16
click at [239, 18] on input "496429872" at bounding box center [193, 21] width 296 height 16
paste input "130049846"
type input "130049846"
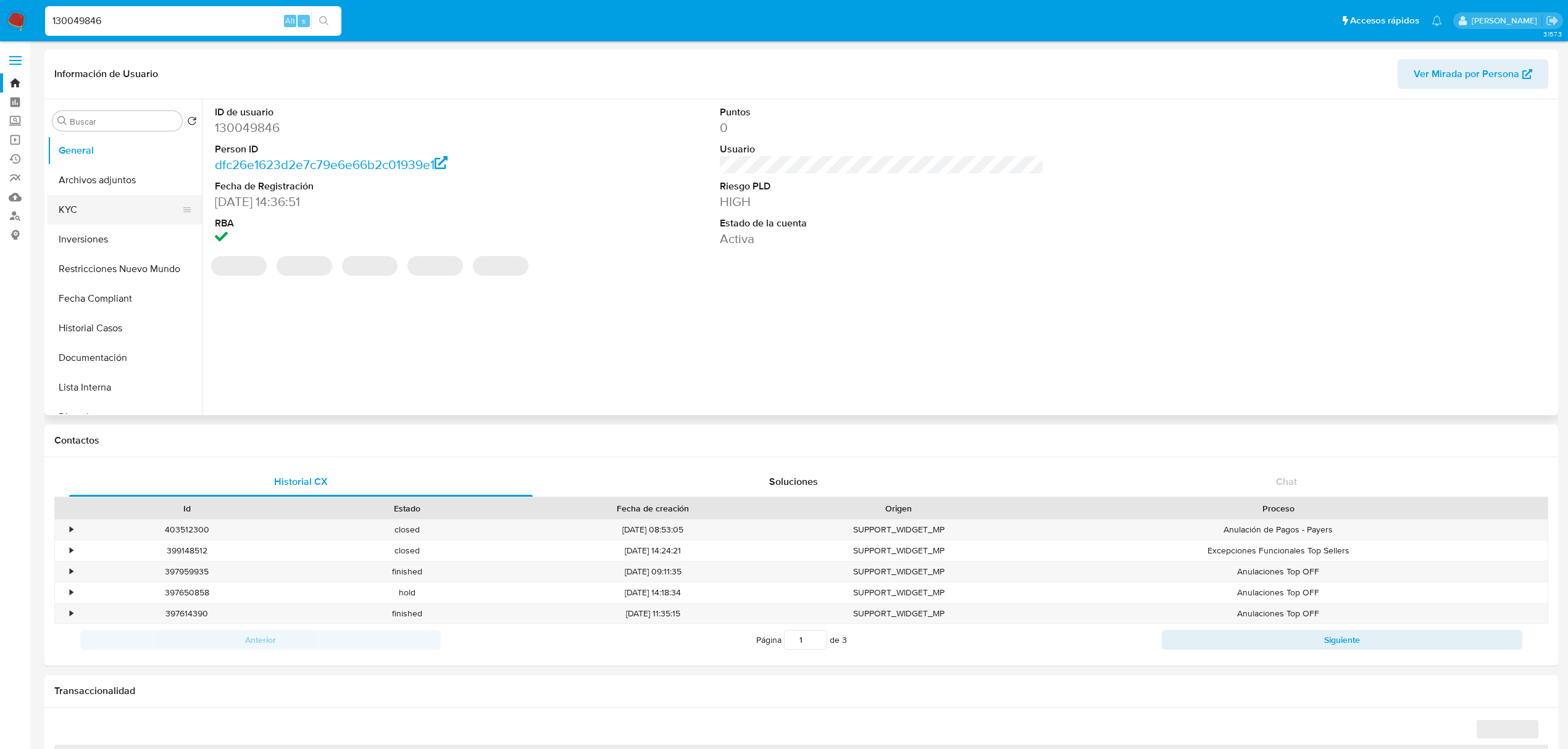
click at [66, 209] on button "KYC" at bounding box center [119, 210] width 144 height 30
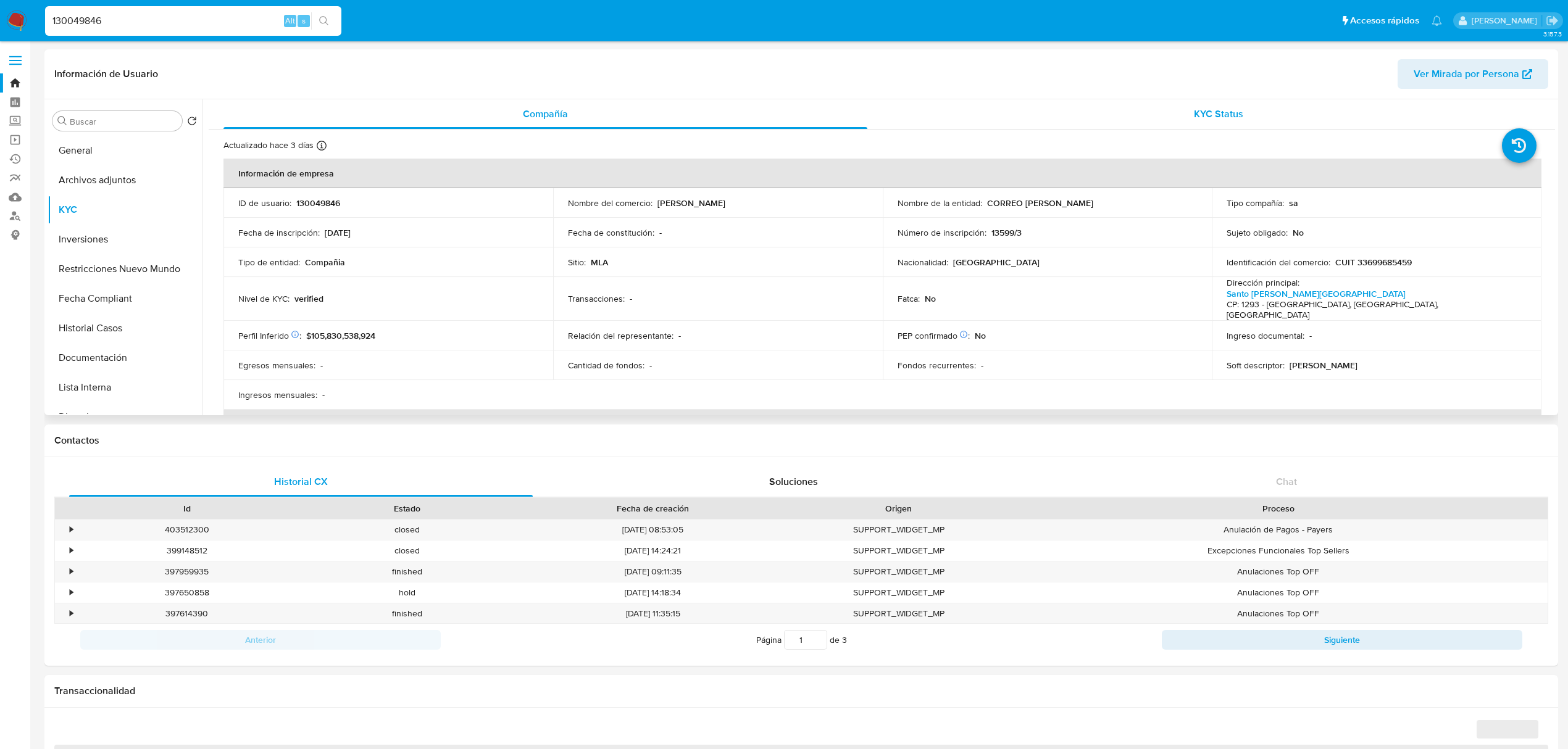
click at [1273, 116] on div "KYC Status" at bounding box center [1219, 114] width 644 height 30
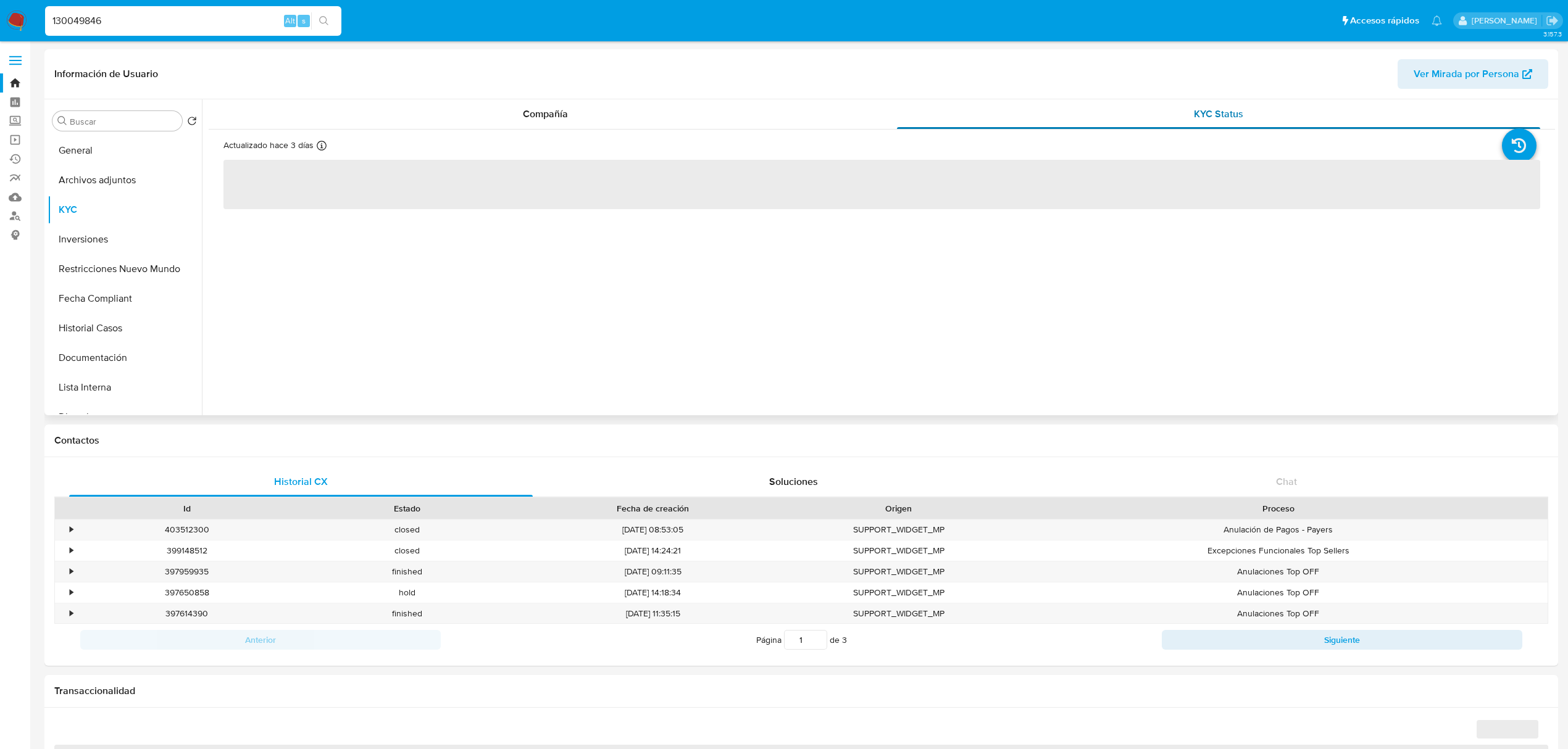
select select "10"
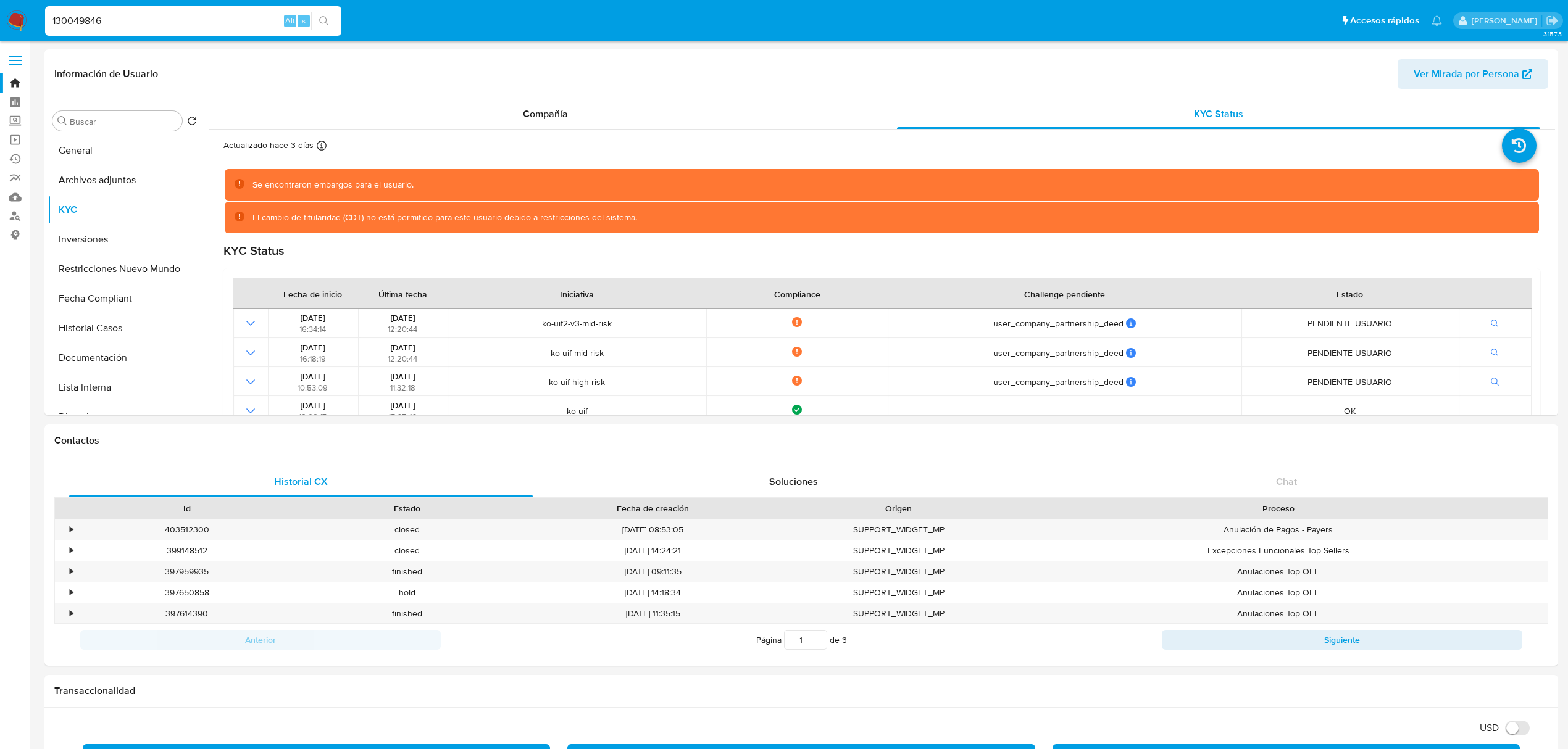
click at [110, 24] on input "130049846" at bounding box center [193, 21] width 296 height 16
paste input "2528089673"
type input "2528089673"
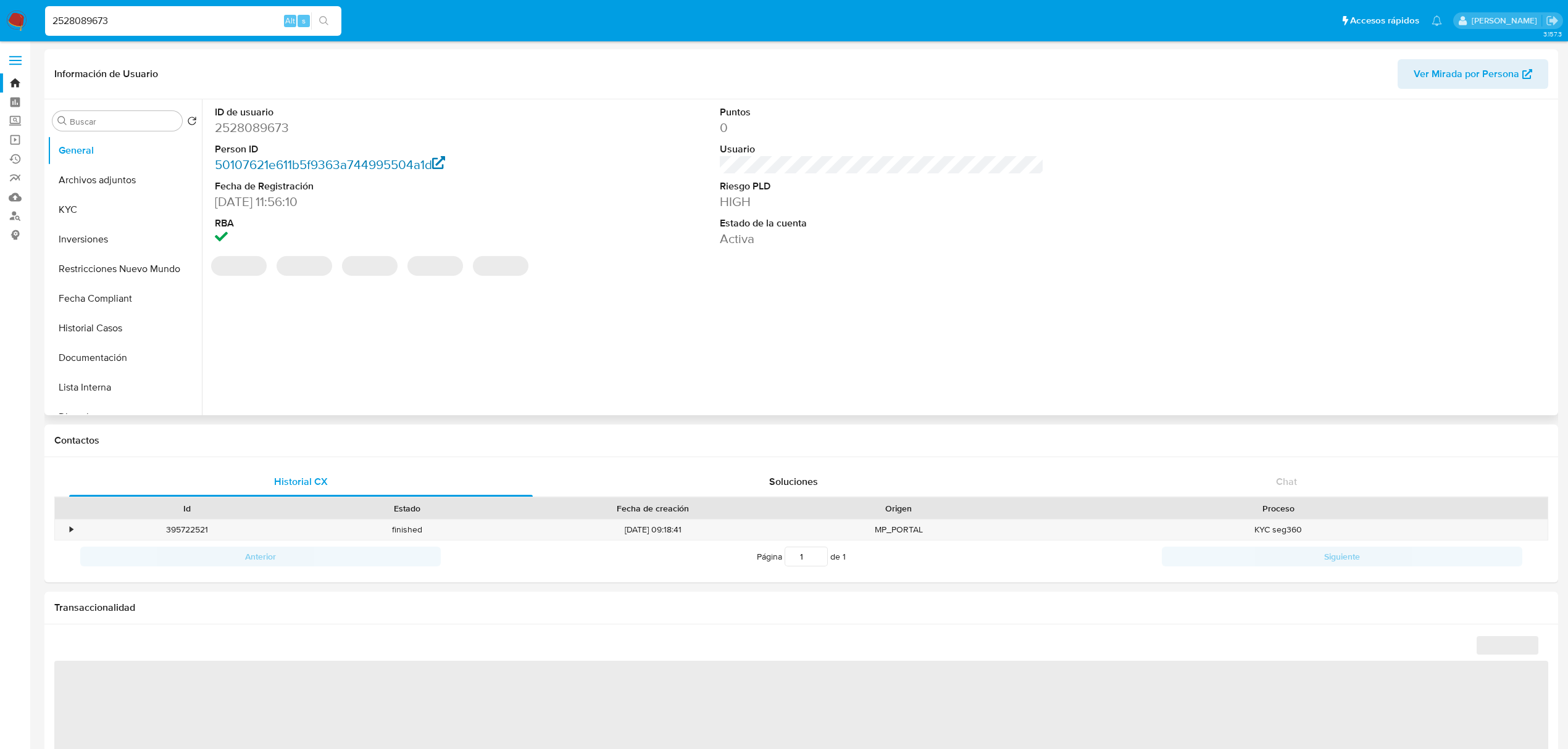
select select "10"
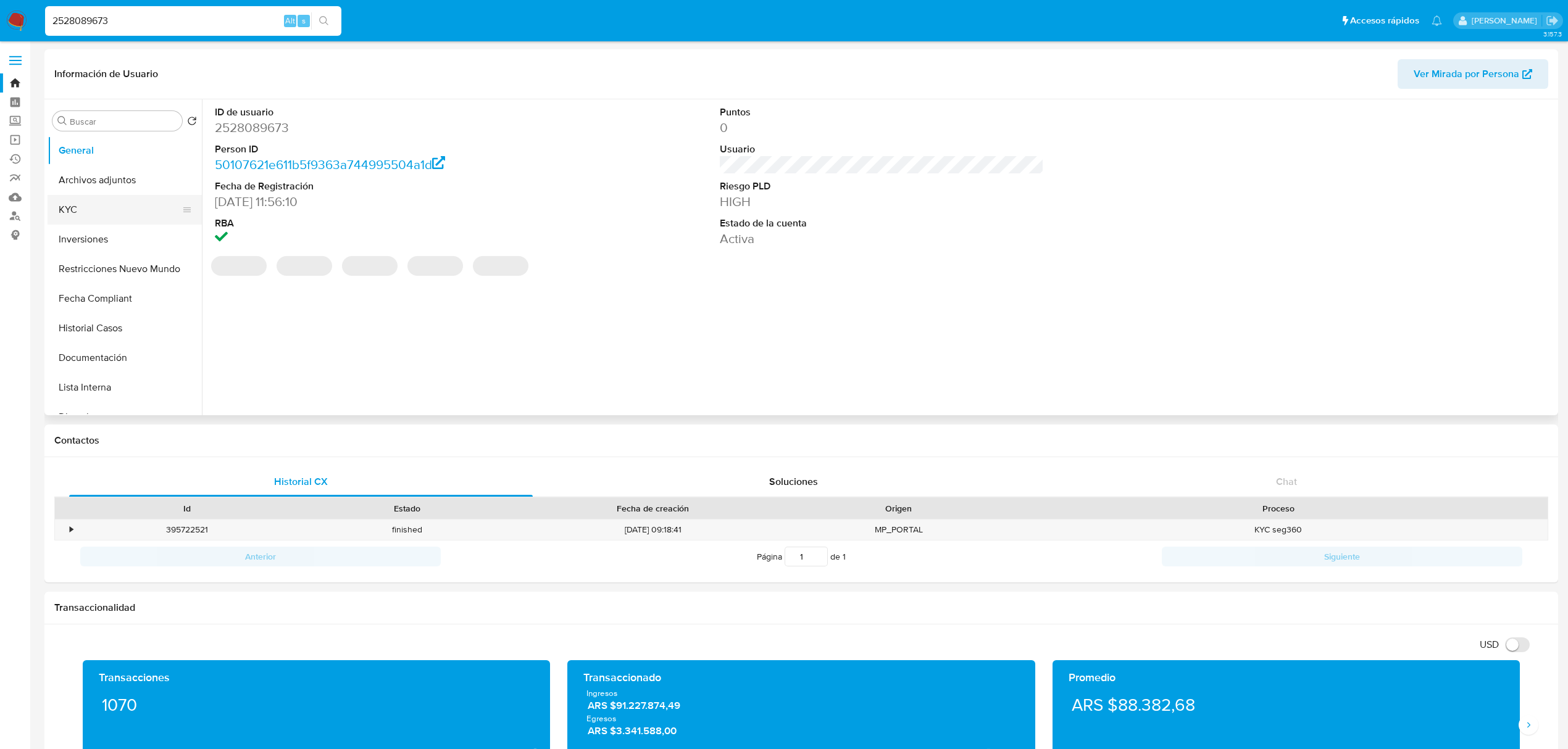
click at [119, 202] on button "KYC" at bounding box center [119, 210] width 144 height 30
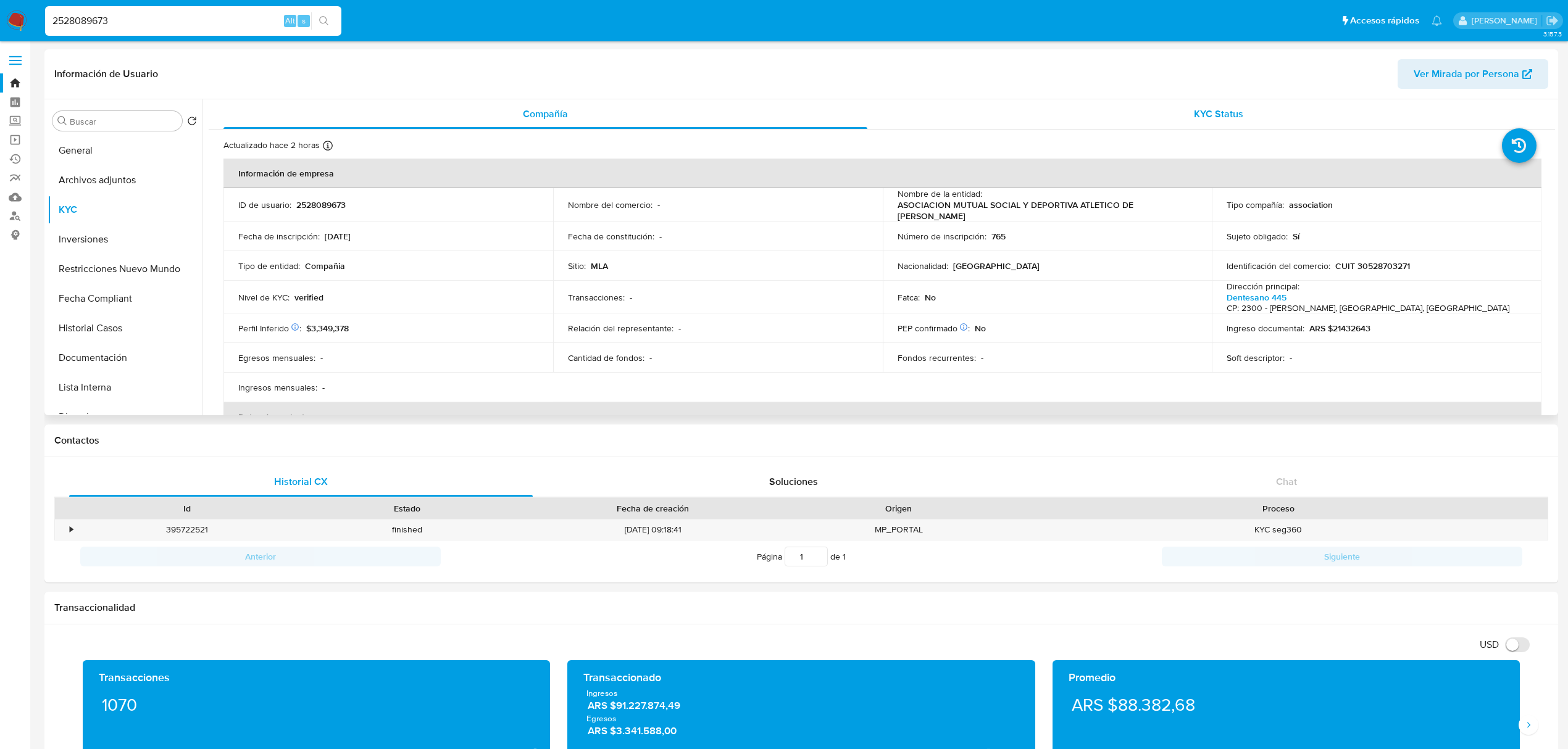
click at [1205, 109] on span "KYC Status" at bounding box center [1218, 114] width 49 height 14
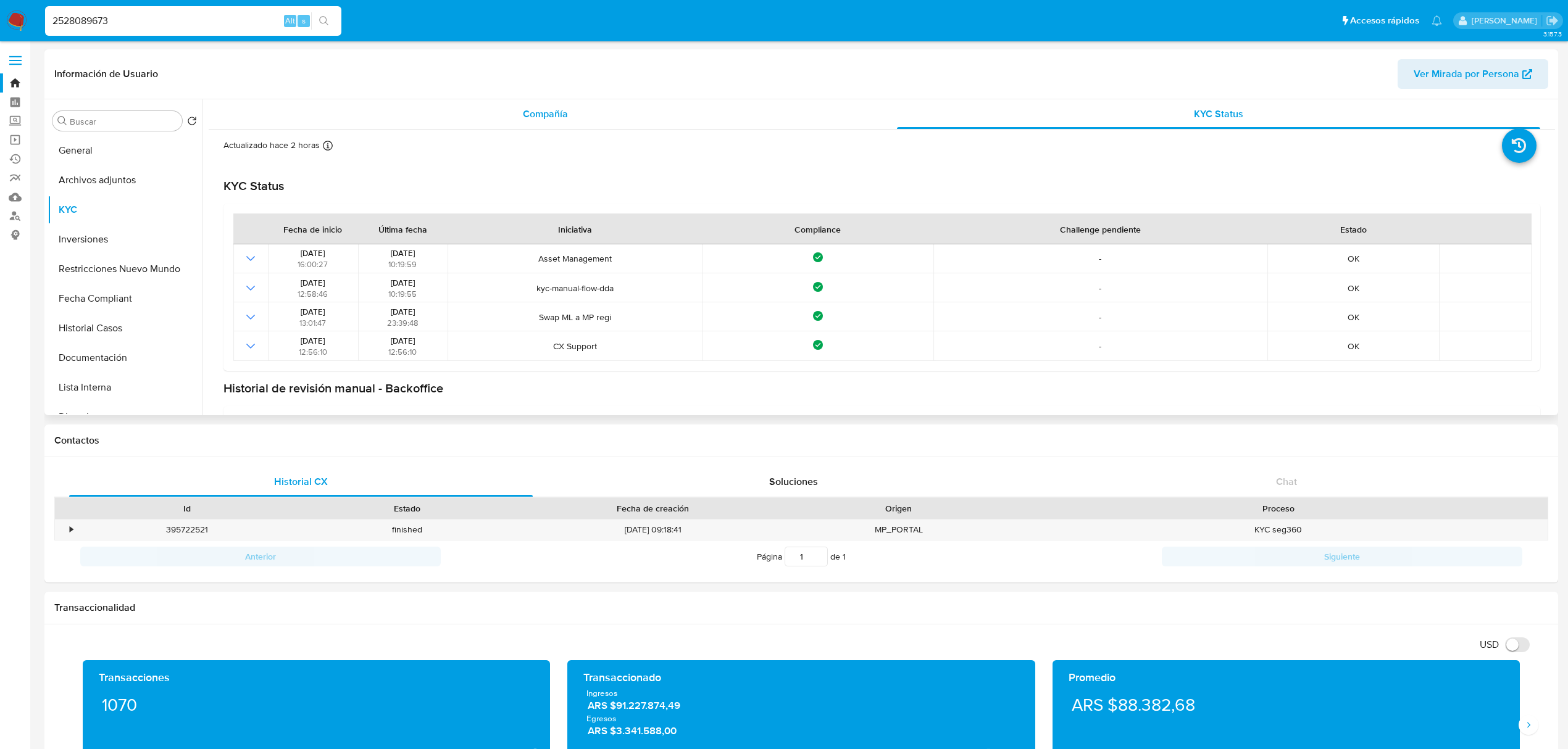
click at [629, 108] on div "Compañía" at bounding box center [545, 114] width 644 height 30
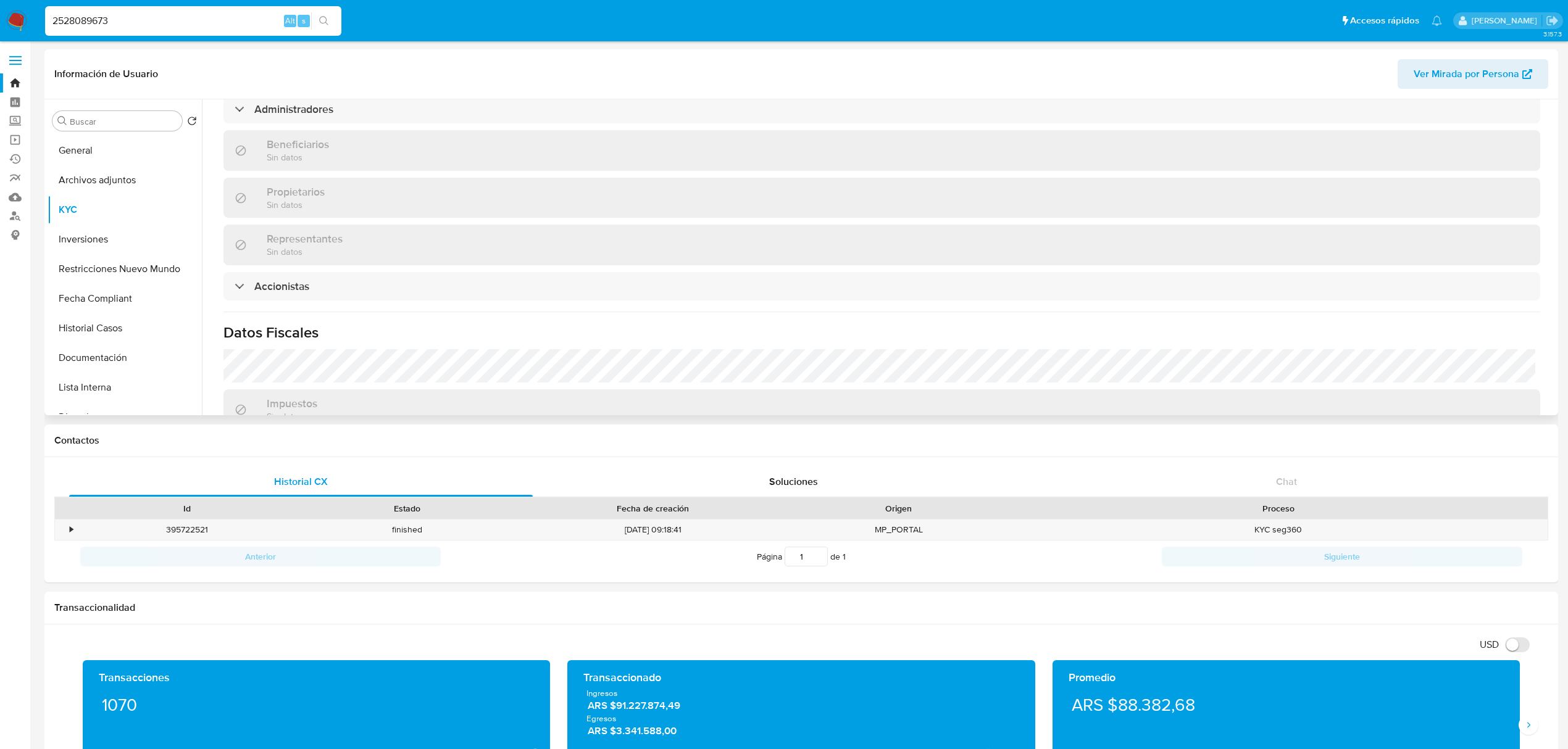
scroll to position [494, 0]
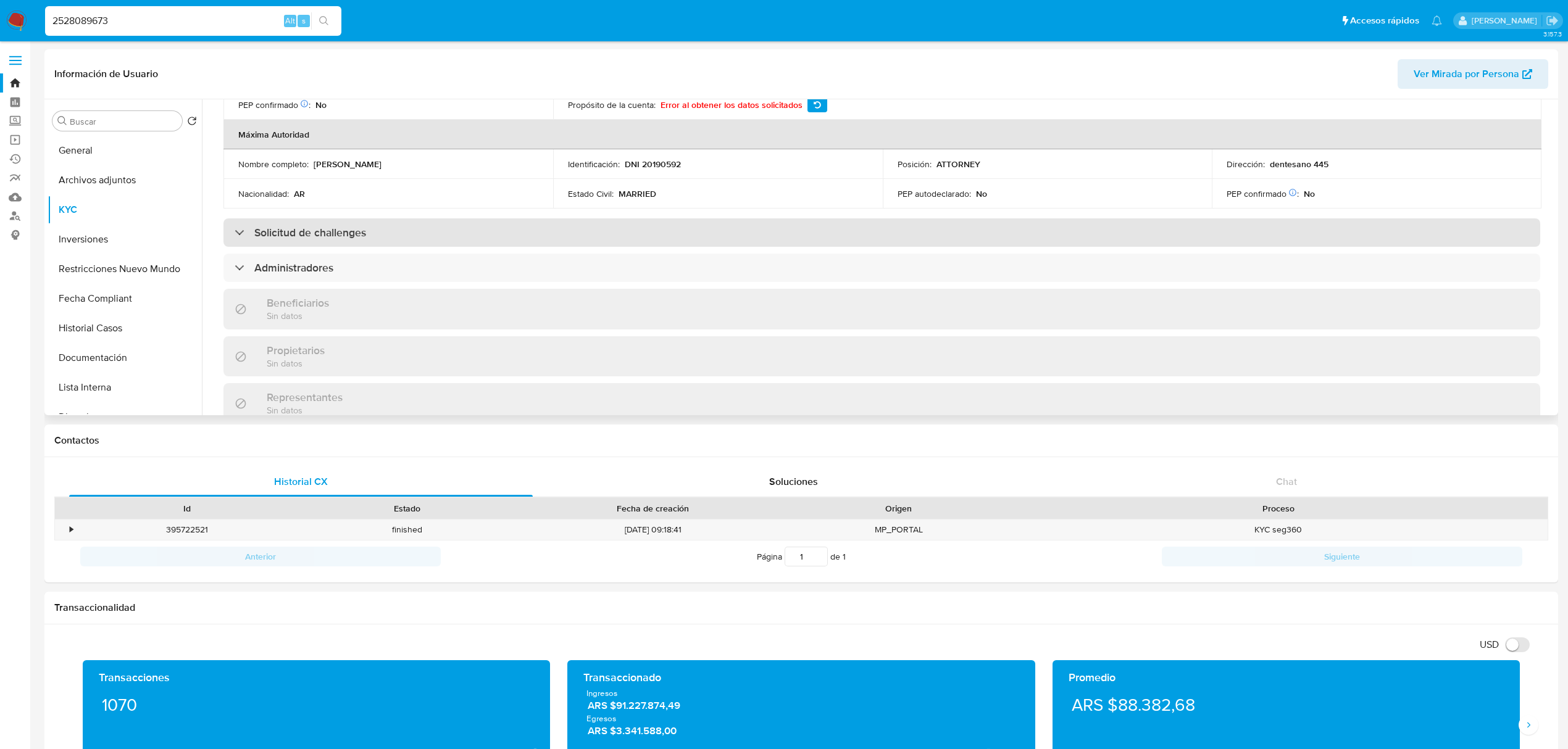
click at [541, 225] on div "Solicitud de challenges" at bounding box center [882, 233] width 1317 height 28
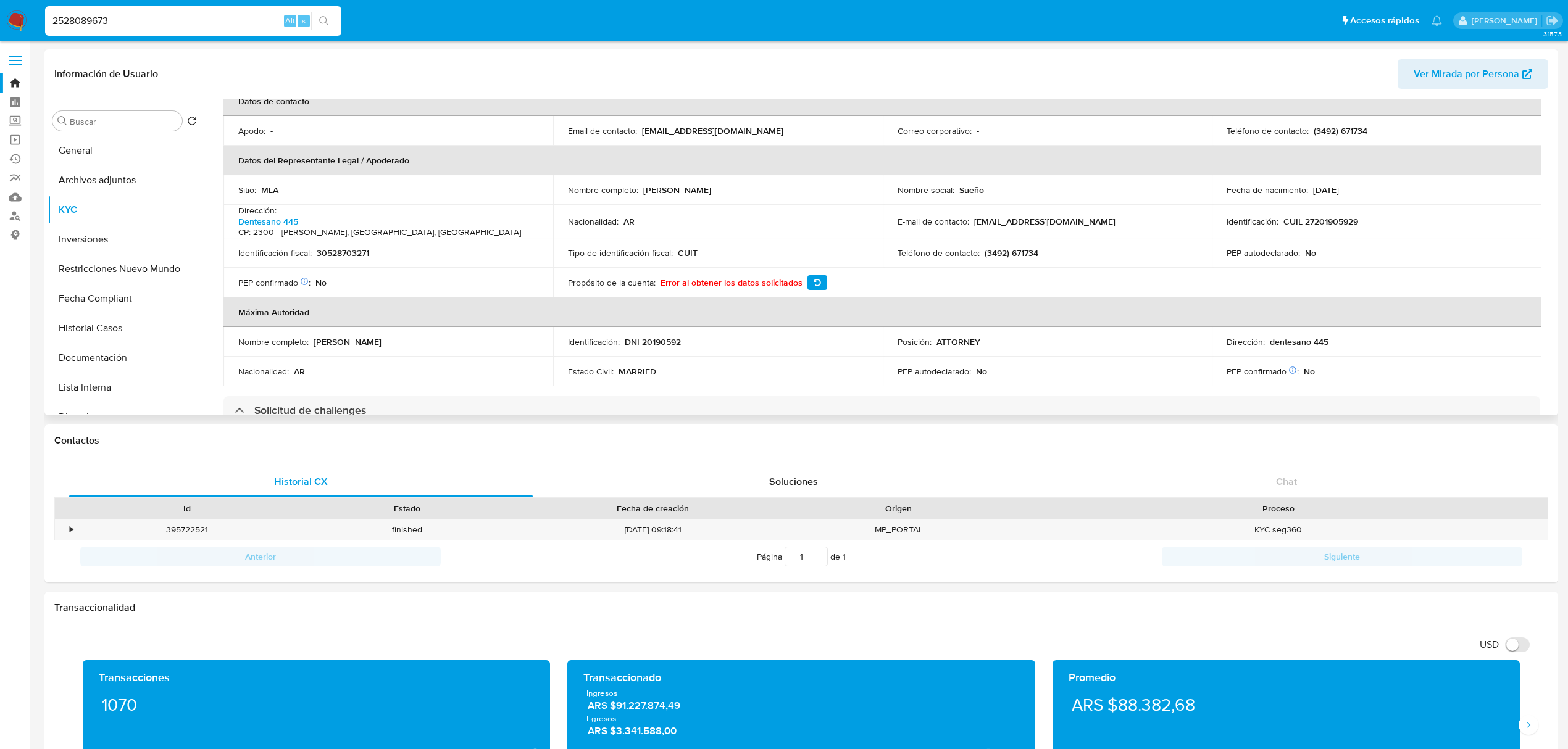
scroll to position [0, 0]
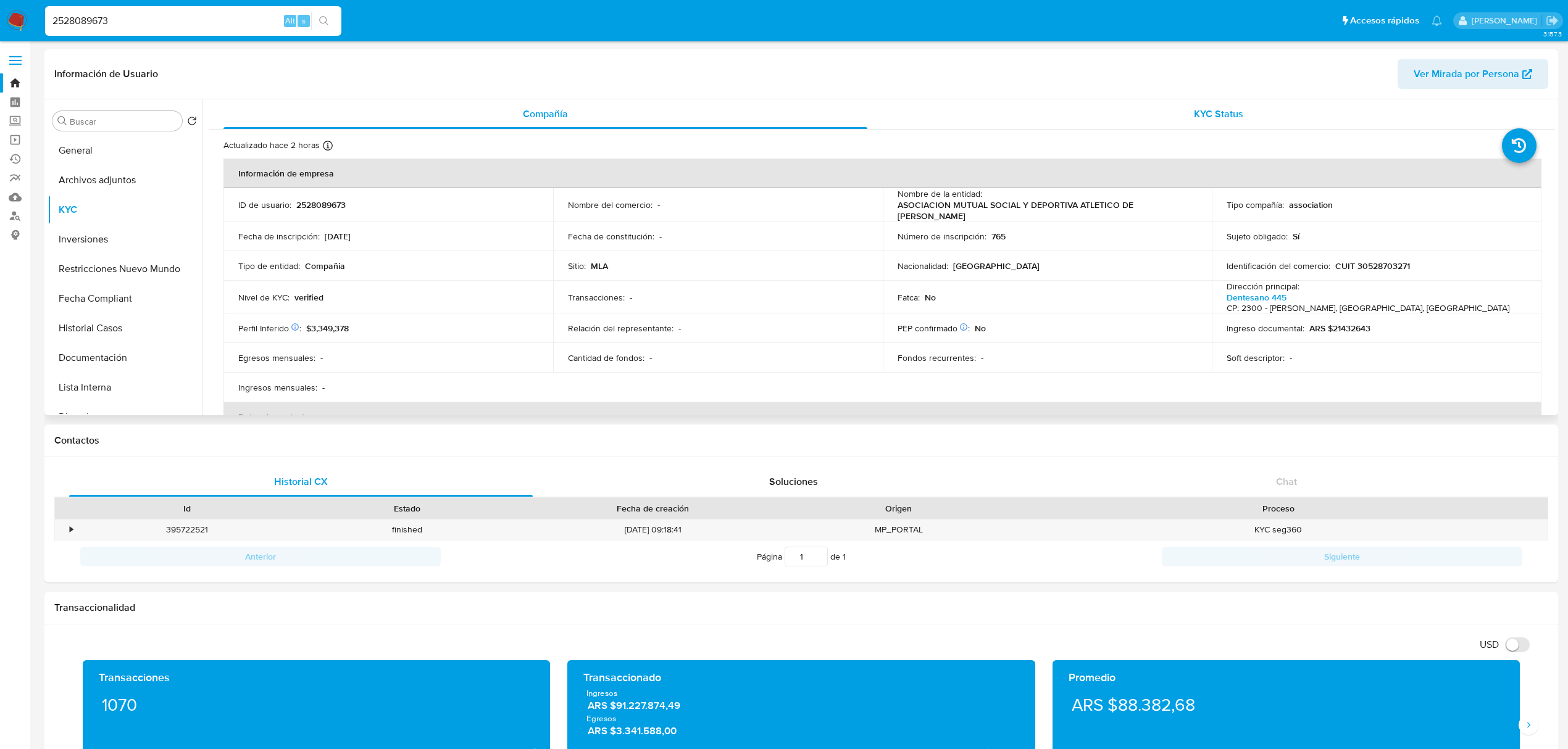
click at [1287, 112] on div "KYC Status" at bounding box center [1219, 114] width 644 height 30
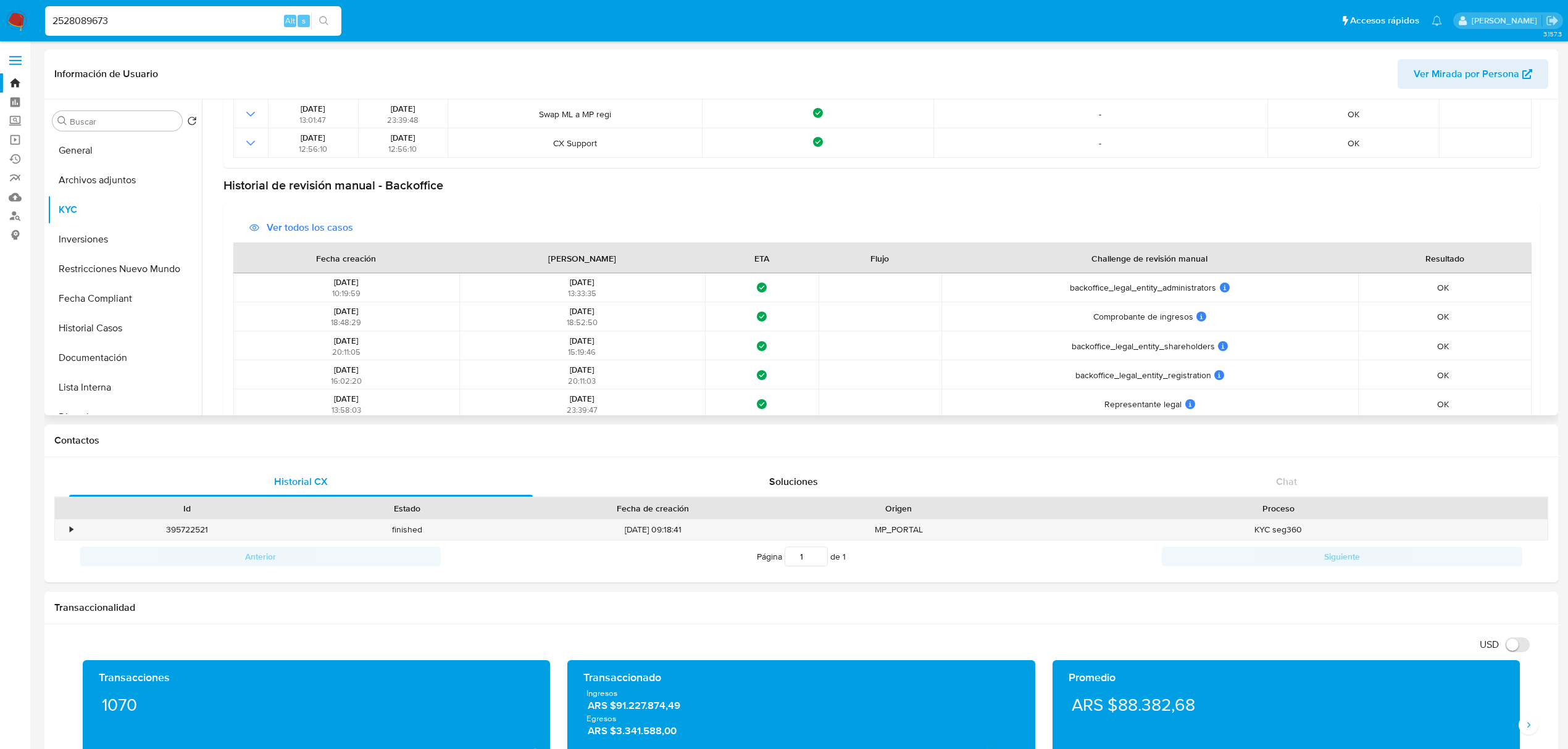
scroll to position [226, 0]
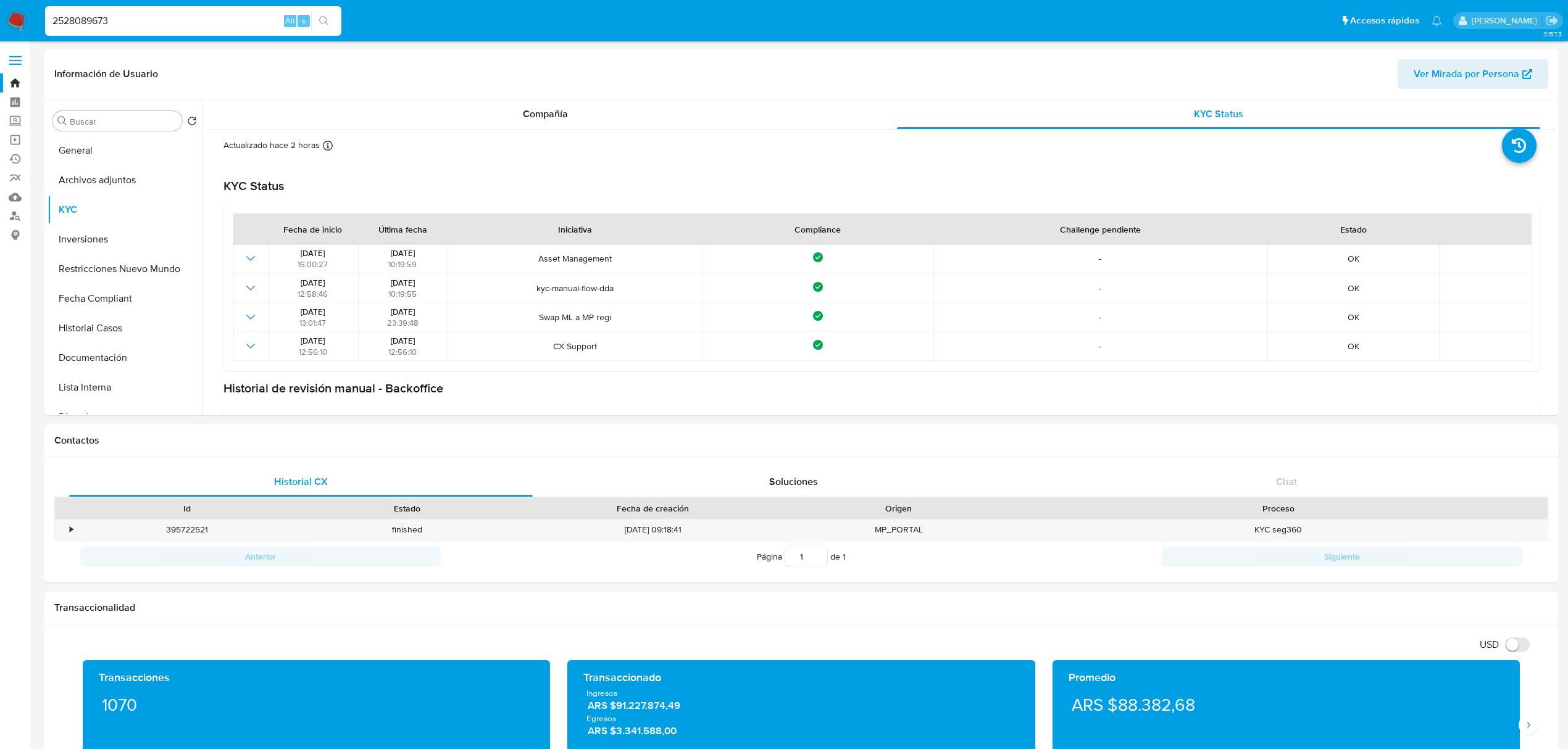
select select "10"
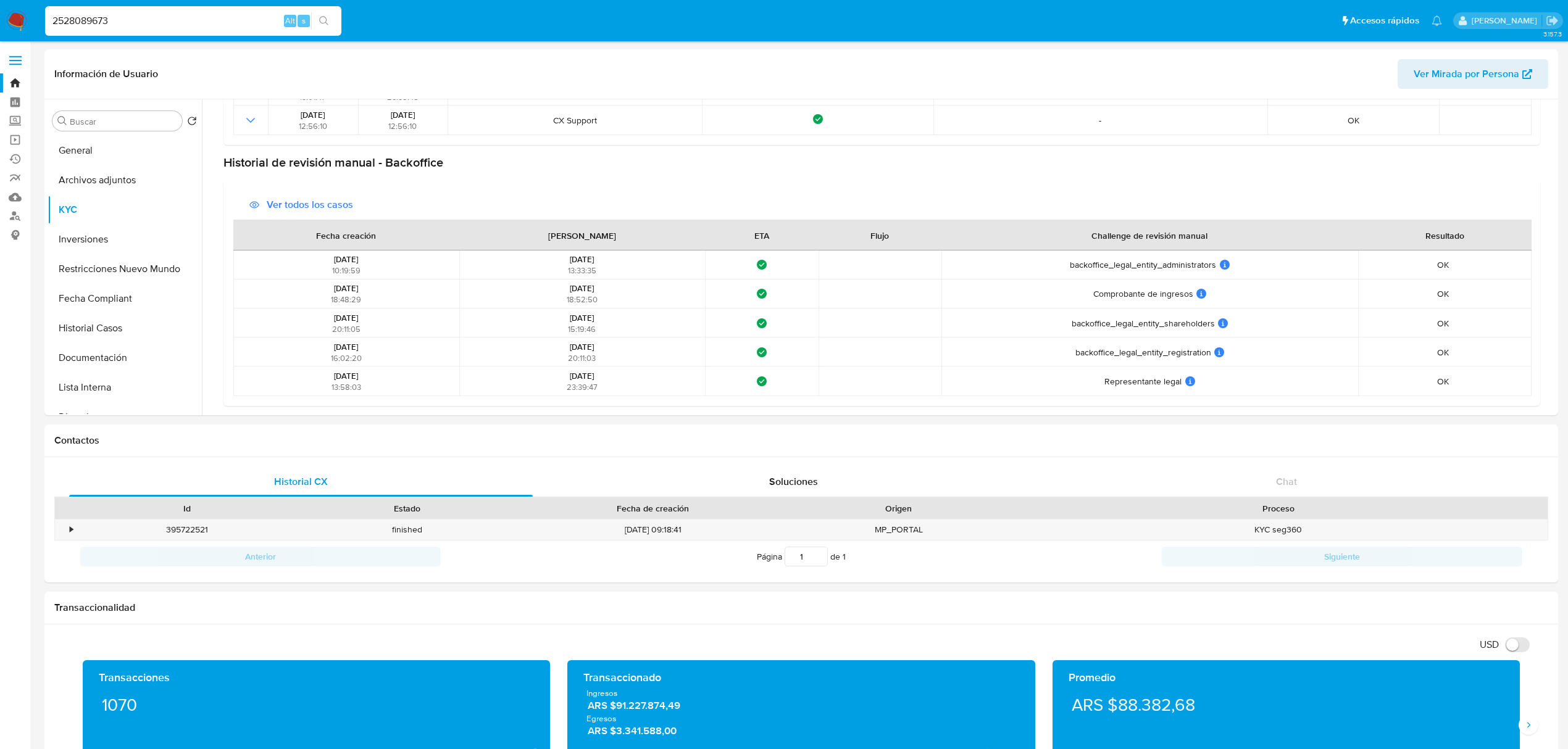
click at [182, 20] on input "2528089673" at bounding box center [193, 21] width 296 height 16
paste input "496429872"
type input "496429872"
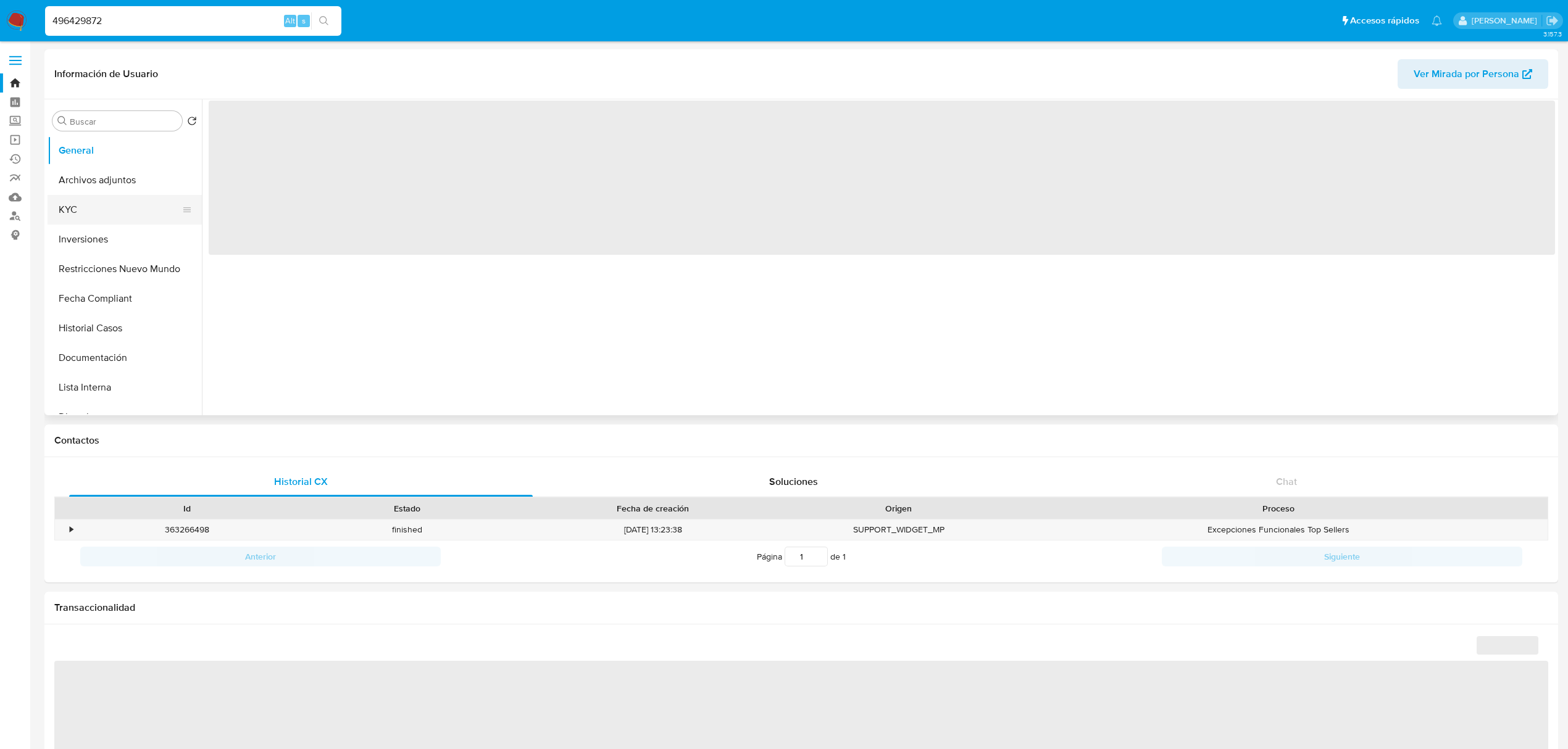
click at [124, 213] on button "KYC" at bounding box center [119, 210] width 144 height 30
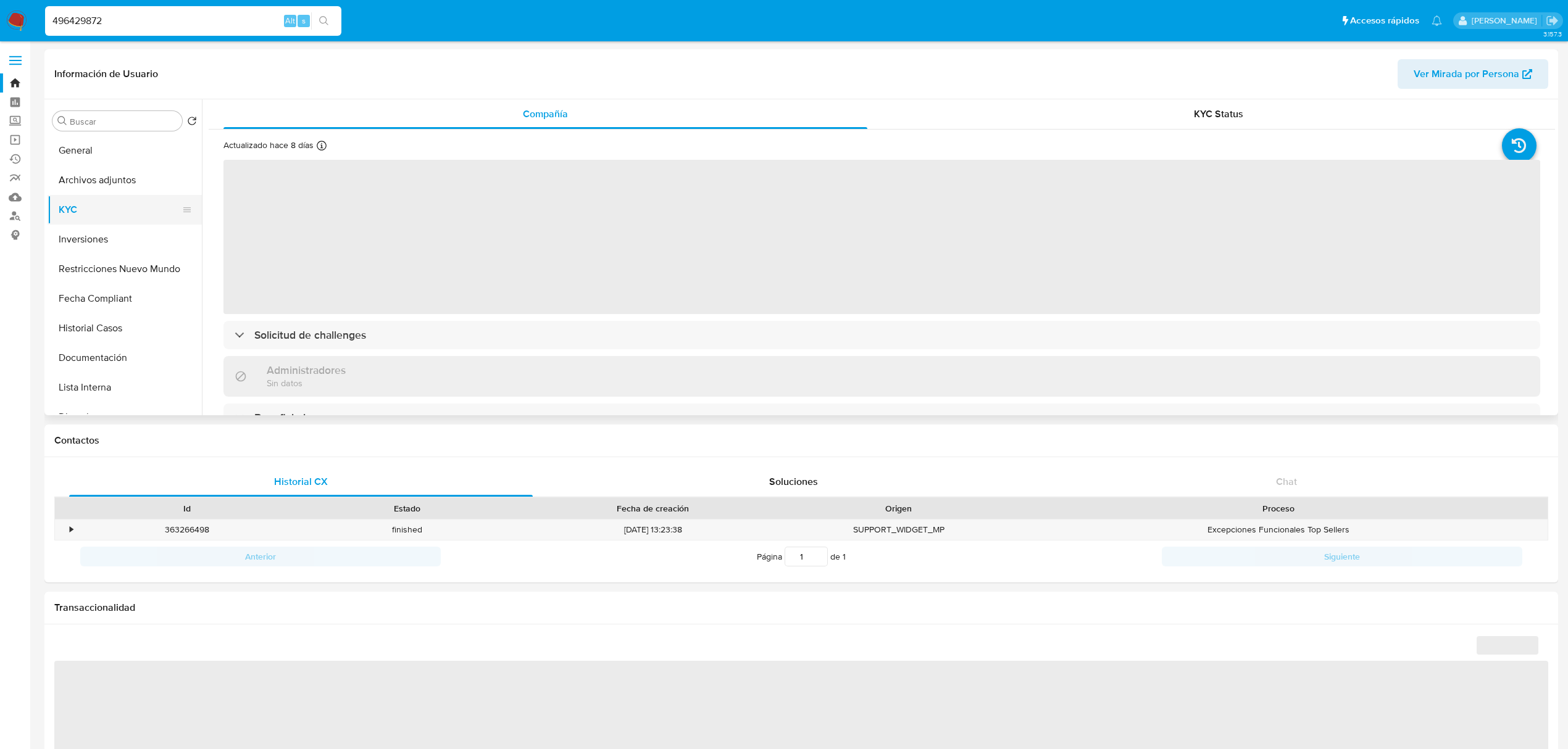
select select "10"
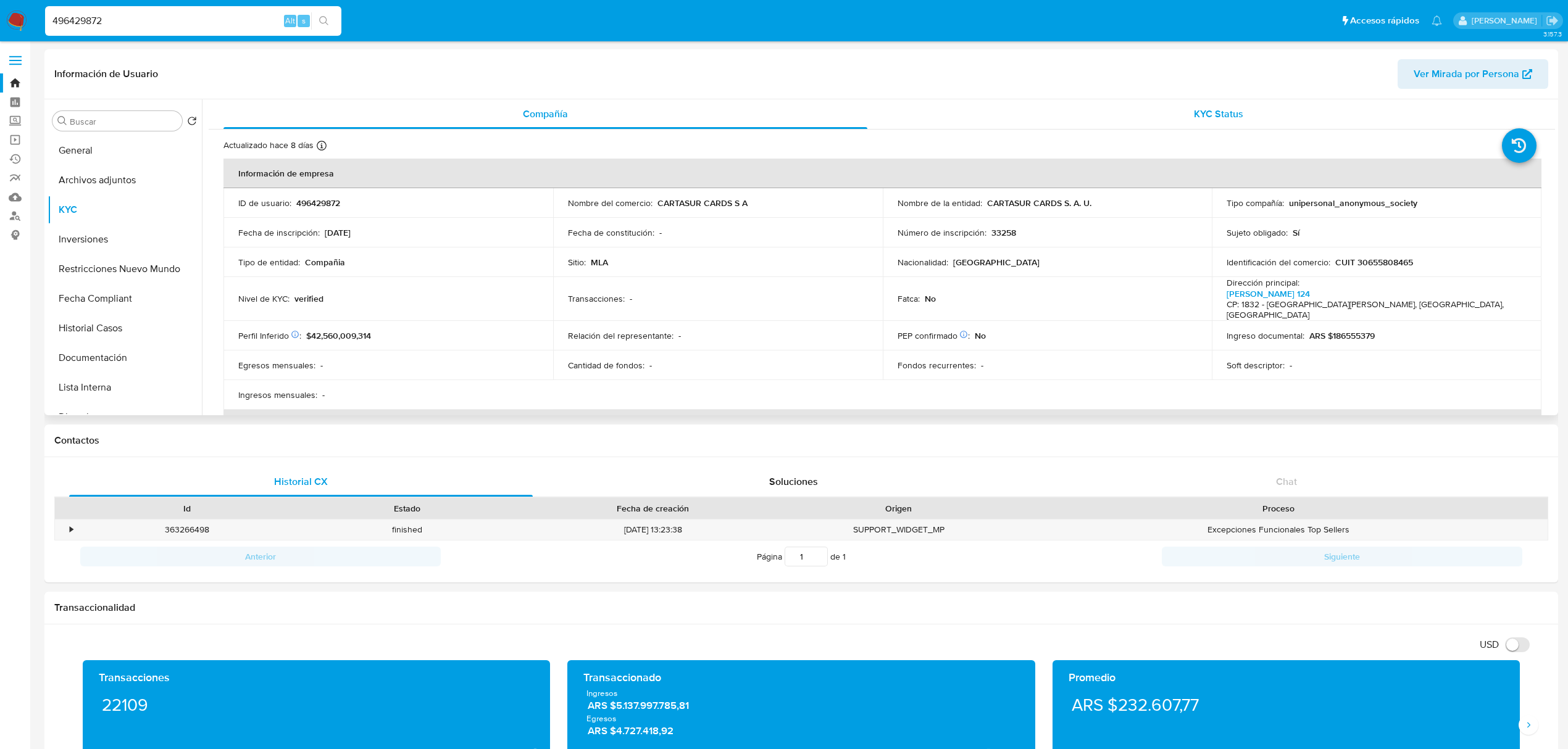
click at [1269, 117] on div "KYC Status" at bounding box center [1219, 114] width 644 height 30
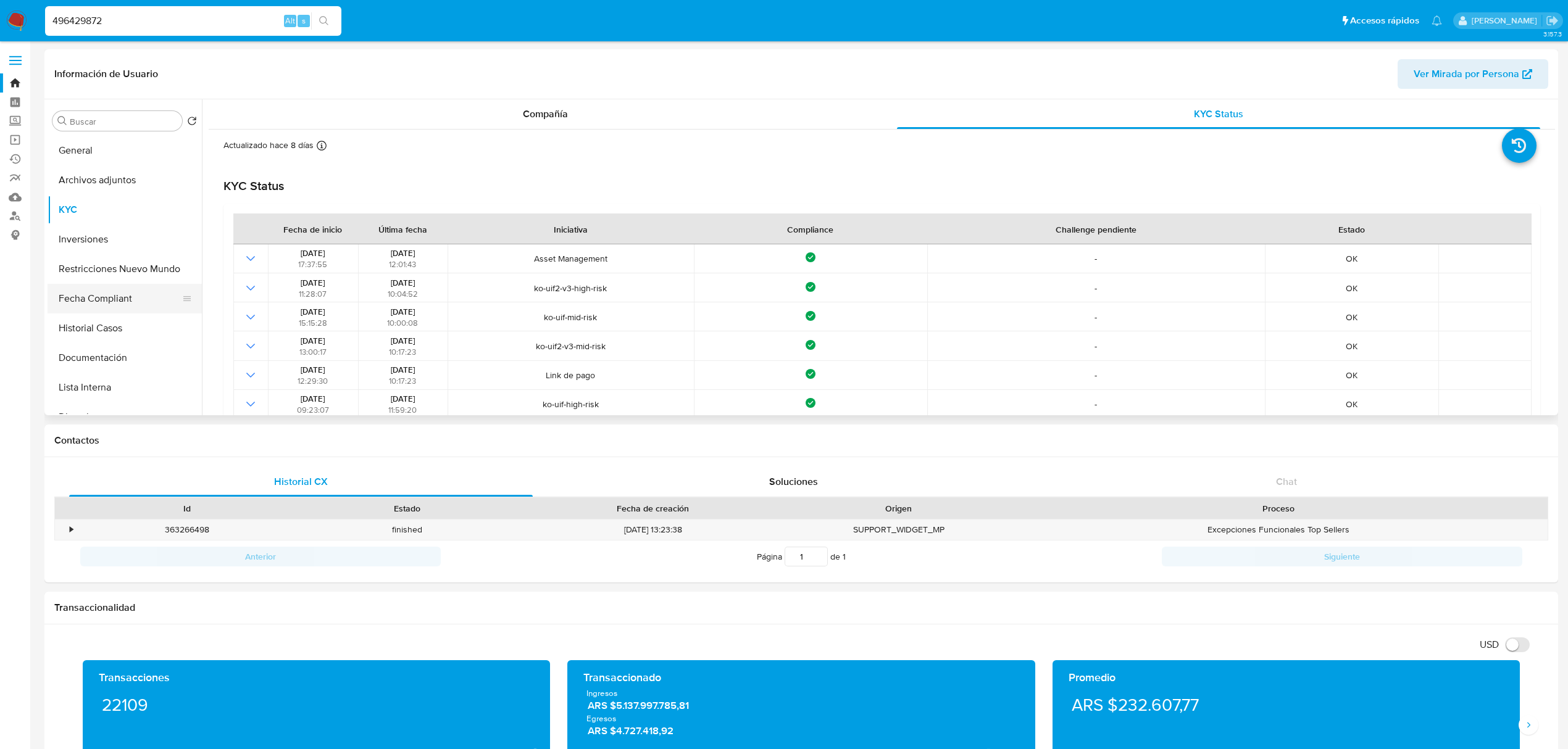
click at [112, 297] on button "Fecha Compliant" at bounding box center [119, 299] width 144 height 30
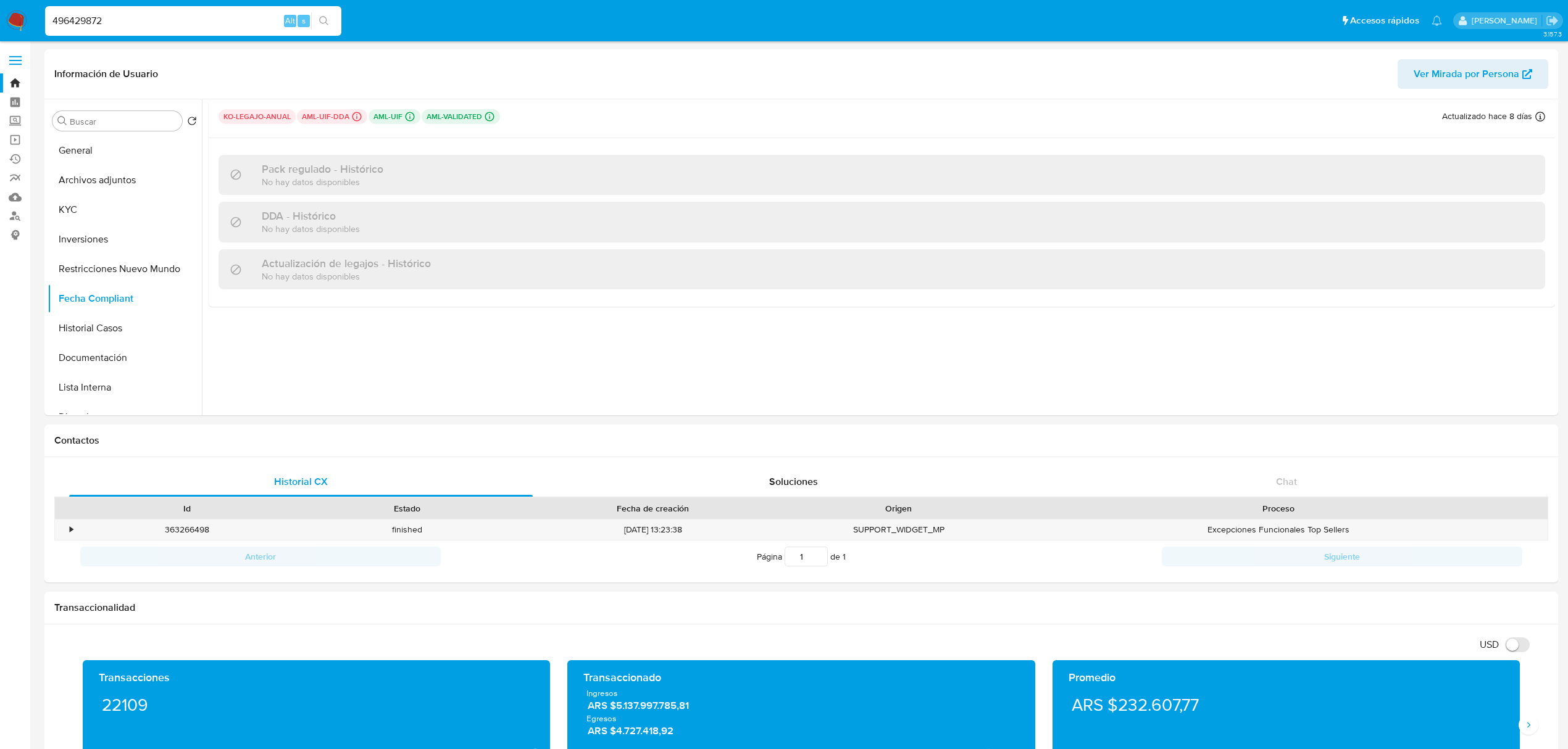
click at [232, 24] on input "496429872" at bounding box center [193, 21] width 296 height 16
paste input "2528089673"
type input "2528089673"
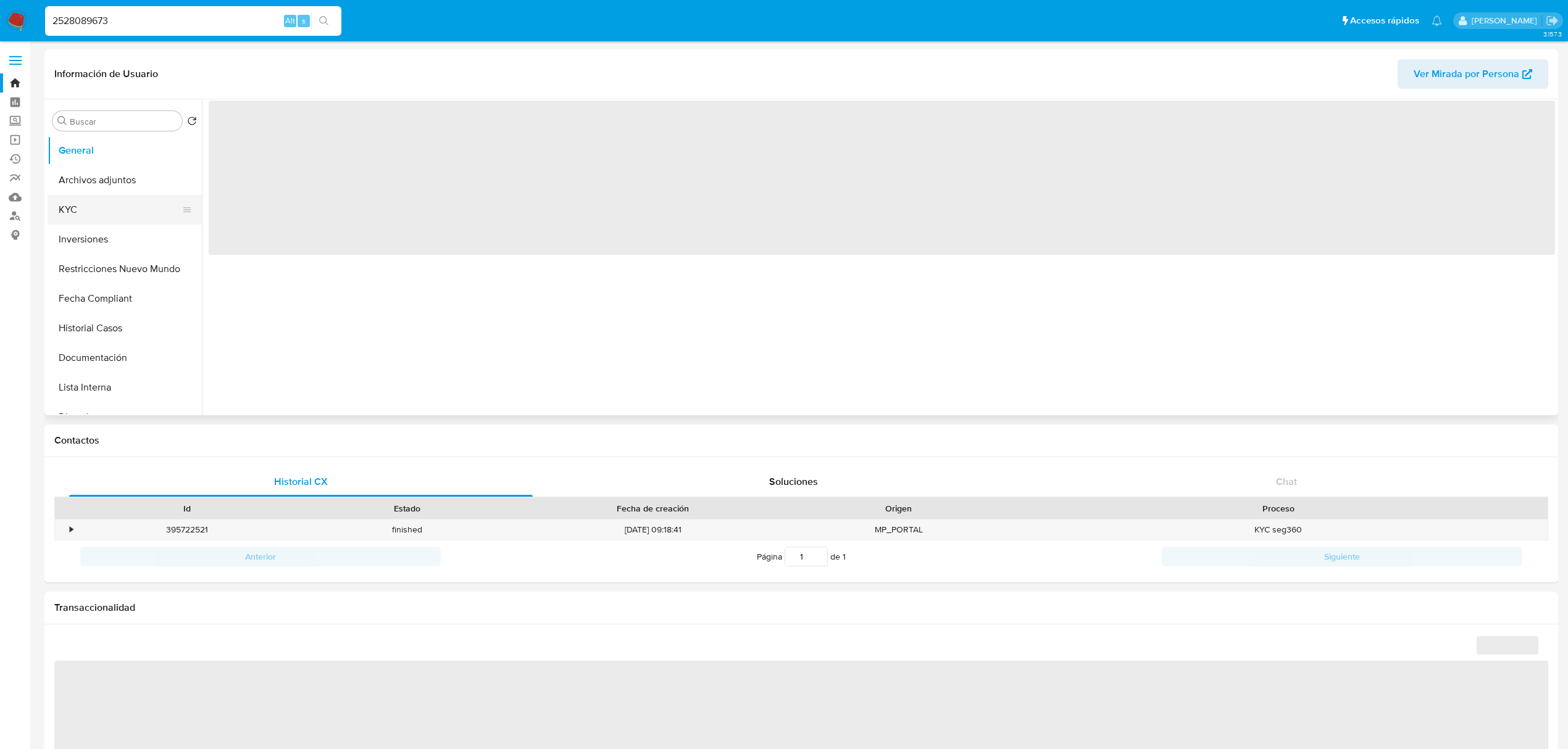
click at [102, 204] on button "KYC" at bounding box center [119, 210] width 144 height 30
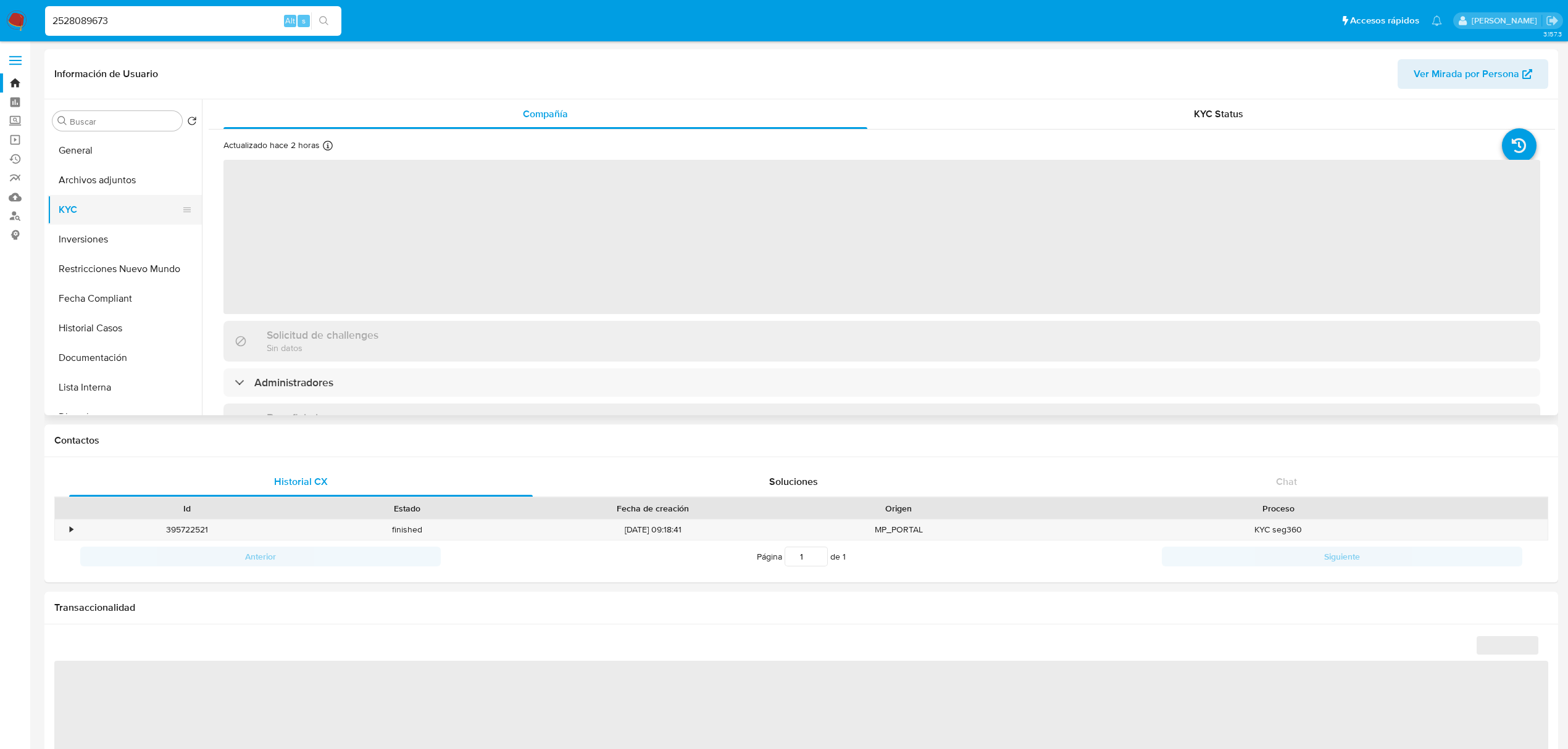
select select "10"
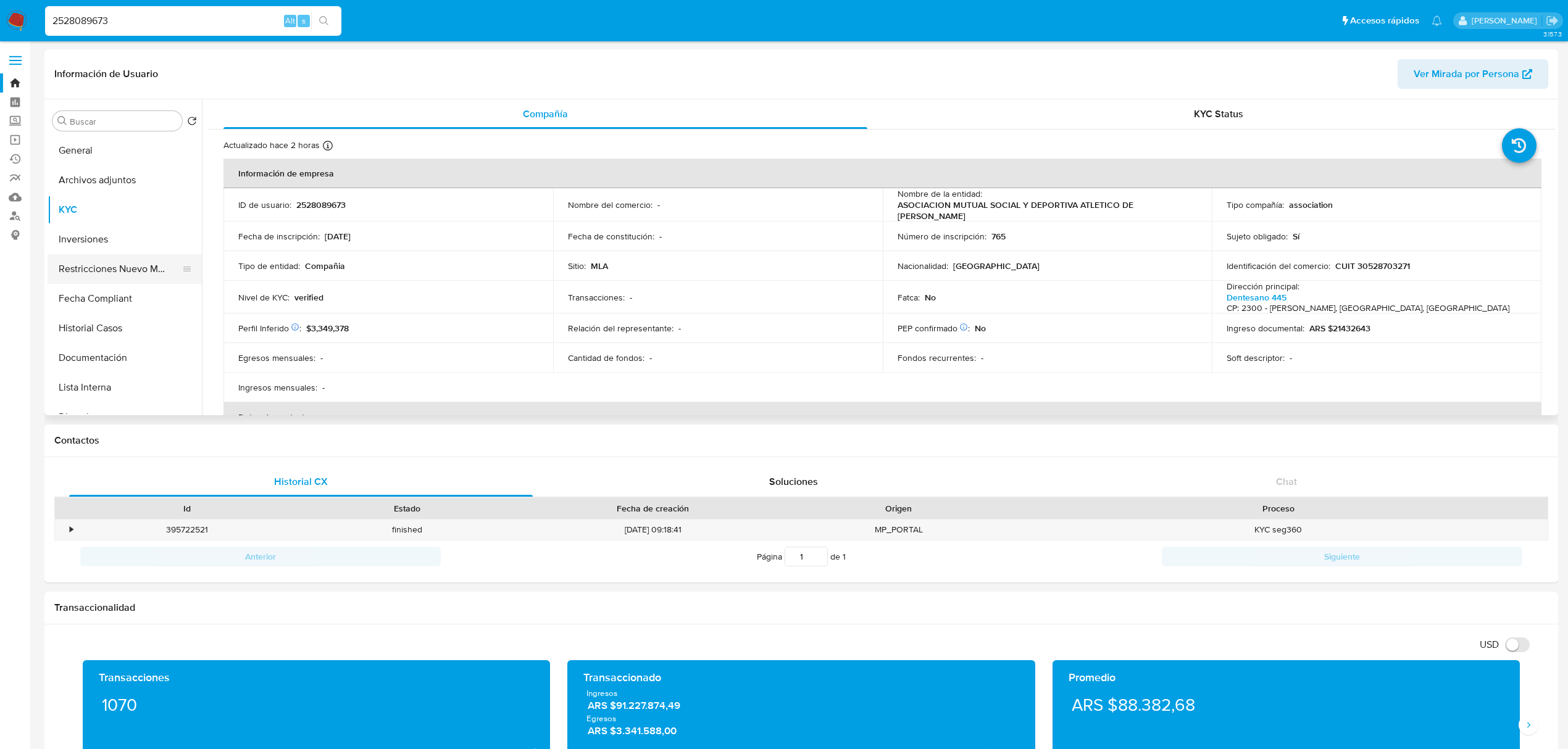
scroll to position [82, 0]
click at [117, 217] on button "Fecha Compliant" at bounding box center [119, 217] width 144 height 30
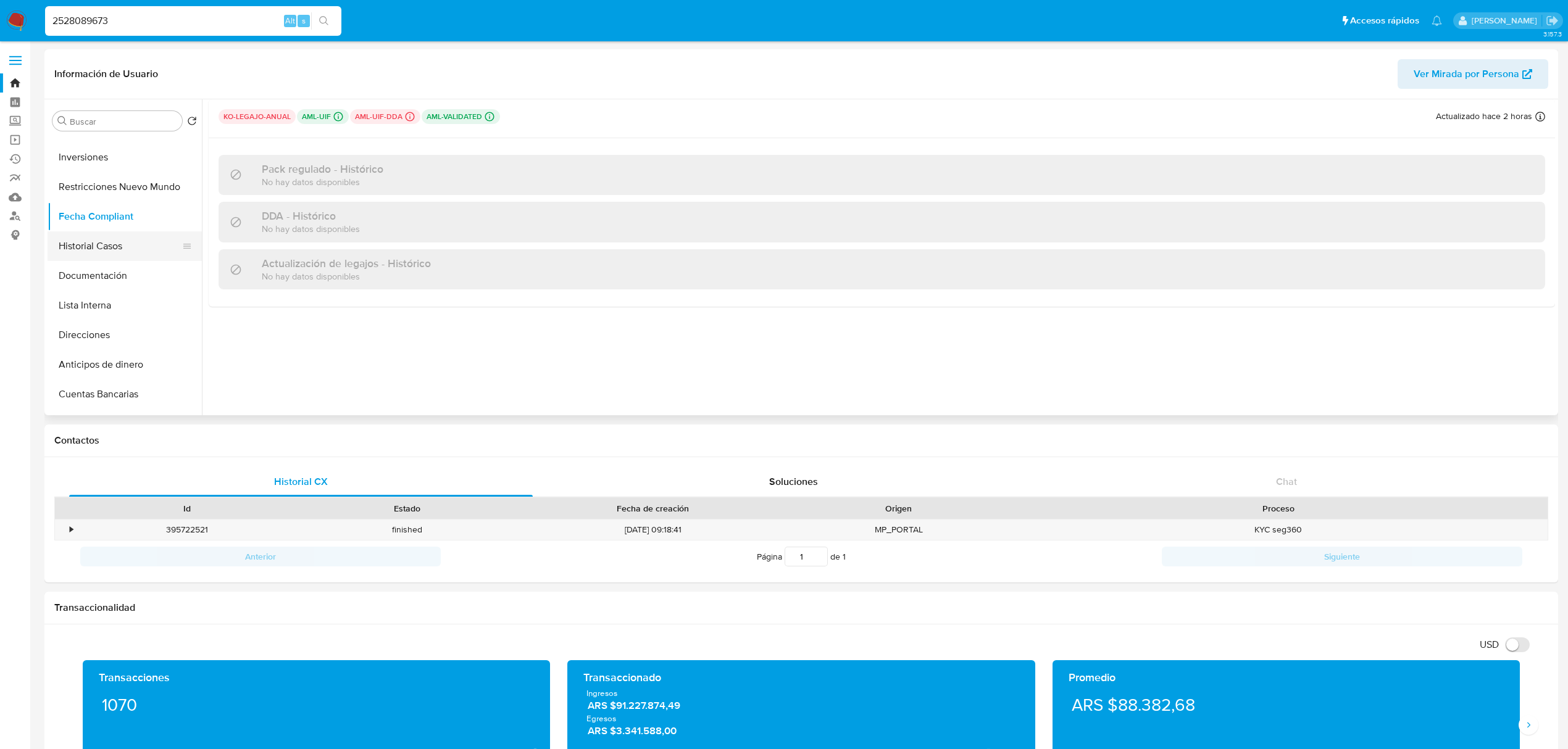
scroll to position [0, 0]
